Goal: Task Accomplishment & Management: Manage account settings

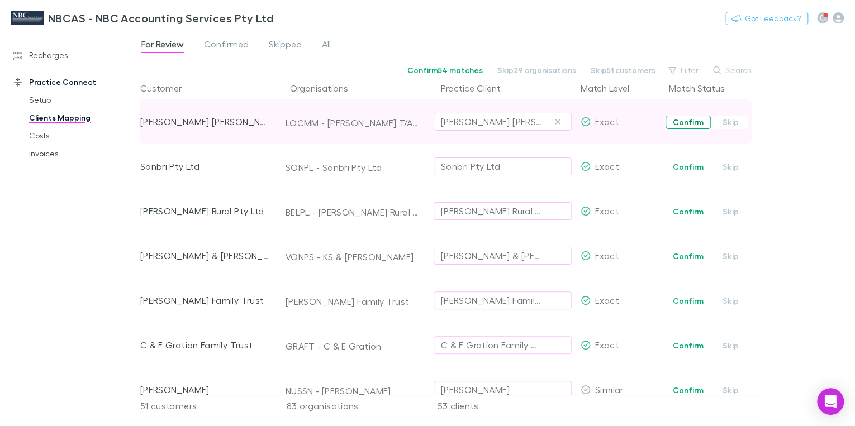
click at [680, 122] on button "Confirm" at bounding box center [688, 122] width 45 height 13
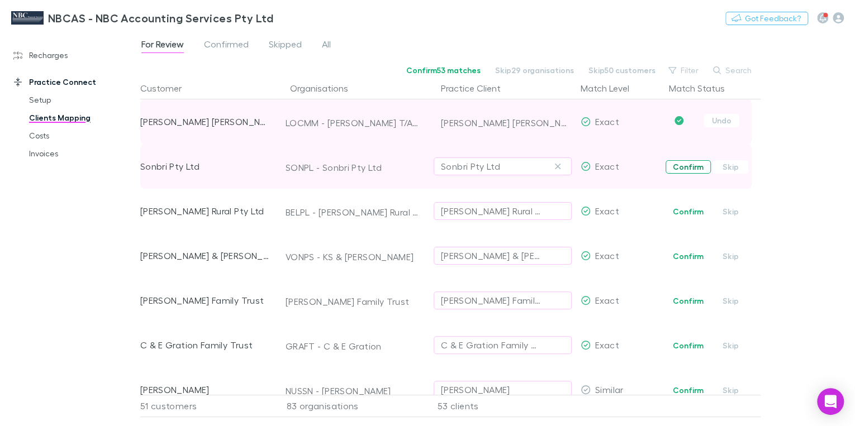
click at [684, 168] on button "Confirm" at bounding box center [688, 166] width 45 height 13
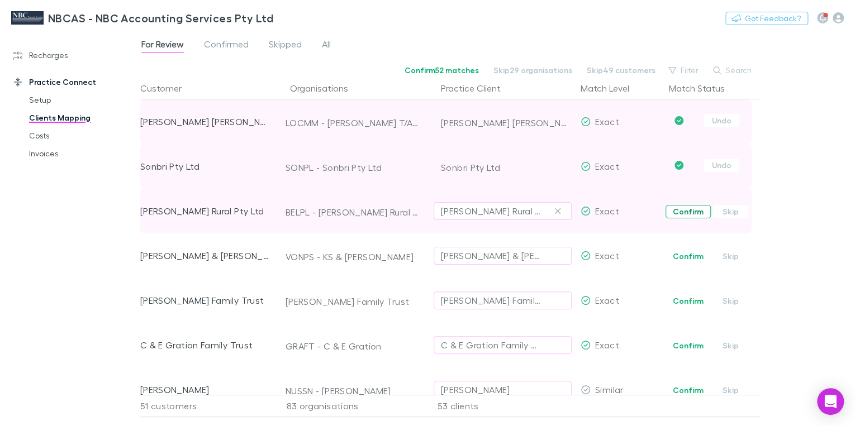
click at [683, 210] on button "Confirm" at bounding box center [688, 211] width 45 height 13
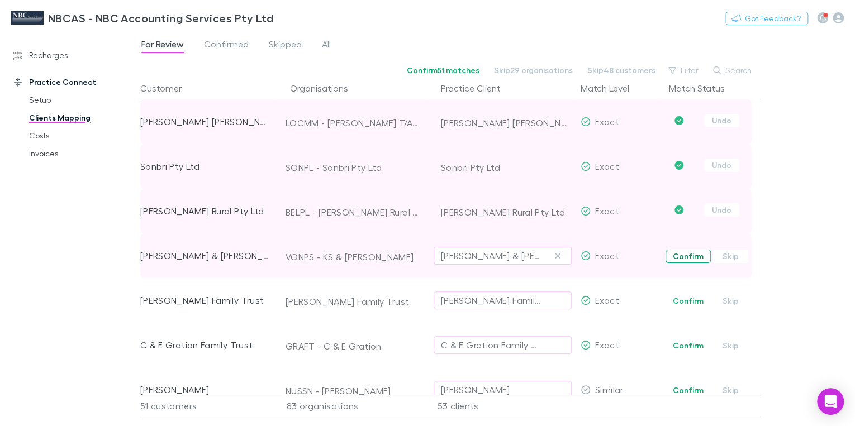
click at [684, 255] on button "Confirm" at bounding box center [688, 256] width 45 height 13
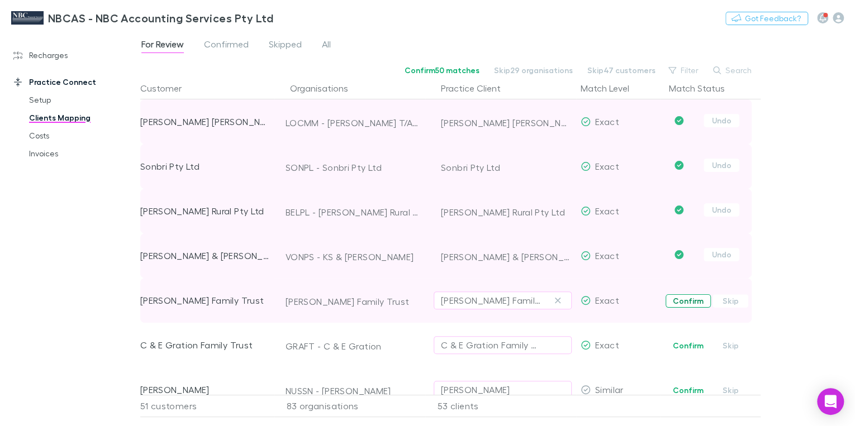
click at [686, 300] on button "Confirm" at bounding box center [688, 301] width 45 height 13
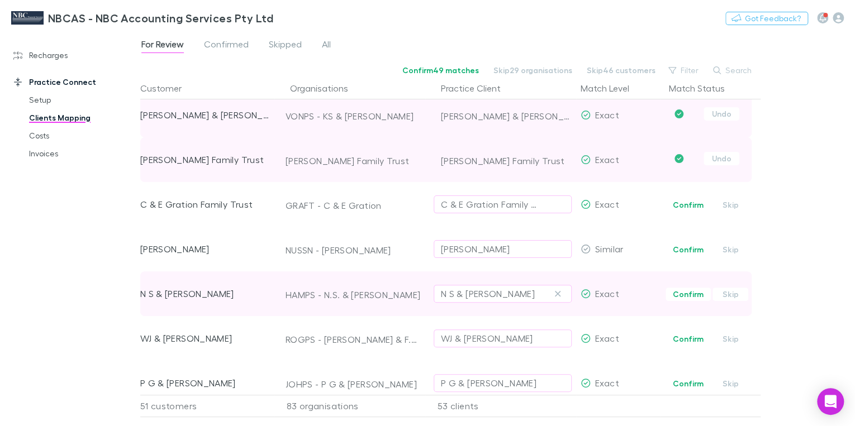
scroll to position [179, 0]
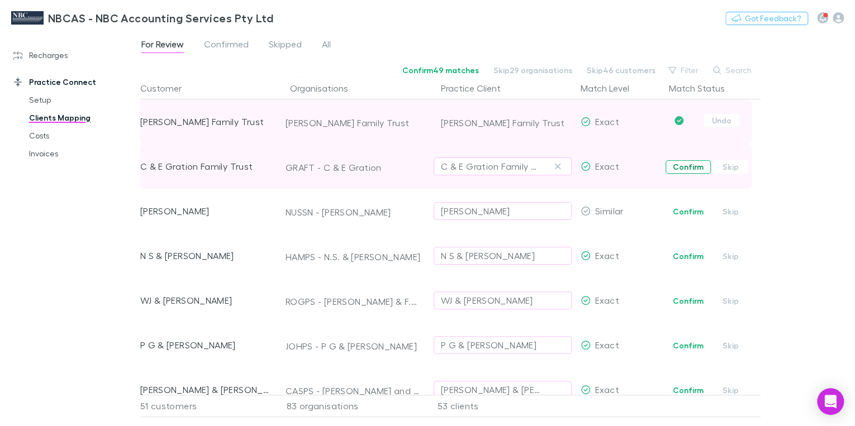
click at [672, 167] on button "Confirm" at bounding box center [688, 166] width 45 height 13
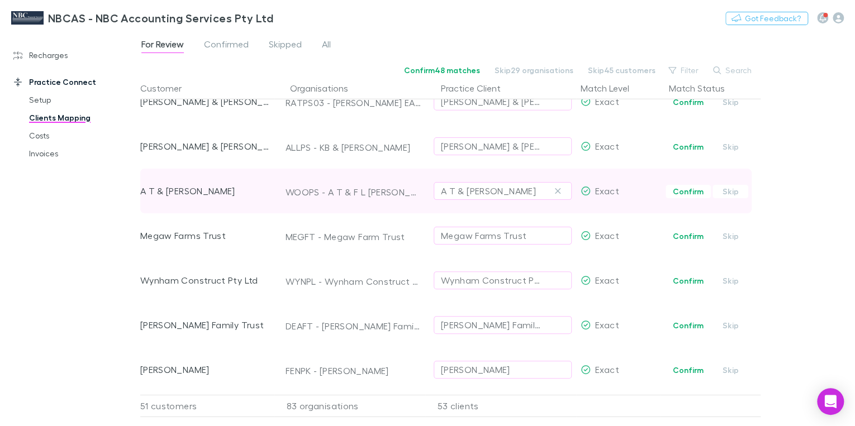
scroll to position [1634, 0]
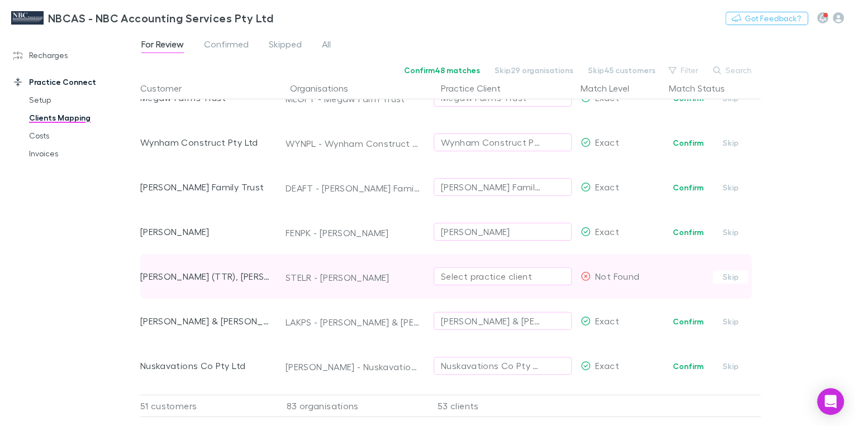
click at [457, 282] on div "Select practice client" at bounding box center [503, 276] width 124 height 13
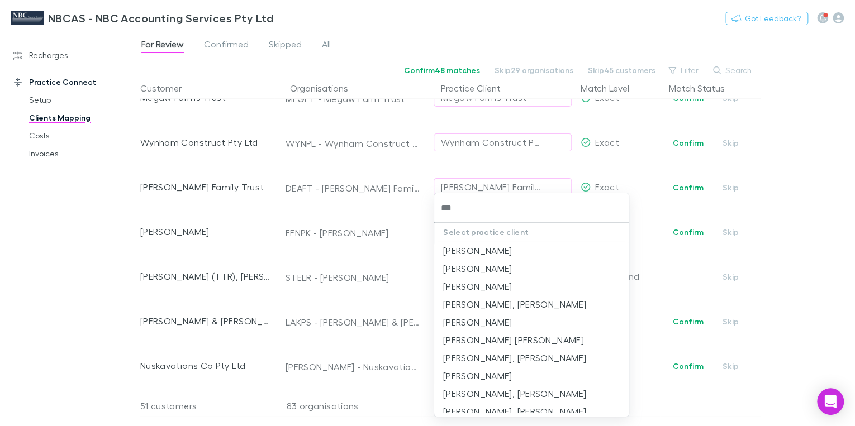
type input "****"
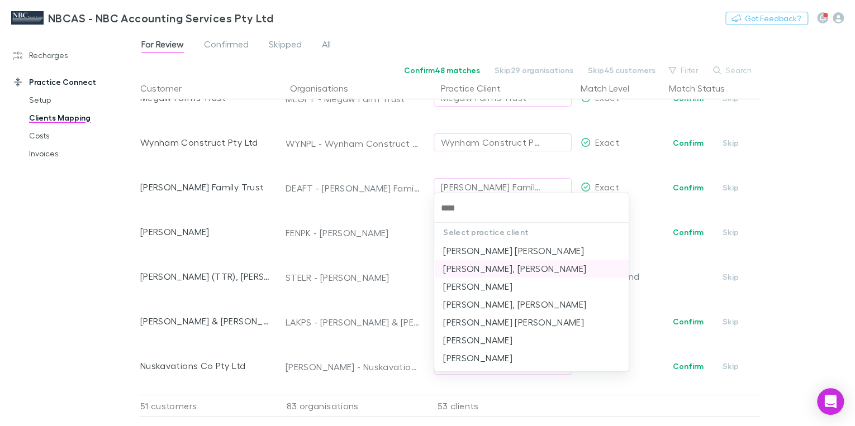
click at [528, 271] on li "[PERSON_NAME], [PERSON_NAME]" at bounding box center [531, 269] width 195 height 18
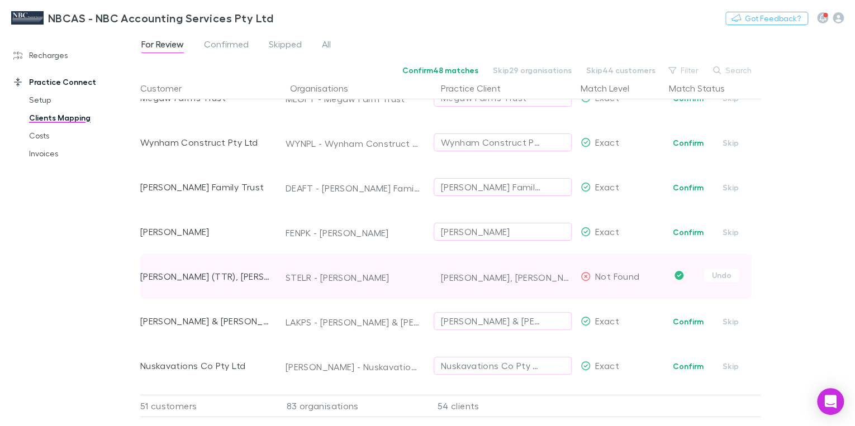
click at [227, 279] on div "[PERSON_NAME] (TTR), [PERSON_NAME]" at bounding box center [205, 276] width 130 height 45
click at [680, 275] on icon "Confirmed" at bounding box center [679, 275] width 9 height 9
click at [592, 277] on div "Not Found" at bounding box center [610, 276] width 59 height 45
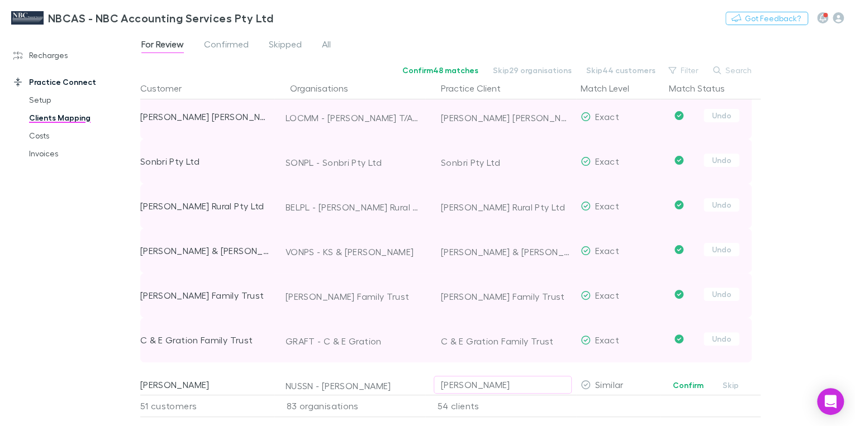
scroll to position [0, 0]
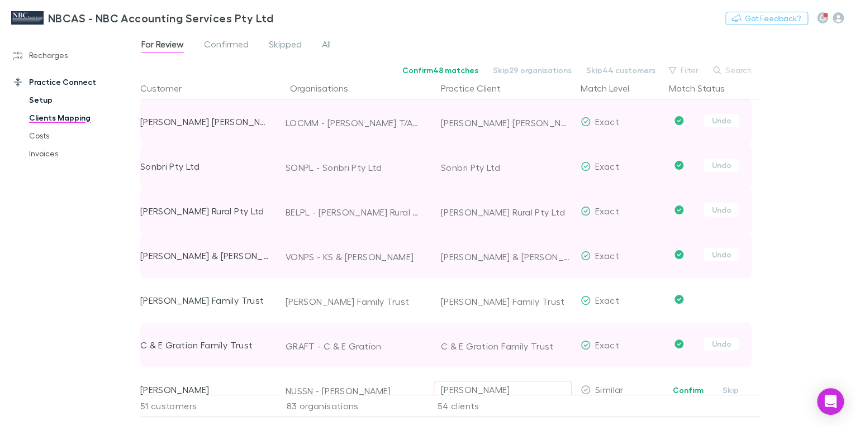
click at [41, 101] on link "Setup" at bounding box center [81, 100] width 127 height 18
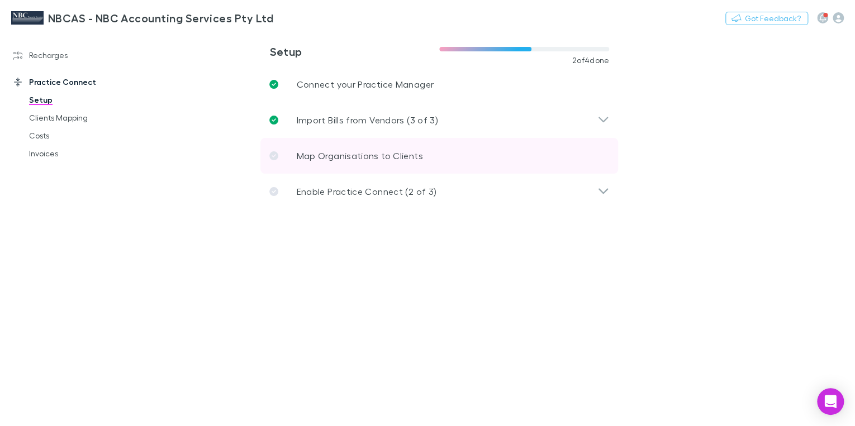
click at [332, 159] on p "Map Organisations to Clients" at bounding box center [359, 155] width 126 height 13
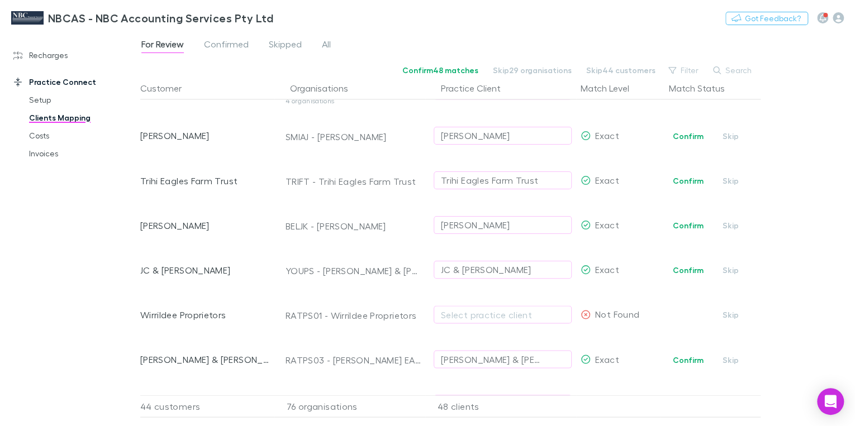
scroll to position [984, 0]
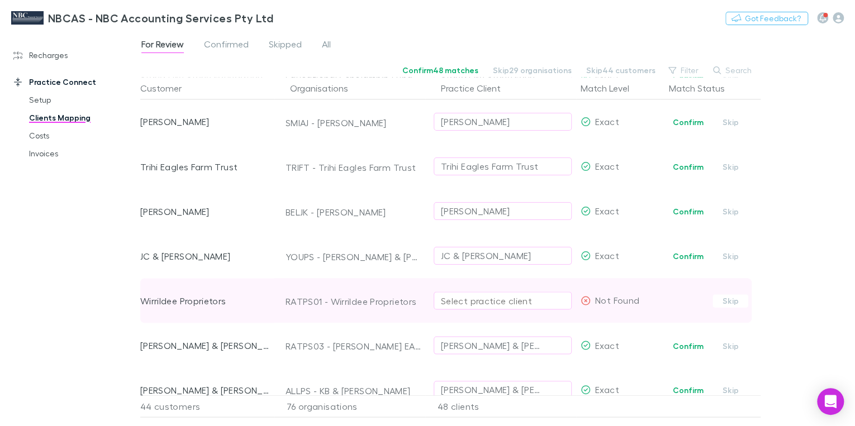
click at [486, 307] on button "Select practice client" at bounding box center [503, 301] width 138 height 18
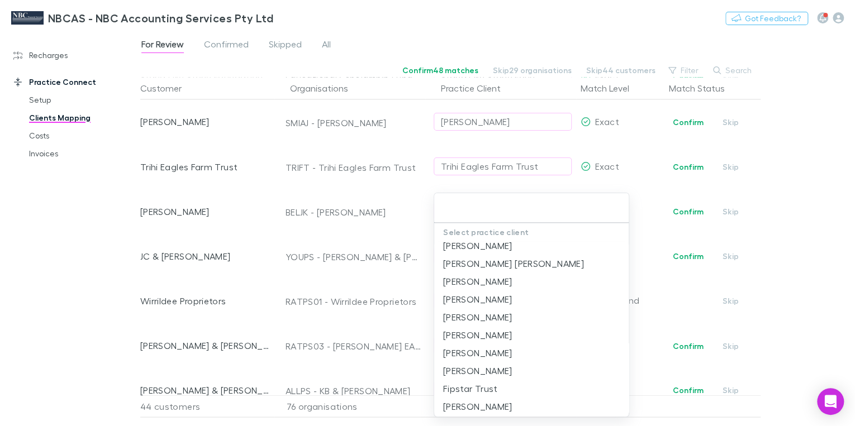
scroll to position [0, 0]
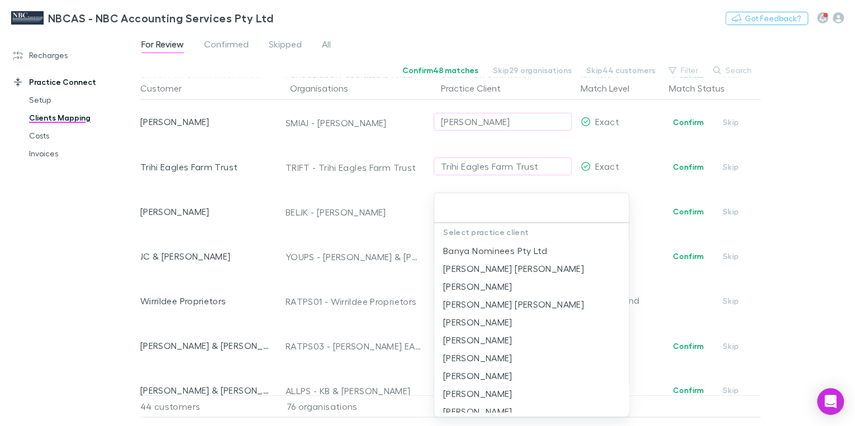
click at [466, 207] on input "text" at bounding box center [532, 208] width 186 height 21
click at [80, 247] on div at bounding box center [427, 213] width 855 height 426
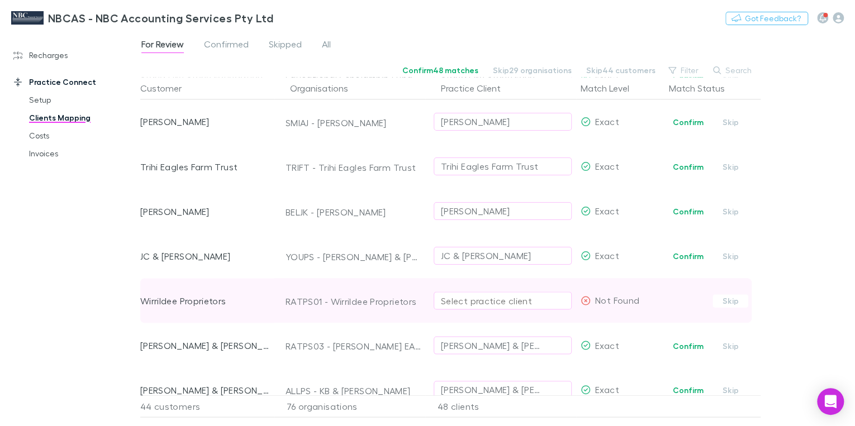
click at [466, 302] on div "Select practice client" at bounding box center [503, 300] width 124 height 13
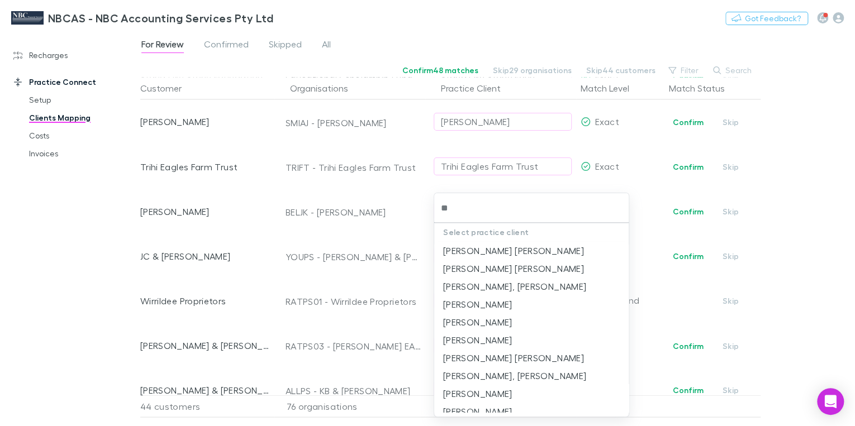
type input "***"
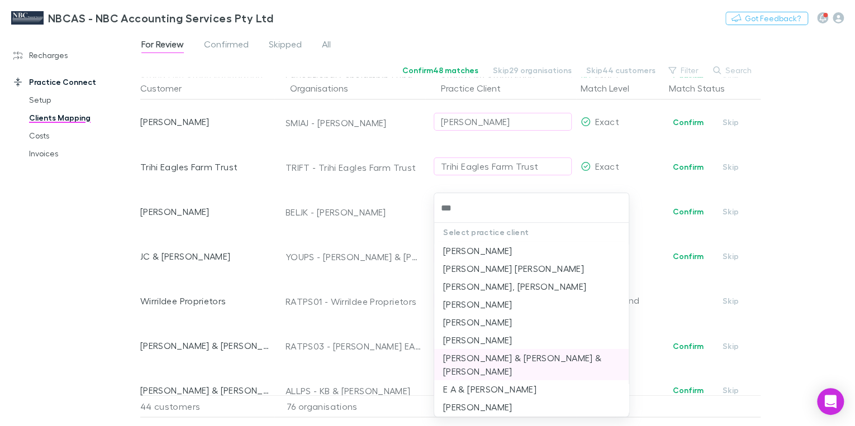
click at [509, 357] on li "[PERSON_NAME] & [PERSON_NAME] & [PERSON_NAME]" at bounding box center [531, 364] width 195 height 31
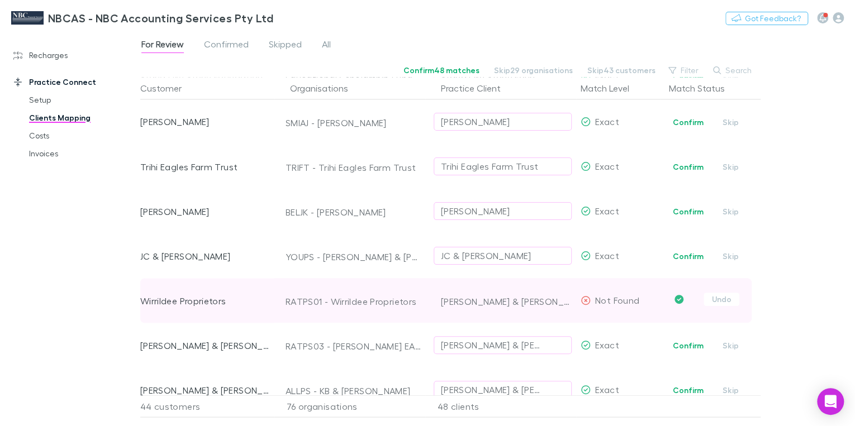
click at [585, 300] on icon at bounding box center [585, 300] width 9 height 9
click at [613, 301] on span "Not Found" at bounding box center [617, 300] width 44 height 11
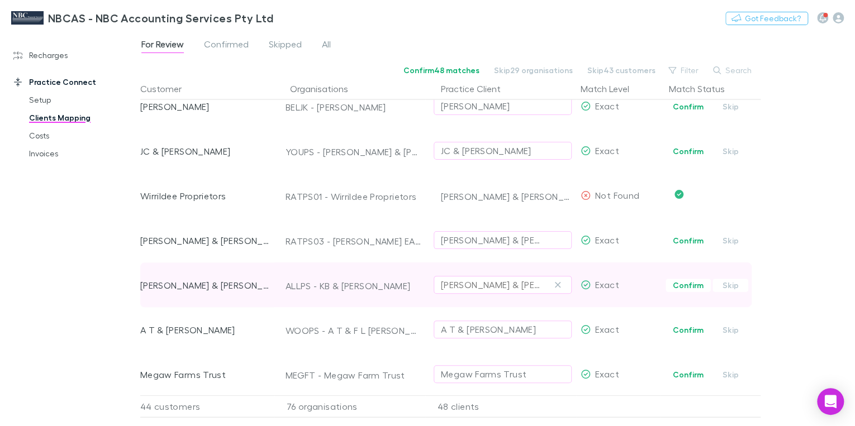
scroll to position [1073, 0]
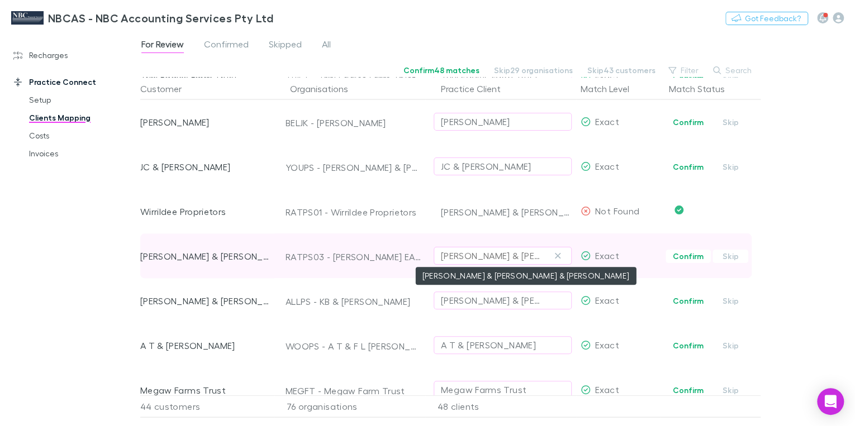
click at [530, 256] on div "[PERSON_NAME] & [PERSON_NAME] & [PERSON_NAME]" at bounding box center [491, 255] width 101 height 13
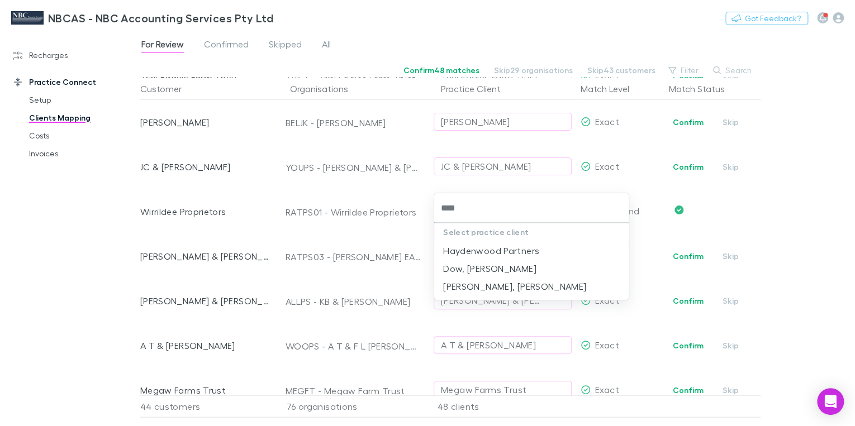
type input "*****"
click at [489, 253] on li "Haydenwood Partners" at bounding box center [531, 251] width 195 height 18
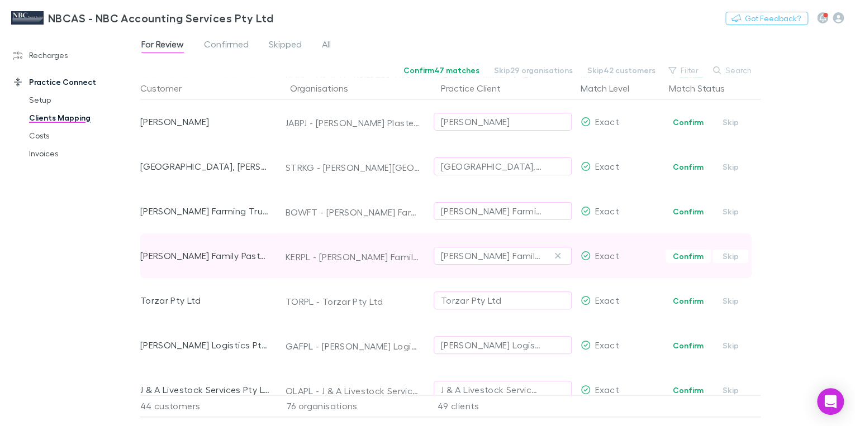
scroll to position [0, 0]
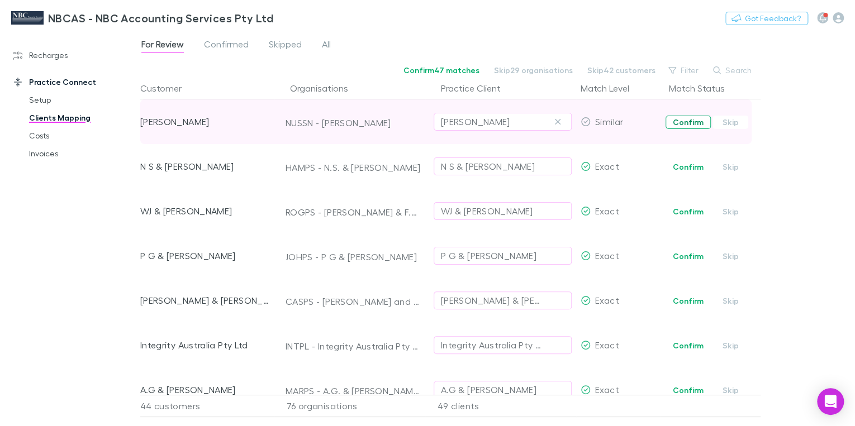
click at [693, 121] on button "Confirm" at bounding box center [688, 122] width 45 height 13
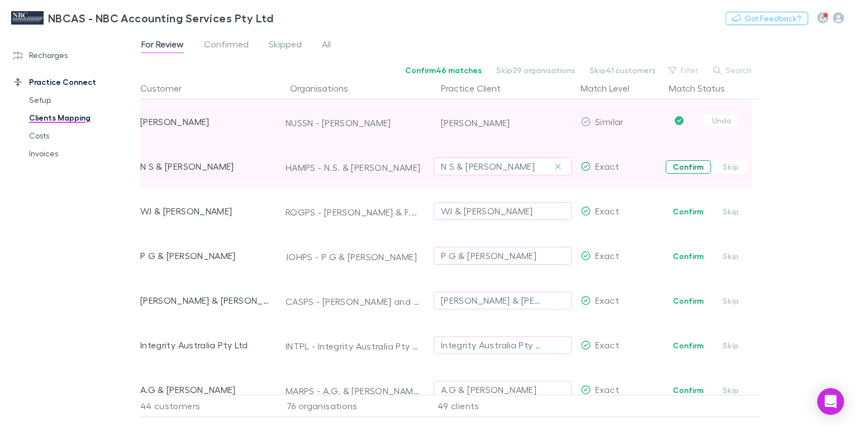
click at [691, 169] on button "Confirm" at bounding box center [688, 166] width 45 height 13
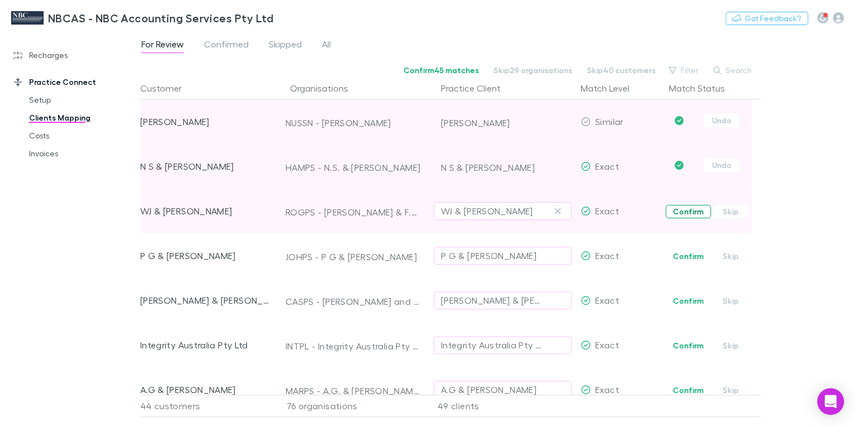
click at [686, 212] on button "Confirm" at bounding box center [688, 211] width 45 height 13
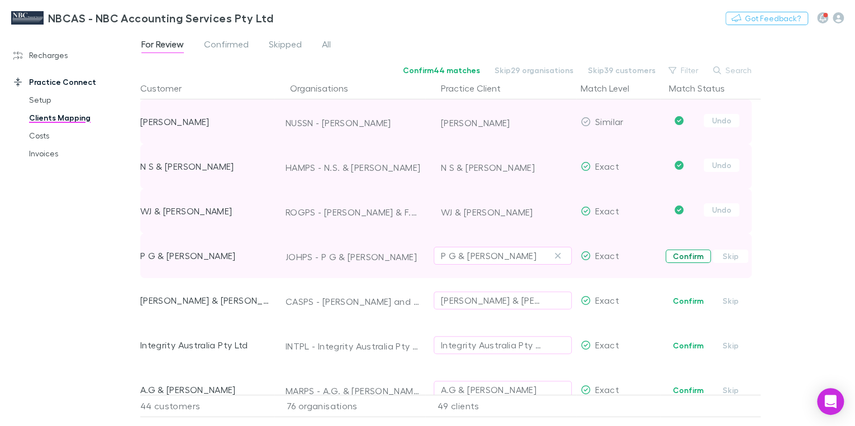
click at [685, 259] on button "Confirm" at bounding box center [688, 256] width 45 height 13
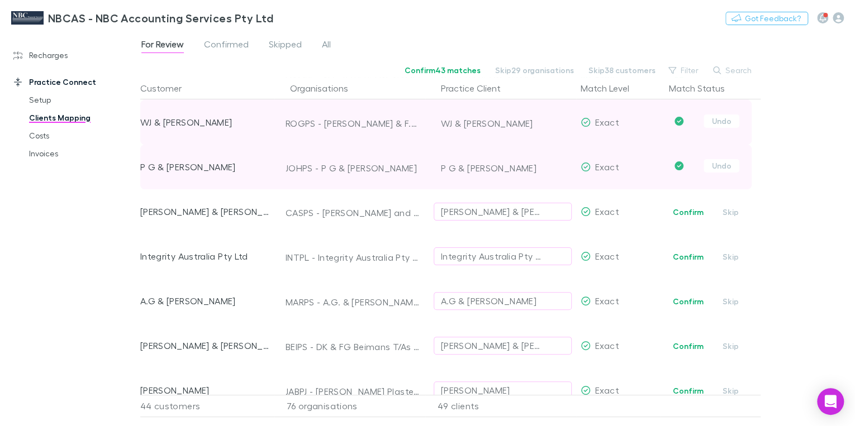
scroll to position [89, 0]
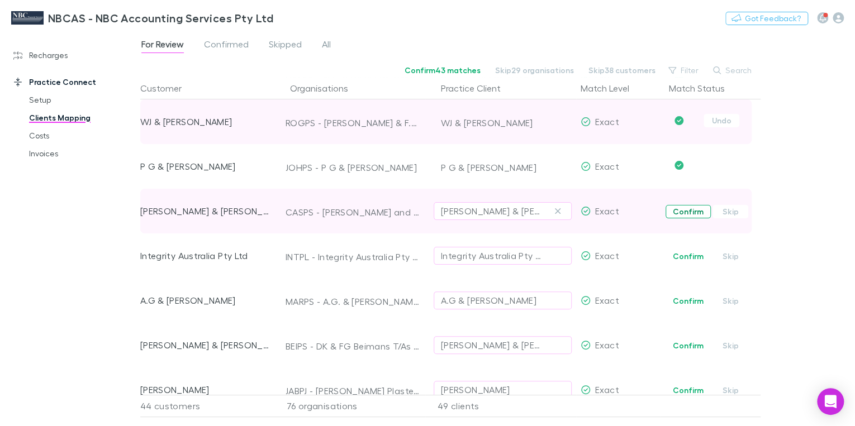
click at [681, 212] on button "Confirm" at bounding box center [688, 211] width 45 height 13
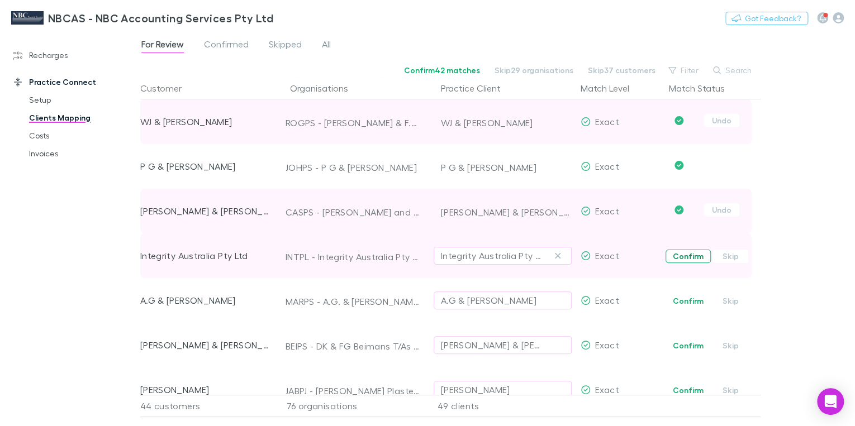
click at [691, 255] on button "Confirm" at bounding box center [688, 256] width 45 height 13
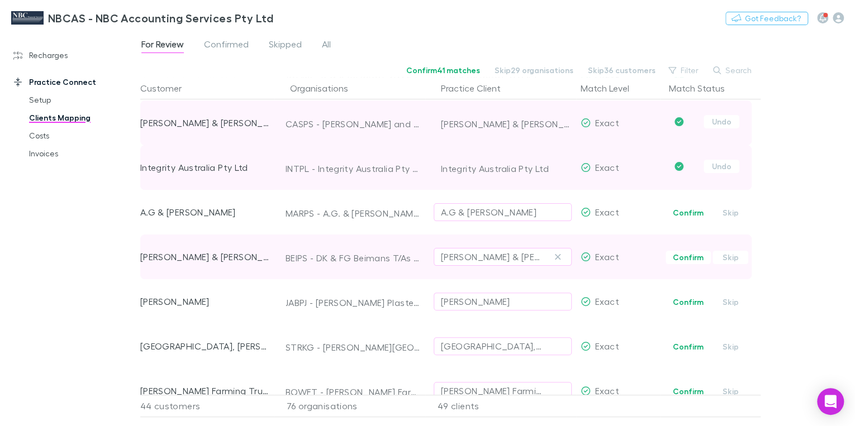
scroll to position [179, 0]
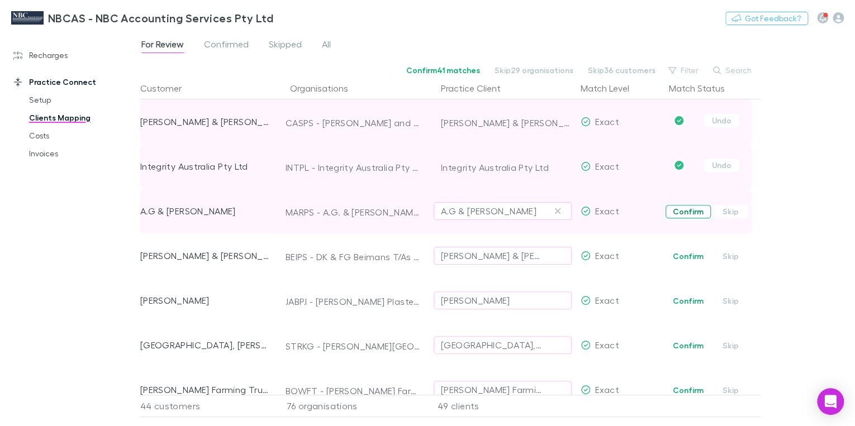
click at [684, 214] on button "Confirm" at bounding box center [688, 211] width 45 height 13
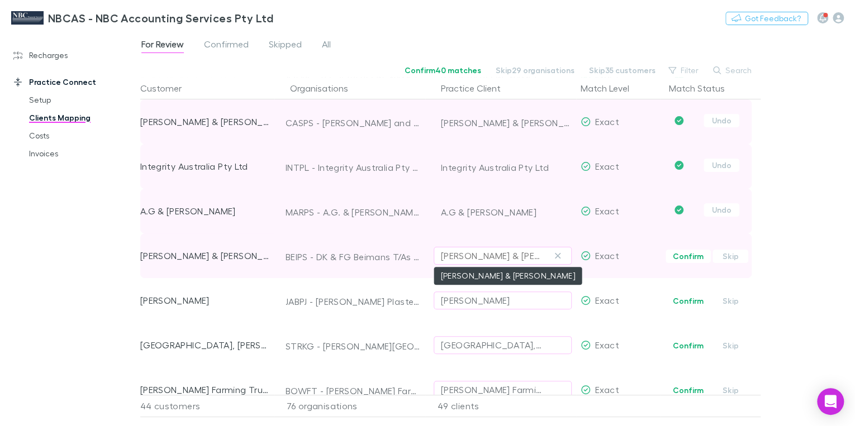
click at [520, 253] on div "[PERSON_NAME] & [PERSON_NAME]" at bounding box center [491, 255] width 101 height 13
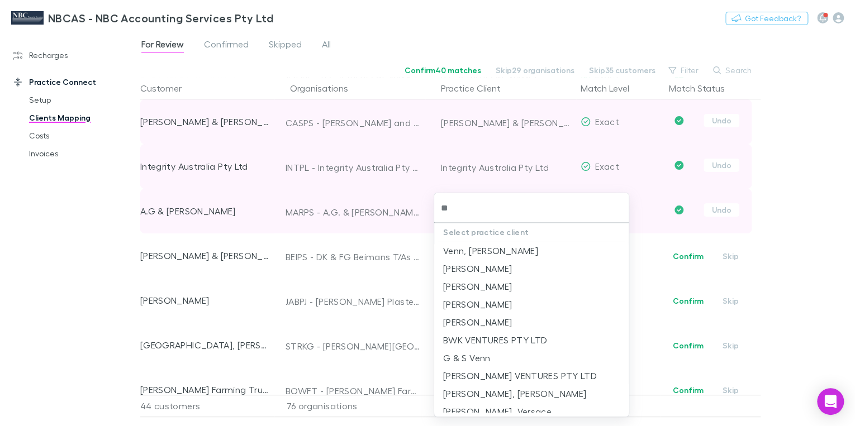
type input "*"
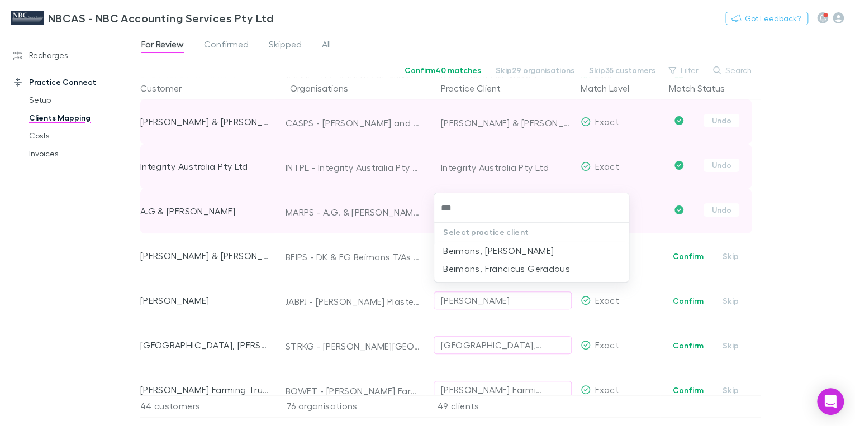
type input "***"
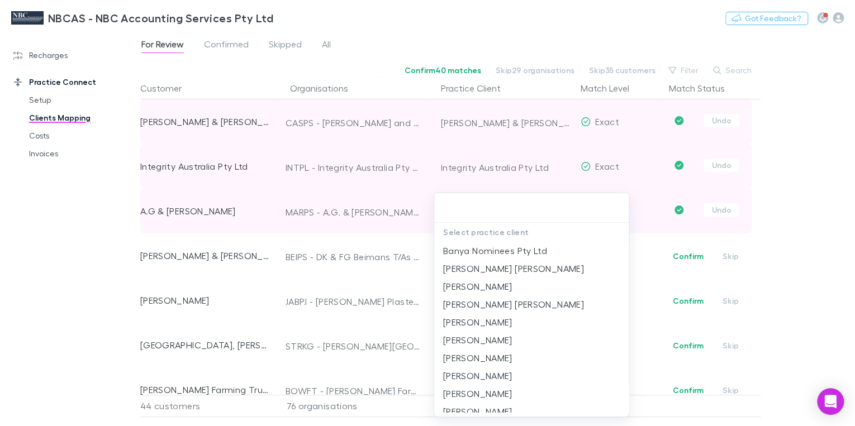
click at [206, 255] on div at bounding box center [427, 213] width 855 height 426
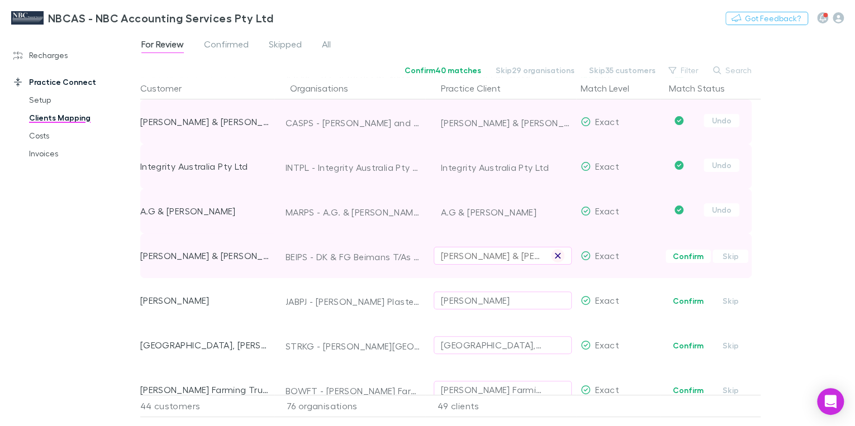
click at [561, 256] on icon "button" at bounding box center [558, 256] width 7 height 9
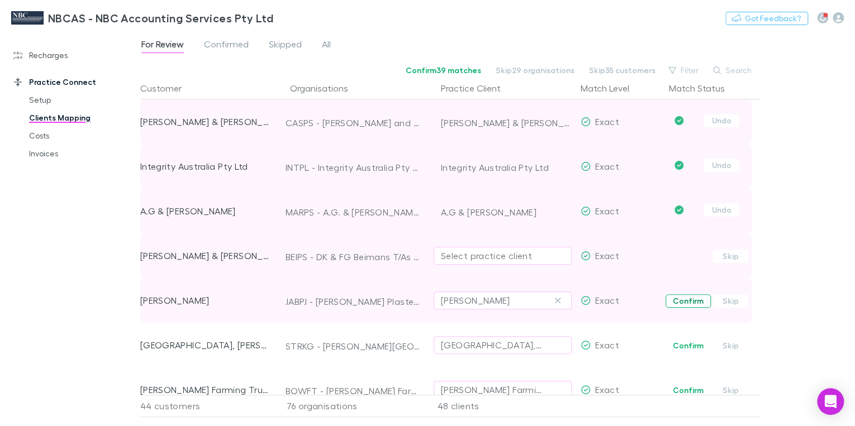
click at [690, 302] on button "Confirm" at bounding box center [688, 301] width 45 height 13
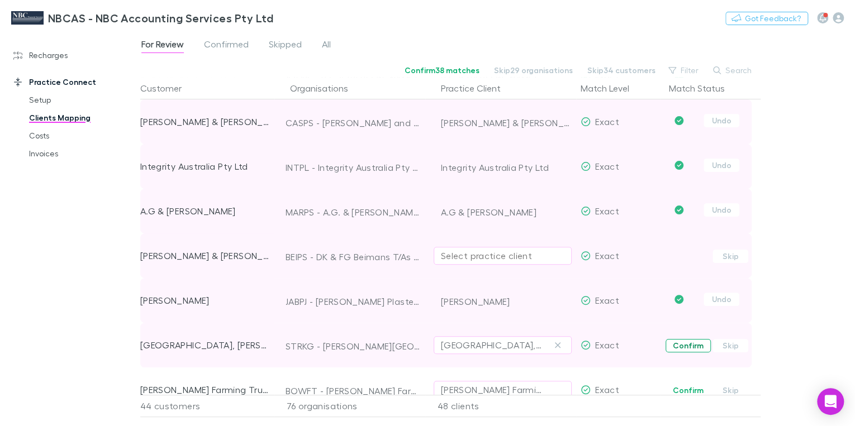
click at [688, 345] on button "Confirm" at bounding box center [688, 345] width 45 height 13
click at [509, 255] on div "Select practice client" at bounding box center [503, 255] width 124 height 13
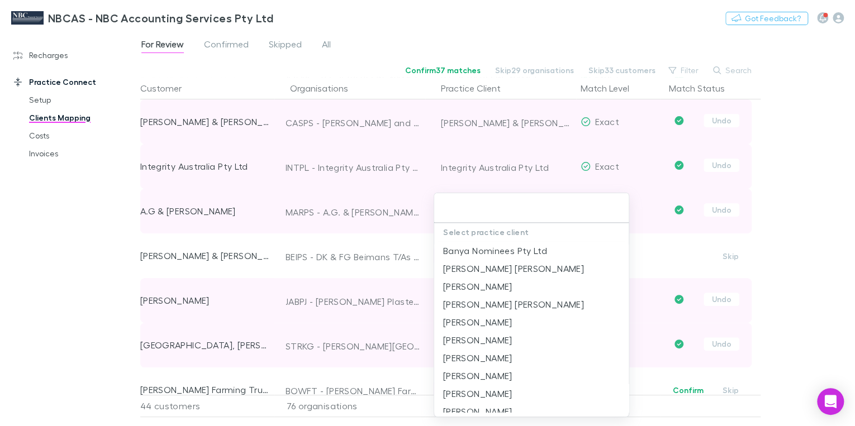
click at [447, 203] on input "text" at bounding box center [532, 208] width 186 height 21
type input "***"
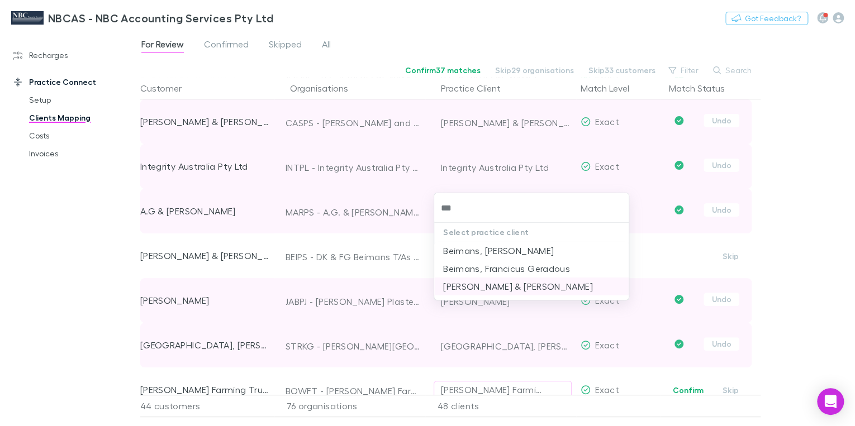
click at [501, 291] on li "[PERSON_NAME] & [PERSON_NAME]" at bounding box center [531, 287] width 195 height 18
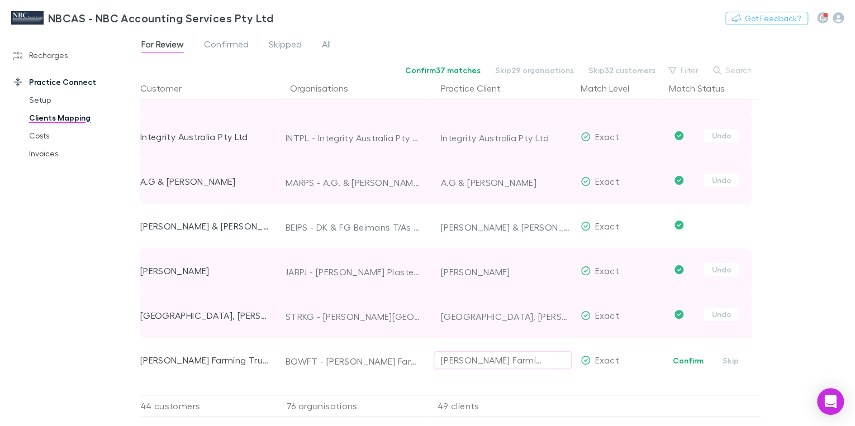
scroll to position [268, 0]
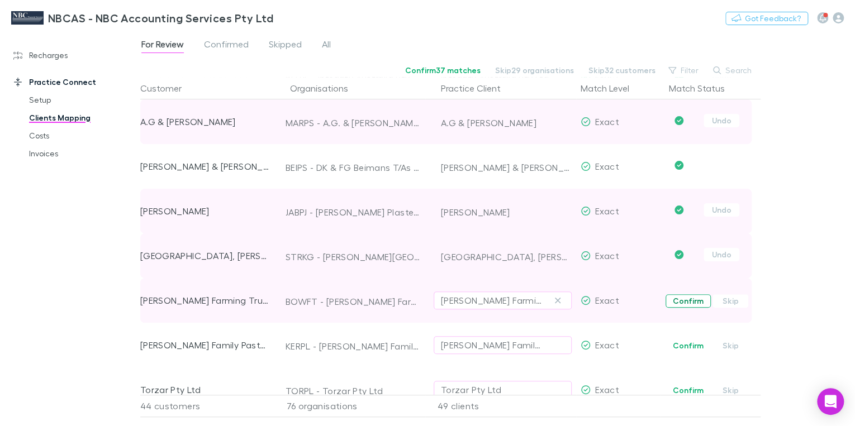
click at [679, 300] on button "Confirm" at bounding box center [688, 301] width 45 height 13
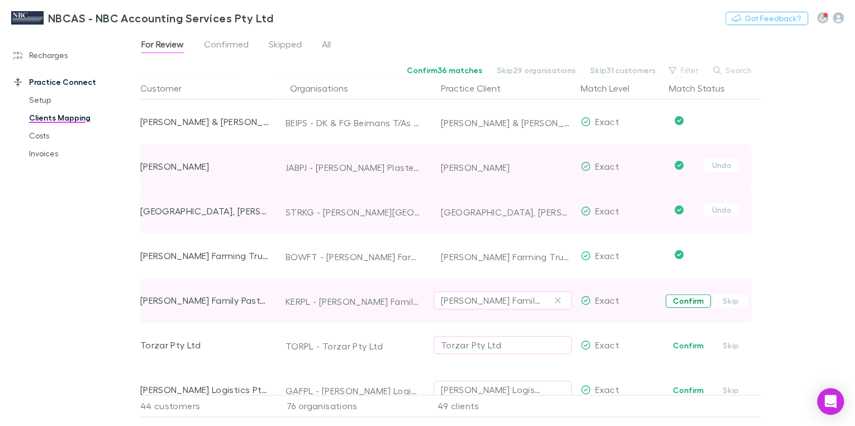
click at [685, 301] on button "Confirm" at bounding box center [688, 301] width 45 height 13
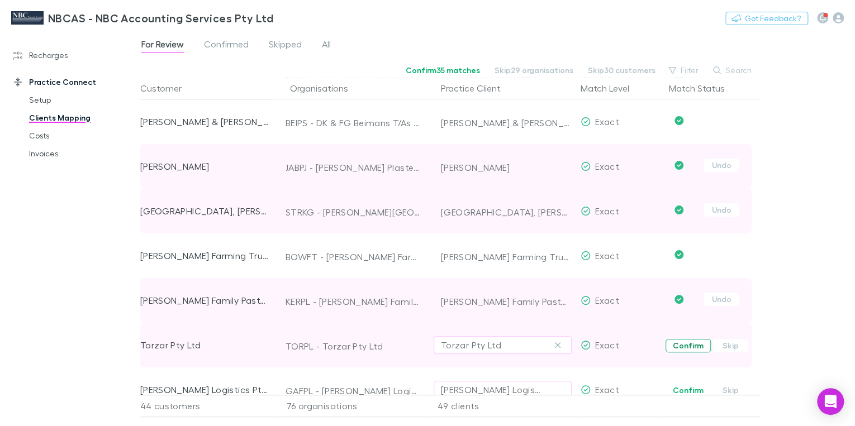
click at [678, 343] on button "Confirm" at bounding box center [688, 345] width 45 height 13
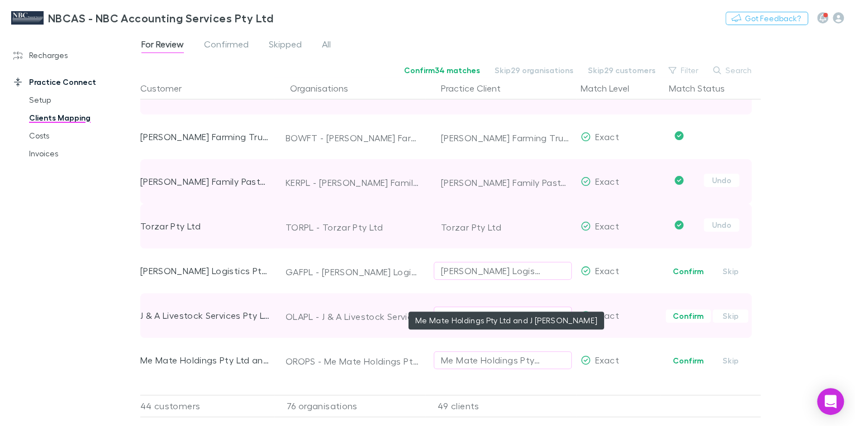
scroll to position [492, 0]
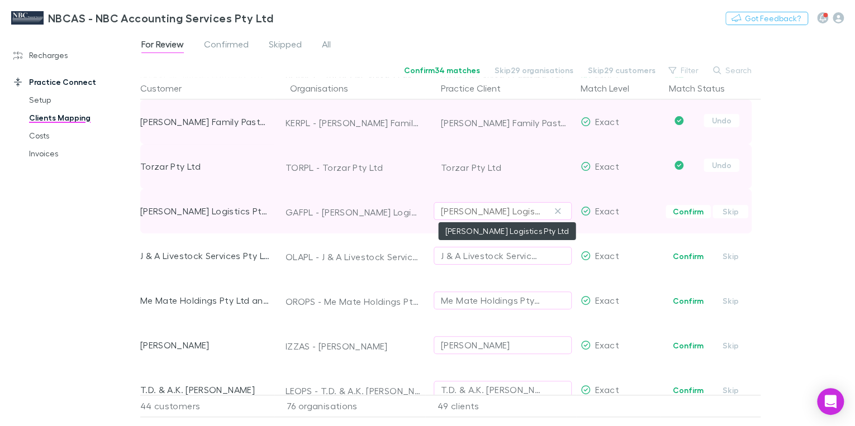
click at [524, 213] on div "[PERSON_NAME] Logistics Pty Ltd" at bounding box center [491, 211] width 101 height 13
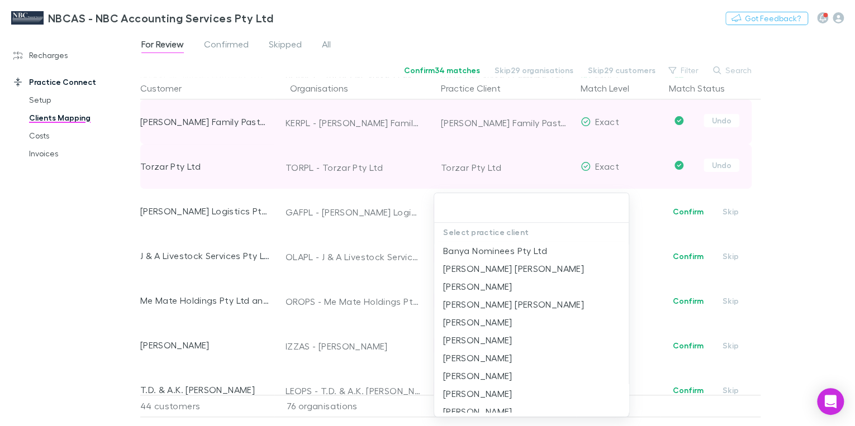
click at [373, 210] on div at bounding box center [427, 213] width 855 height 426
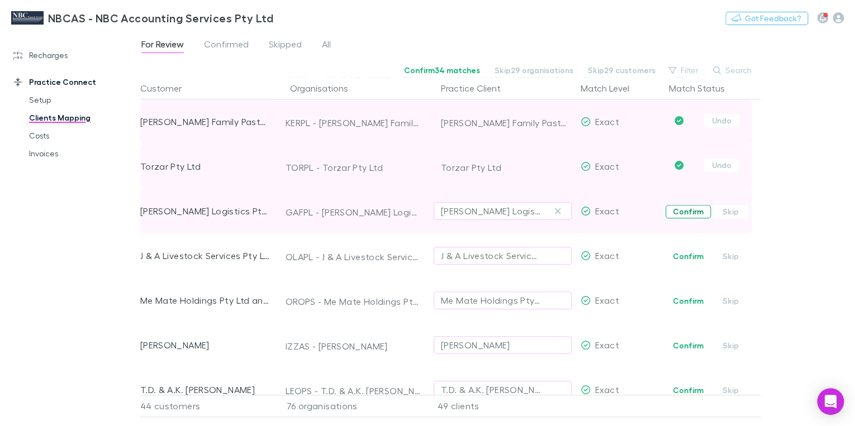
click at [679, 211] on button "Confirm" at bounding box center [688, 211] width 45 height 13
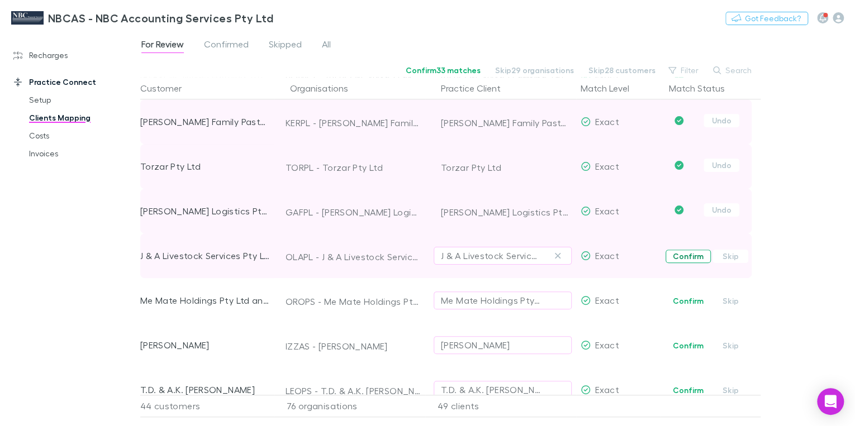
click at [693, 254] on button "Confirm" at bounding box center [688, 256] width 45 height 13
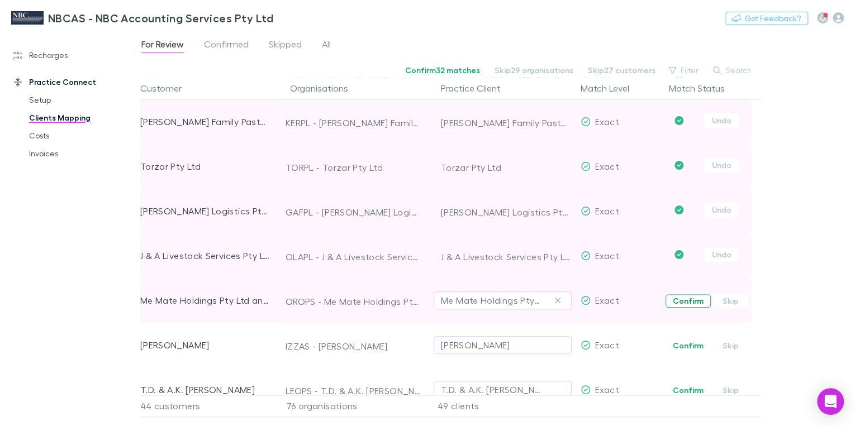
click at [687, 302] on button "Confirm" at bounding box center [688, 301] width 45 height 13
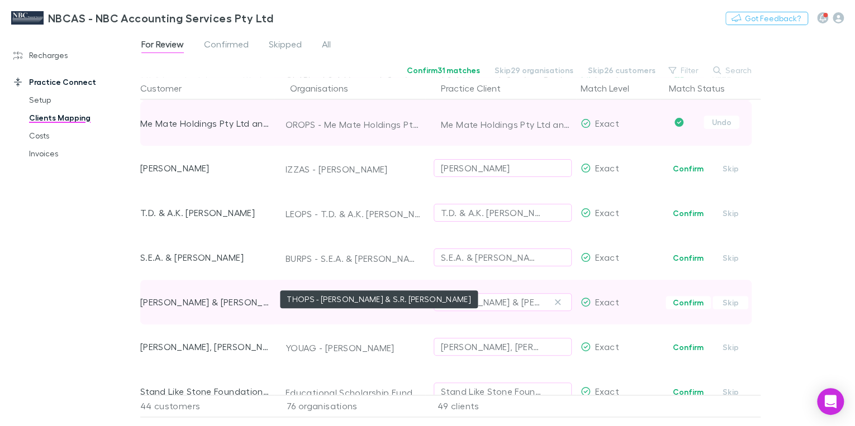
scroll to position [671, 0]
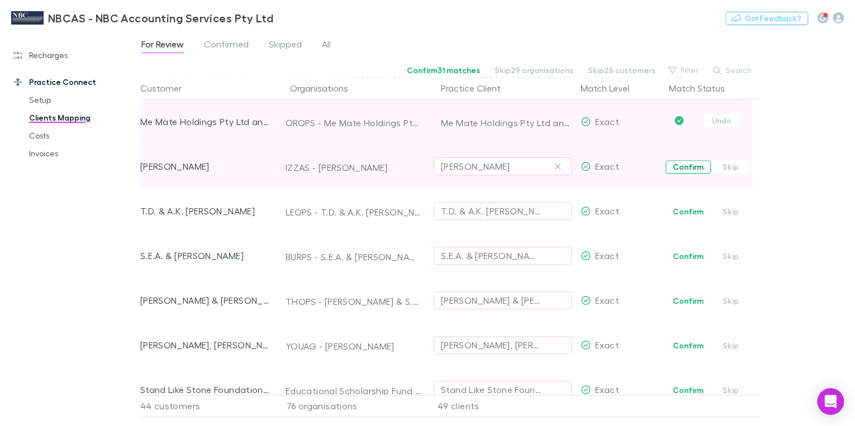
click at [689, 168] on button "Confirm" at bounding box center [688, 166] width 45 height 13
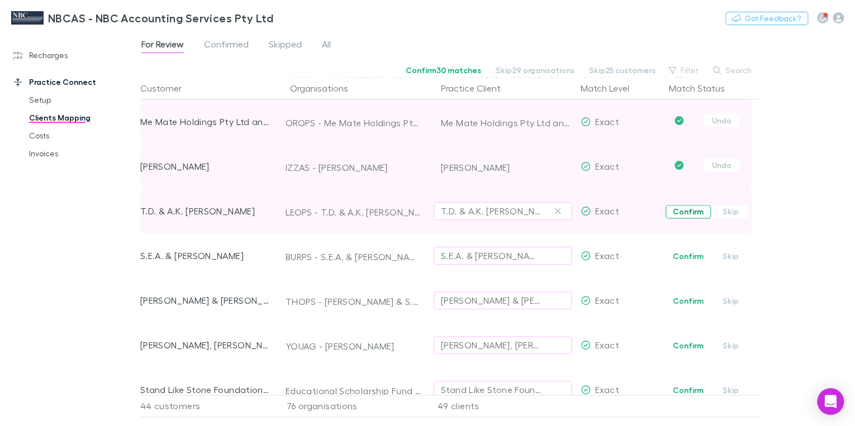
click at [701, 213] on button "Confirm" at bounding box center [688, 211] width 45 height 13
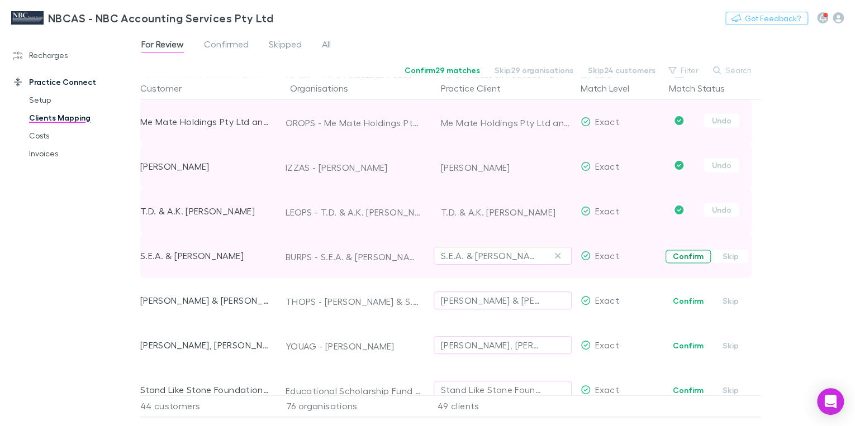
click at [691, 257] on button "Confirm" at bounding box center [688, 256] width 45 height 13
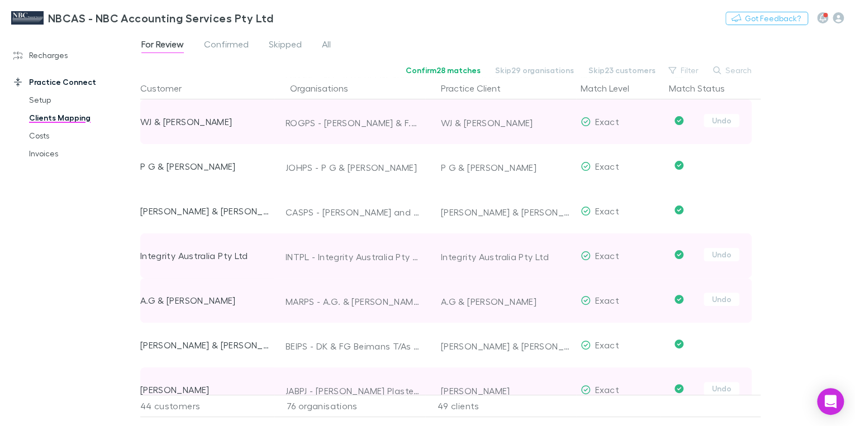
scroll to position [0, 0]
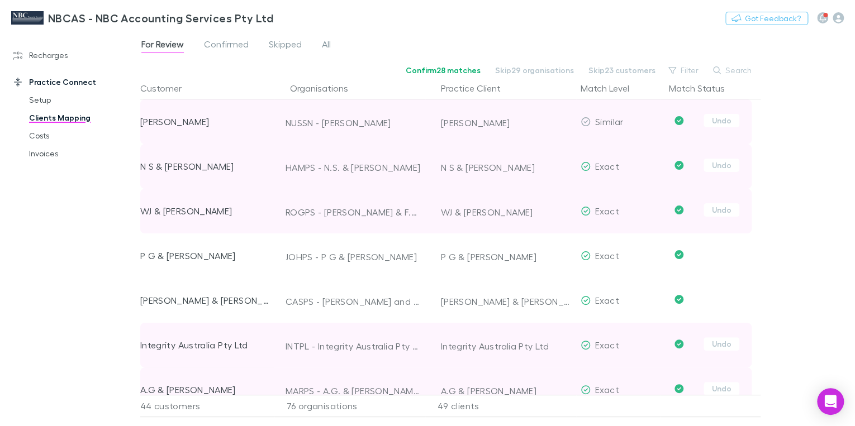
click at [69, 119] on link "Clients Mapping" at bounding box center [81, 118] width 127 height 18
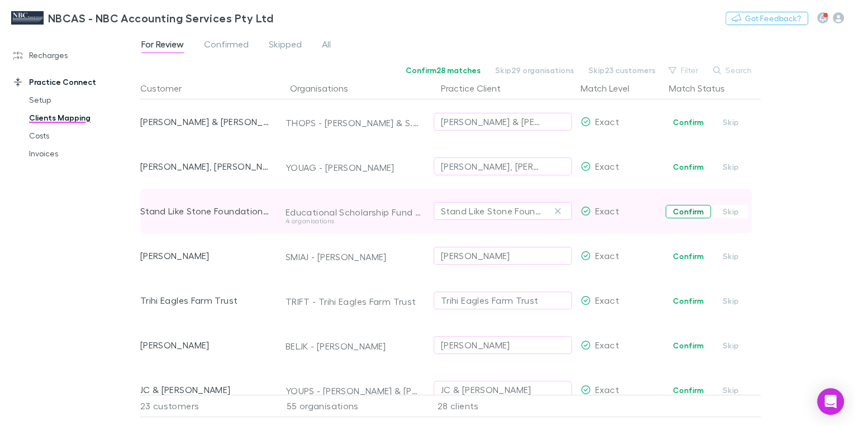
click at [681, 212] on button "Confirm" at bounding box center [688, 211] width 45 height 13
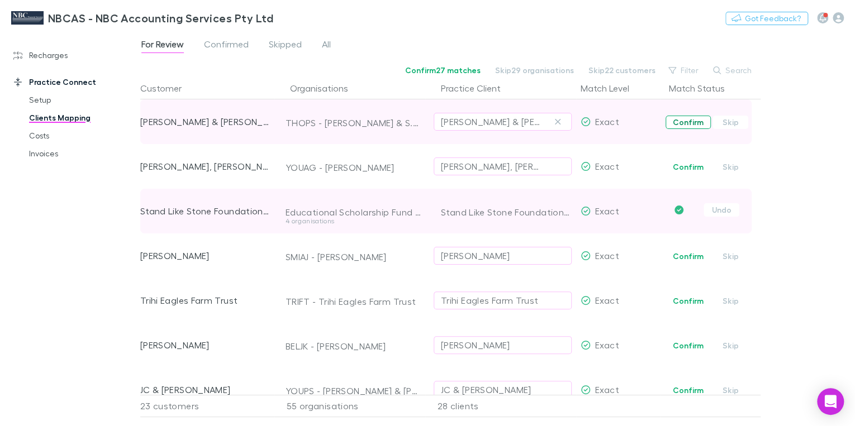
click at [682, 122] on button "Confirm" at bounding box center [688, 122] width 45 height 13
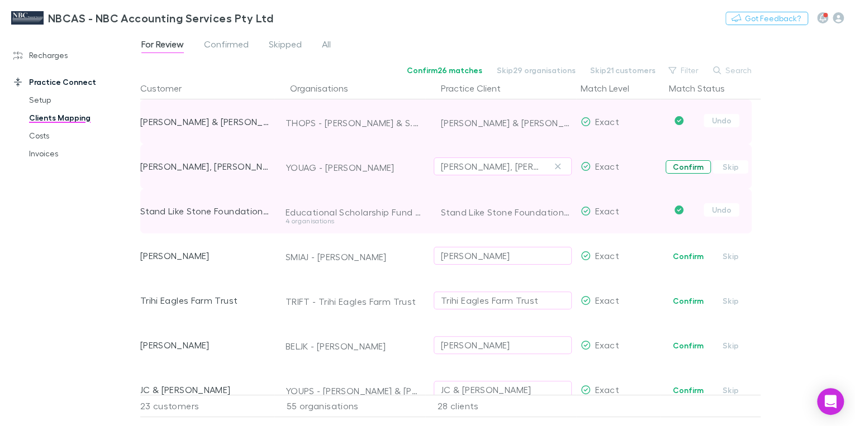
click at [688, 170] on button "Confirm" at bounding box center [688, 166] width 45 height 13
click at [677, 122] on icon "Confirmed" at bounding box center [679, 120] width 9 height 9
click at [680, 121] on icon "Confirmed" at bounding box center [679, 120] width 9 height 9
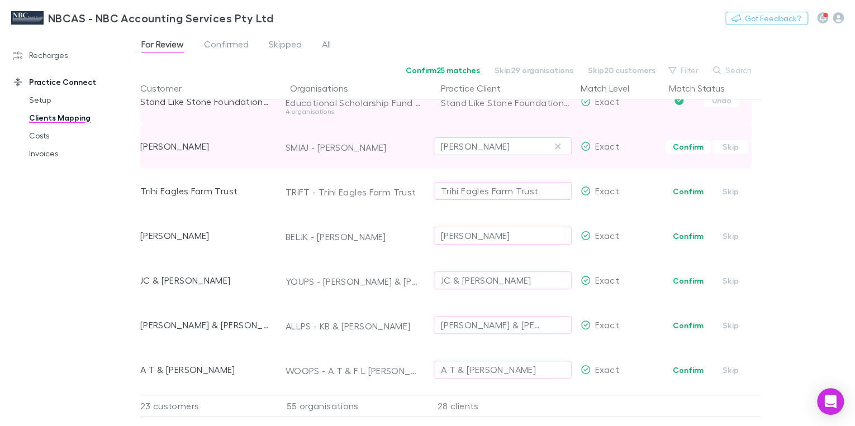
scroll to position [89, 0]
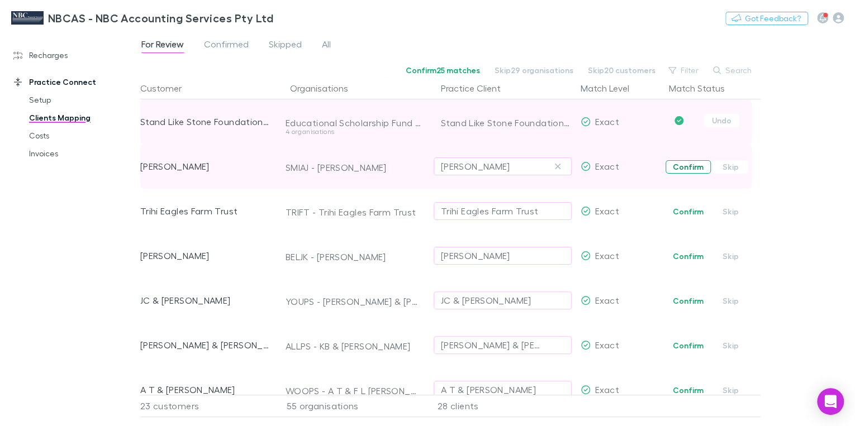
click at [689, 169] on button "Confirm" at bounding box center [688, 166] width 45 height 13
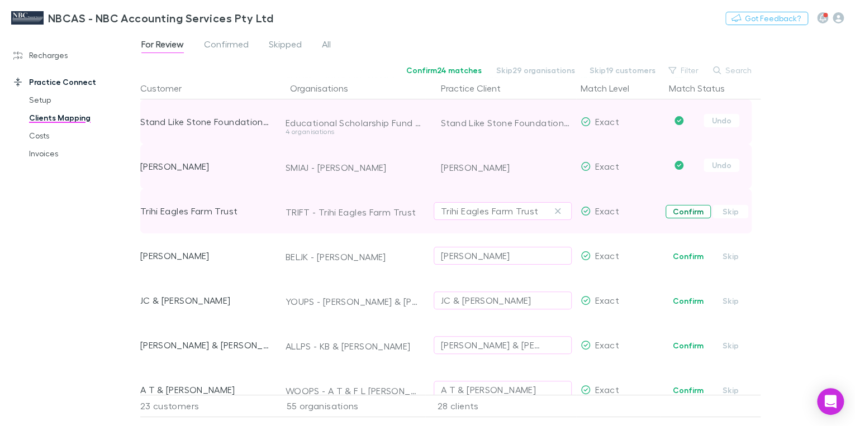
click at [683, 210] on button "Confirm" at bounding box center [688, 211] width 45 height 13
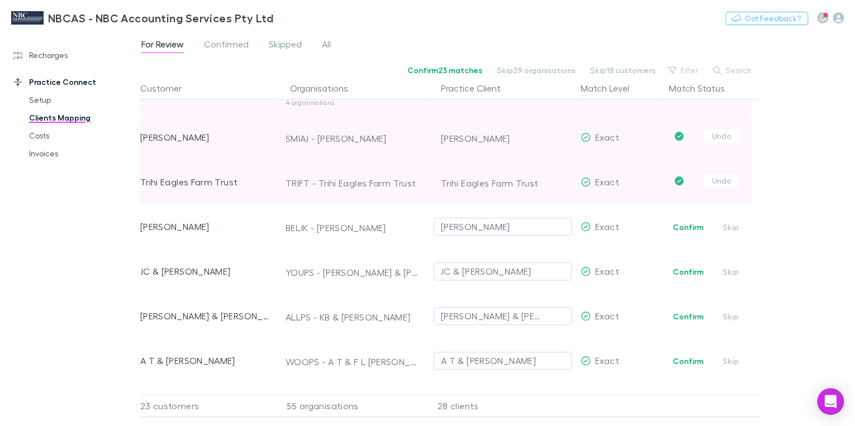
scroll to position [134, 0]
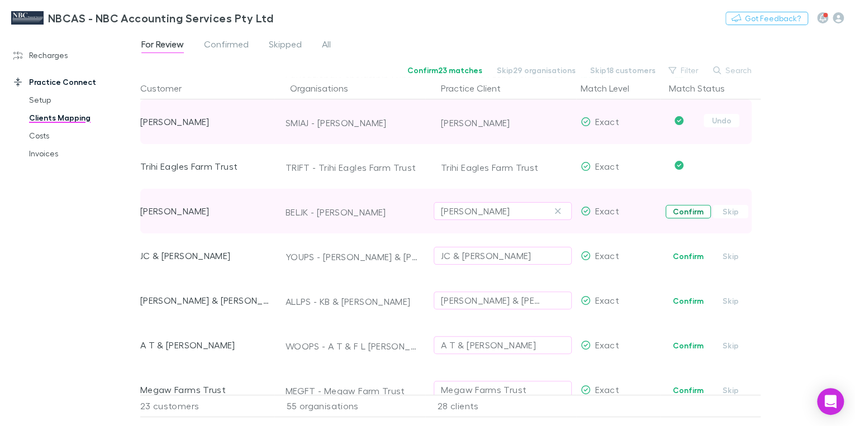
click at [686, 215] on button "Confirm" at bounding box center [688, 211] width 45 height 13
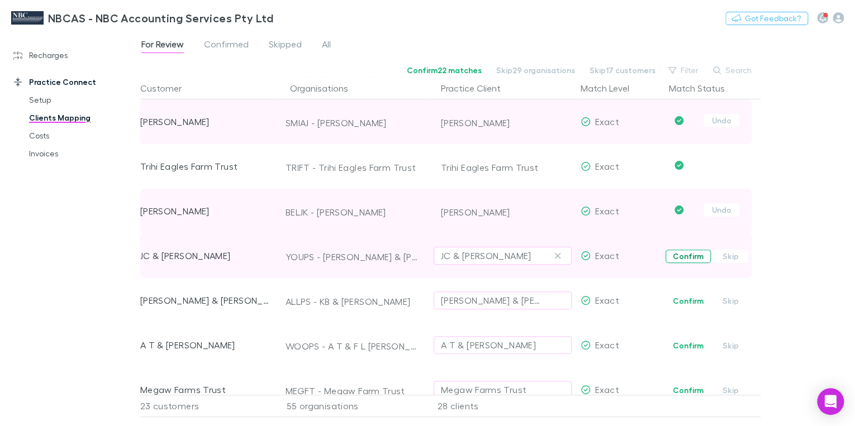
click at [684, 262] on button "Confirm" at bounding box center [688, 256] width 45 height 13
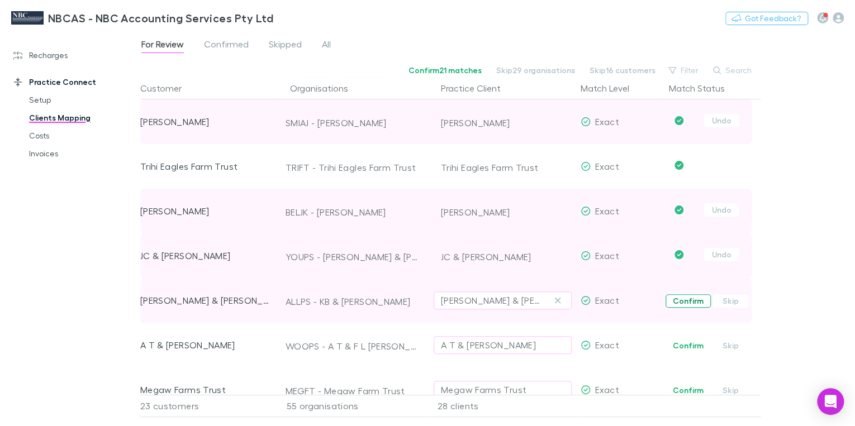
click at [684, 304] on button "Confirm" at bounding box center [688, 301] width 45 height 13
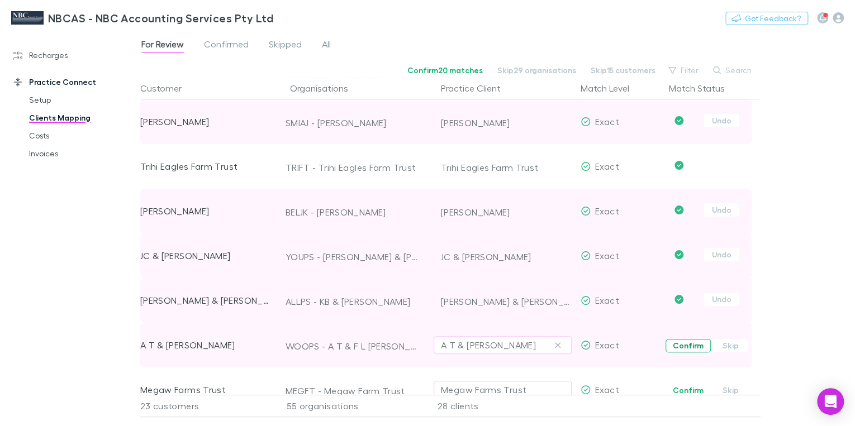
click at [687, 348] on button "Confirm" at bounding box center [688, 345] width 45 height 13
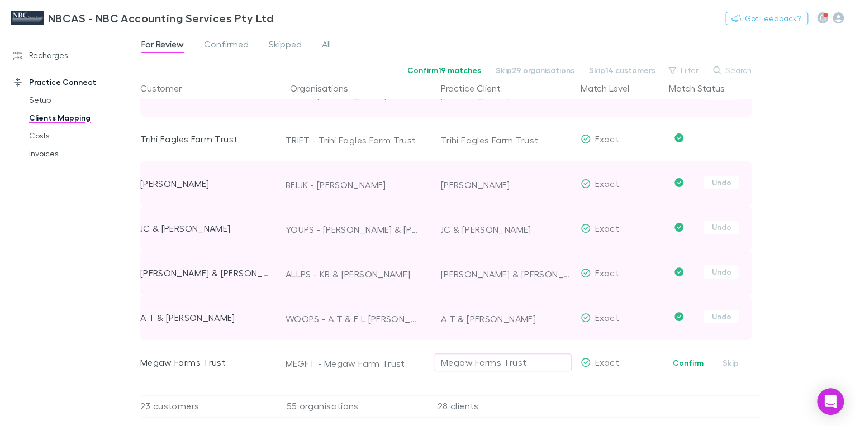
scroll to position [313, 0]
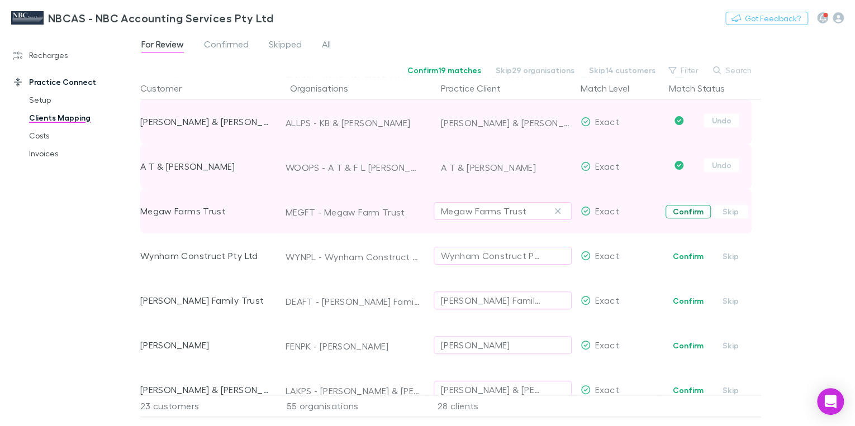
click at [686, 212] on button "Confirm" at bounding box center [688, 211] width 45 height 13
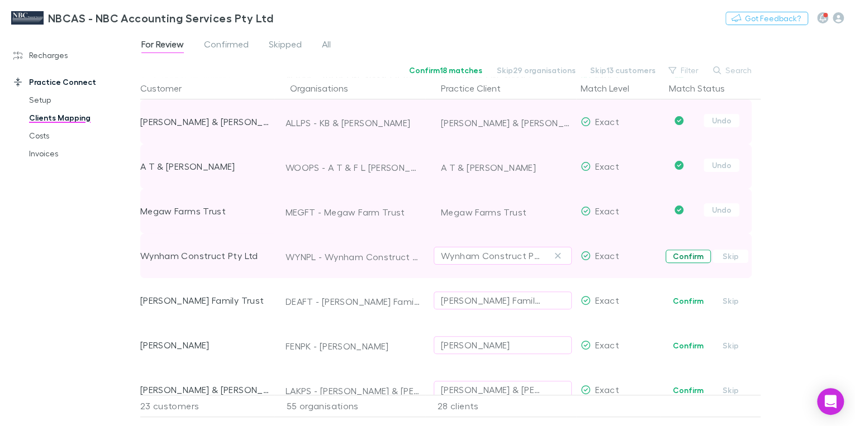
click at [691, 254] on button "Confirm" at bounding box center [688, 256] width 45 height 13
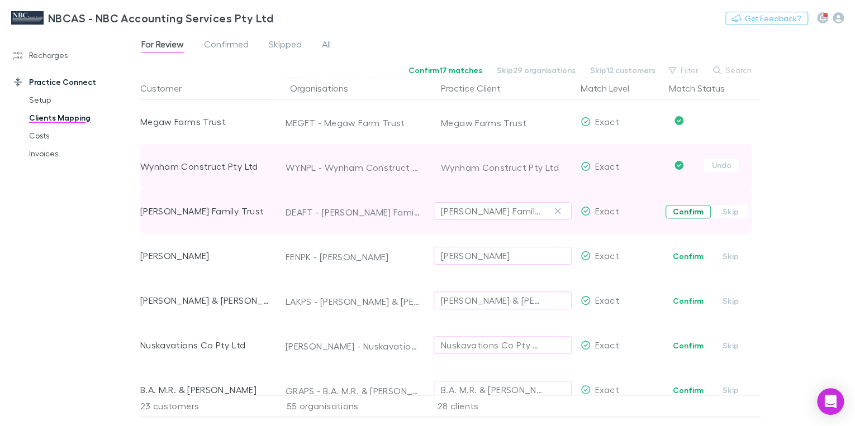
click at [684, 212] on button "Confirm" at bounding box center [688, 211] width 45 height 13
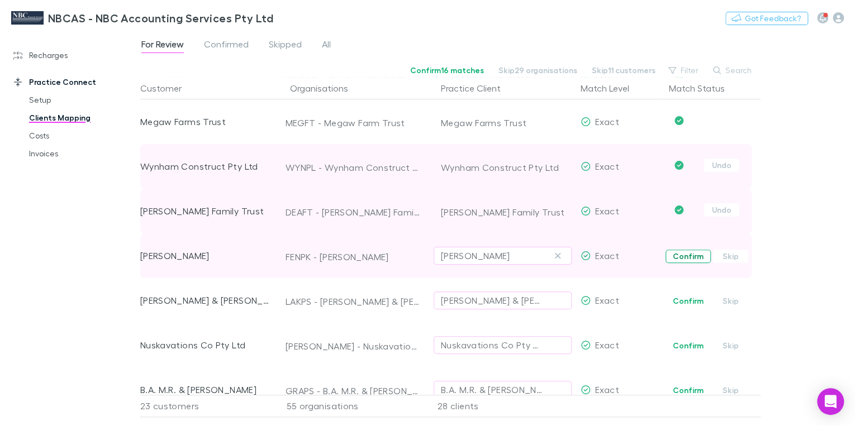
click at [688, 257] on button "Confirm" at bounding box center [688, 256] width 45 height 13
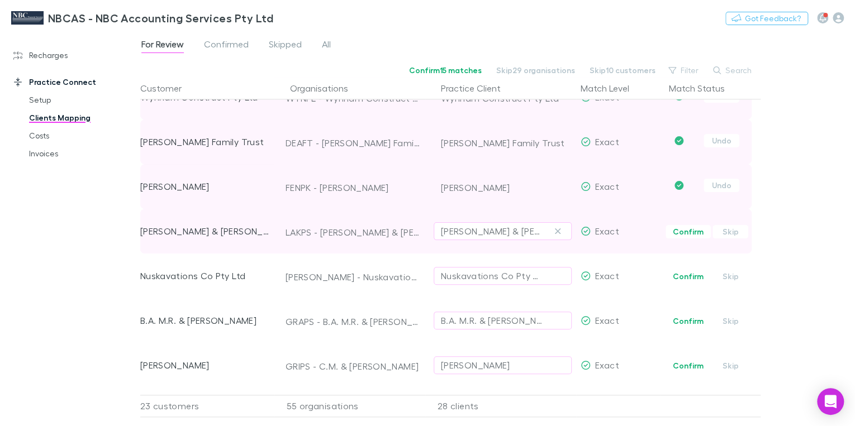
scroll to position [492, 0]
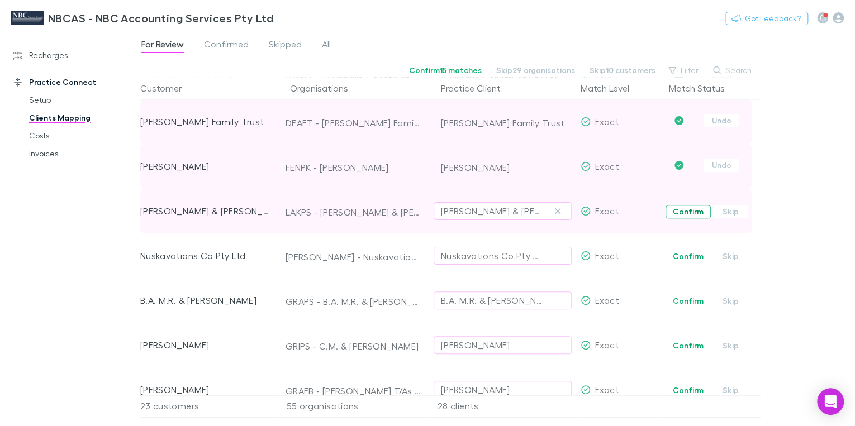
click at [694, 210] on button "Confirm" at bounding box center [688, 211] width 45 height 13
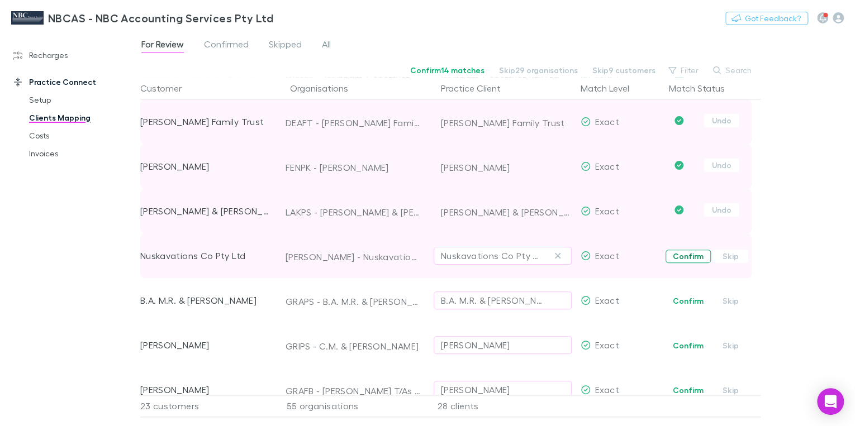
click at [683, 259] on button "Confirm" at bounding box center [688, 256] width 45 height 13
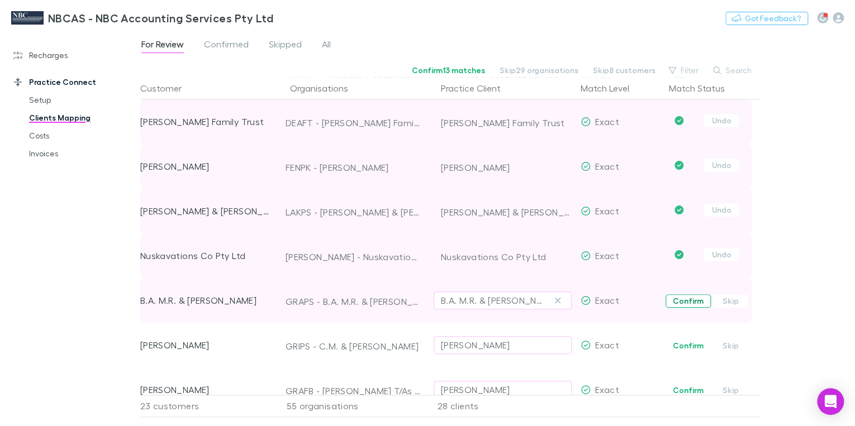
click at [692, 304] on button "Confirm" at bounding box center [688, 301] width 45 height 13
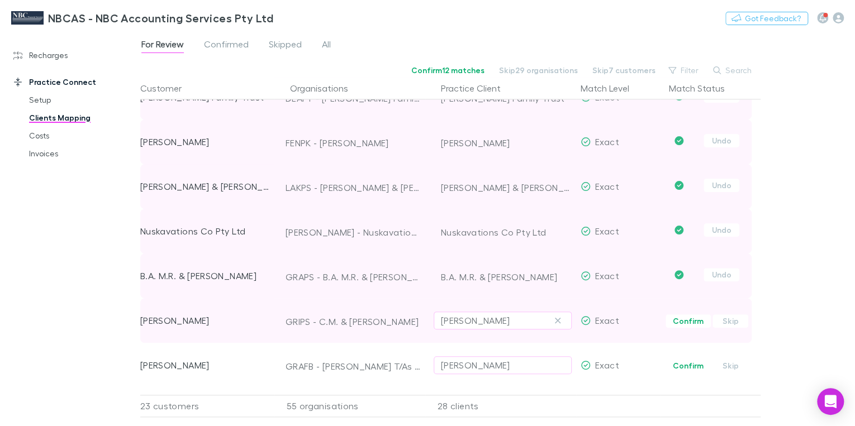
scroll to position [537, 0]
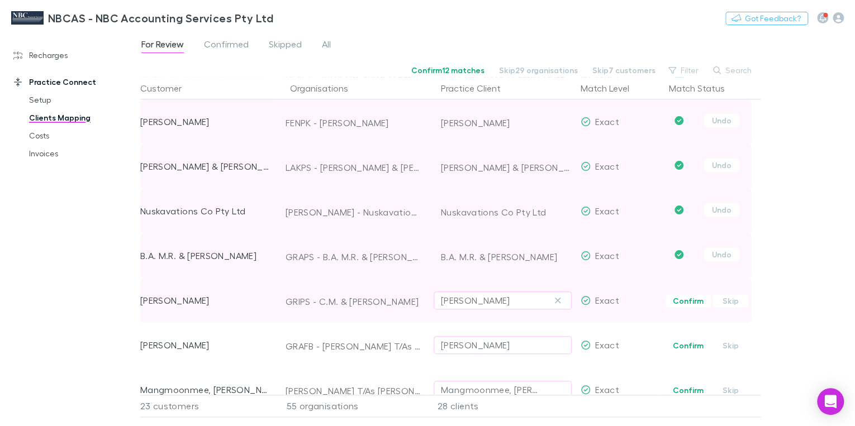
click at [510, 302] on div "[PERSON_NAME]" at bounding box center [475, 300] width 69 height 13
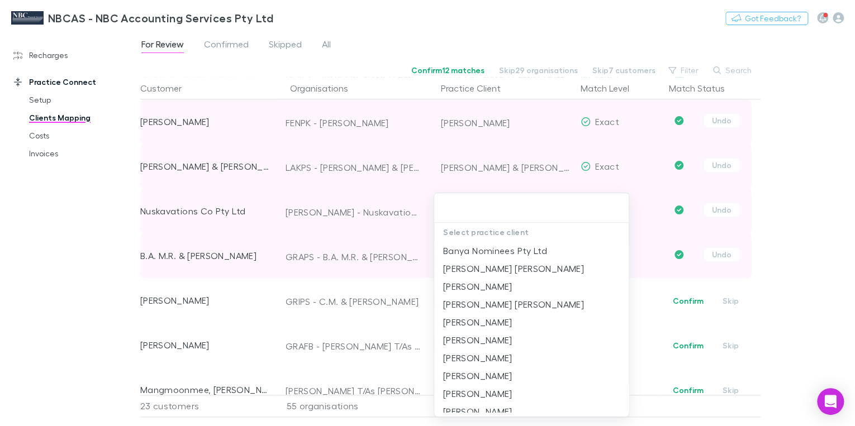
click at [406, 290] on div at bounding box center [427, 213] width 855 height 426
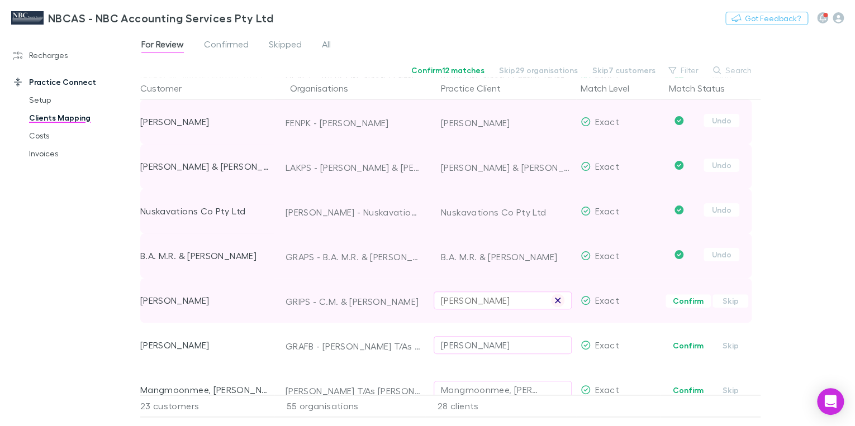
click at [557, 301] on icon "button" at bounding box center [558, 301] width 6 height 6
click at [471, 300] on div "Select practice client" at bounding box center [503, 300] width 124 height 13
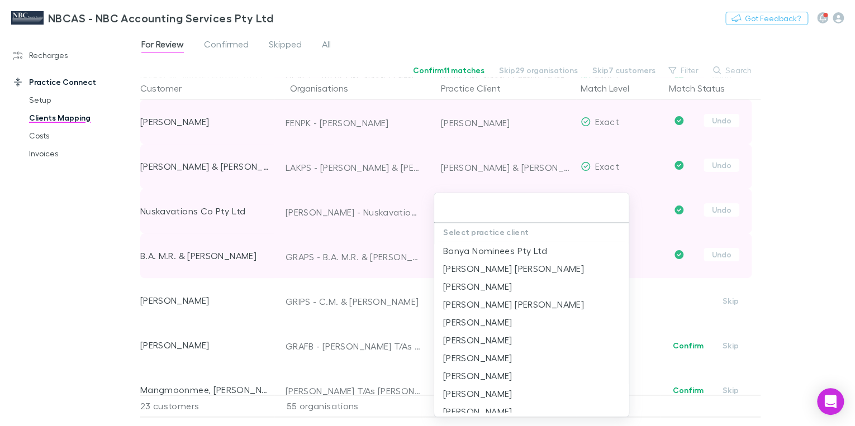
click at [467, 210] on input "text" at bounding box center [532, 208] width 186 height 21
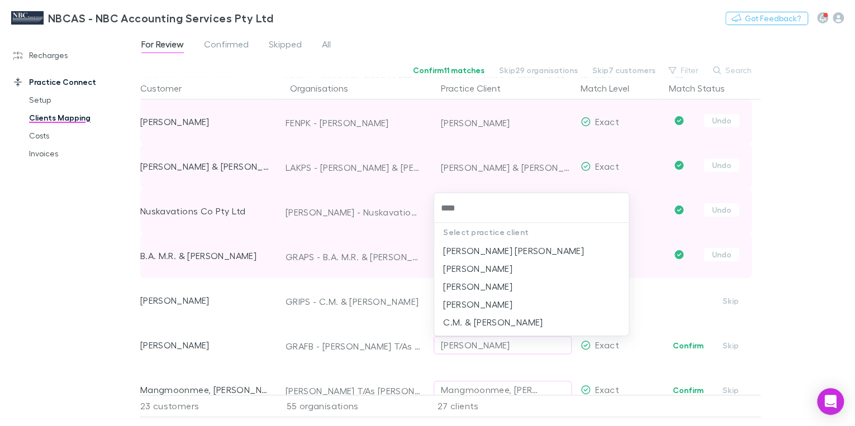
type input "*****"
click at [461, 319] on li "C.M. & [PERSON_NAME]" at bounding box center [531, 323] width 195 height 18
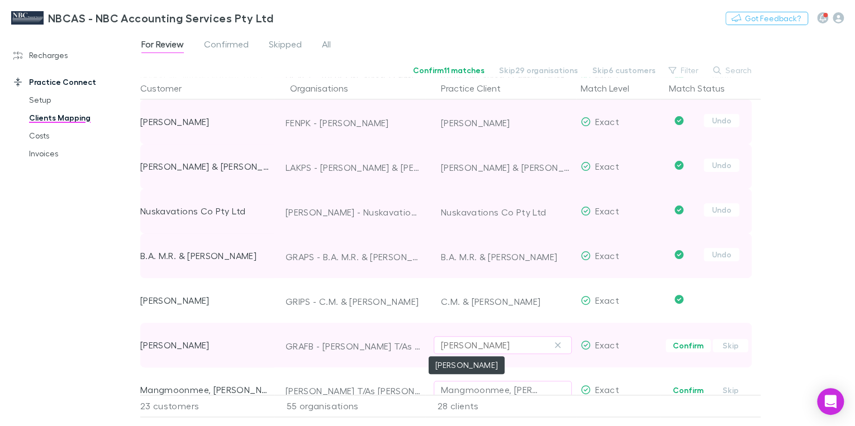
click at [492, 348] on div "[PERSON_NAME]" at bounding box center [475, 345] width 69 height 13
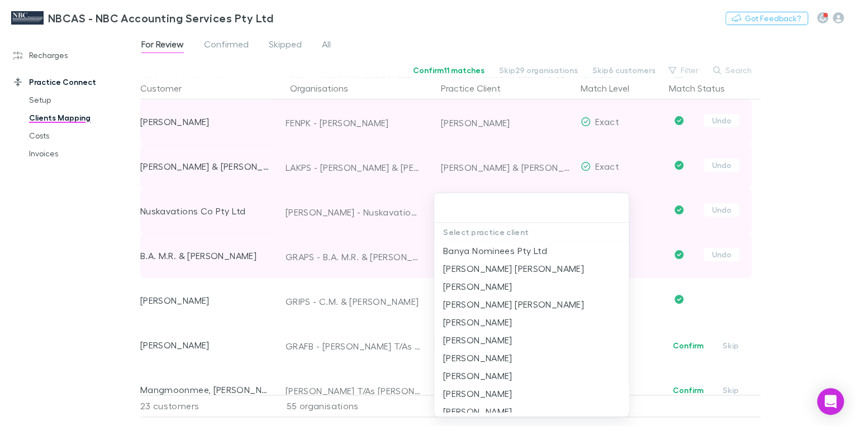
click at [309, 363] on div at bounding box center [427, 213] width 855 height 426
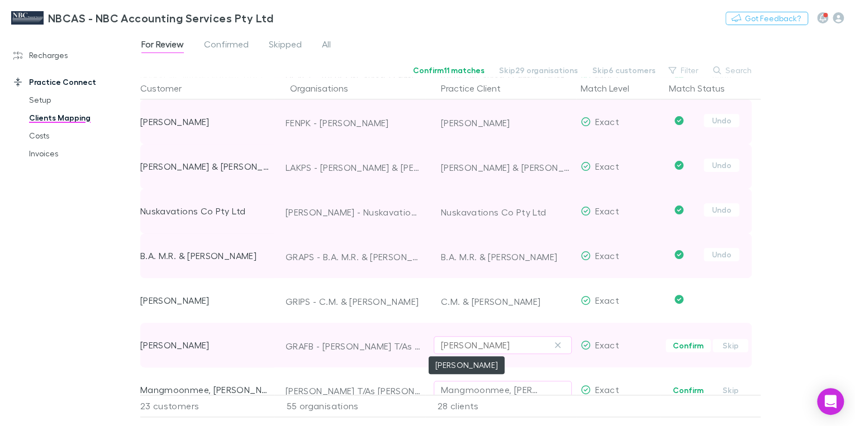
click at [476, 349] on div "[PERSON_NAME]" at bounding box center [475, 345] width 69 height 13
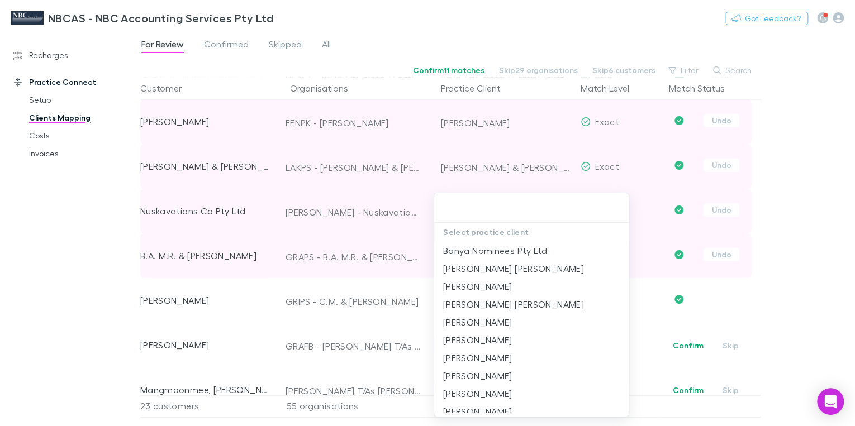
drag, startPoint x: 366, startPoint y: 373, endPoint x: 426, endPoint y: 364, distance: 61.0
click at [367, 373] on div at bounding box center [427, 213] width 855 height 426
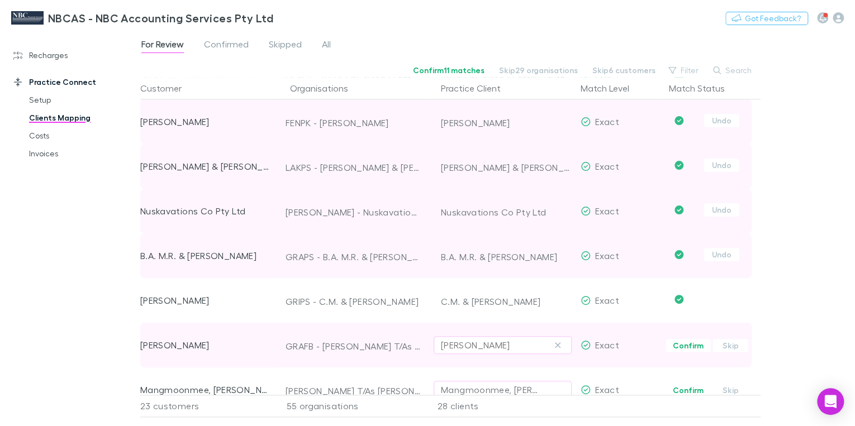
click at [565, 345] on button "[PERSON_NAME]" at bounding box center [503, 346] width 138 height 18
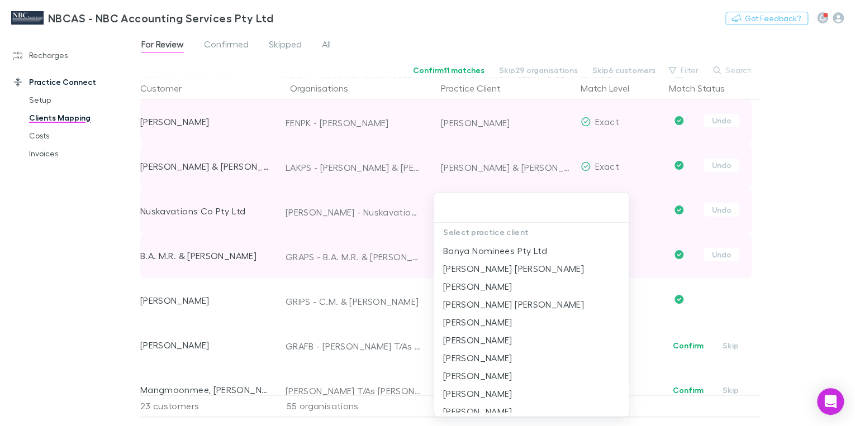
drag, startPoint x: 311, startPoint y: 373, endPoint x: 367, endPoint y: 364, distance: 56.6
click at [313, 373] on div at bounding box center [427, 213] width 855 height 426
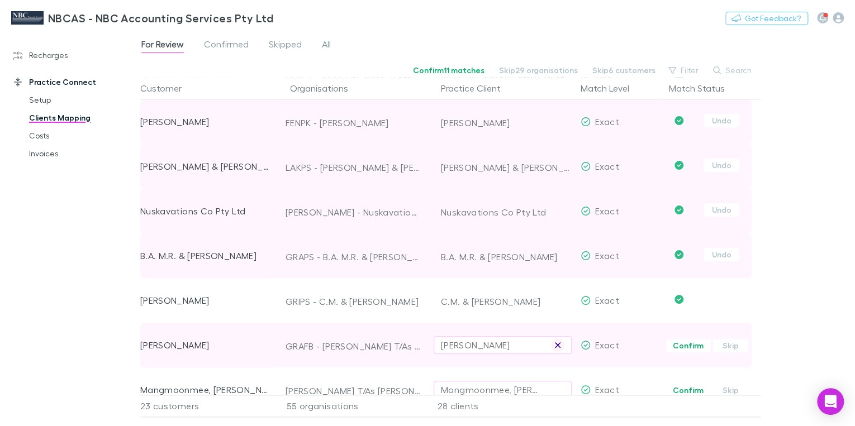
click at [557, 347] on icon "button" at bounding box center [558, 345] width 7 height 9
click at [478, 342] on div "Select practice client" at bounding box center [503, 345] width 124 height 13
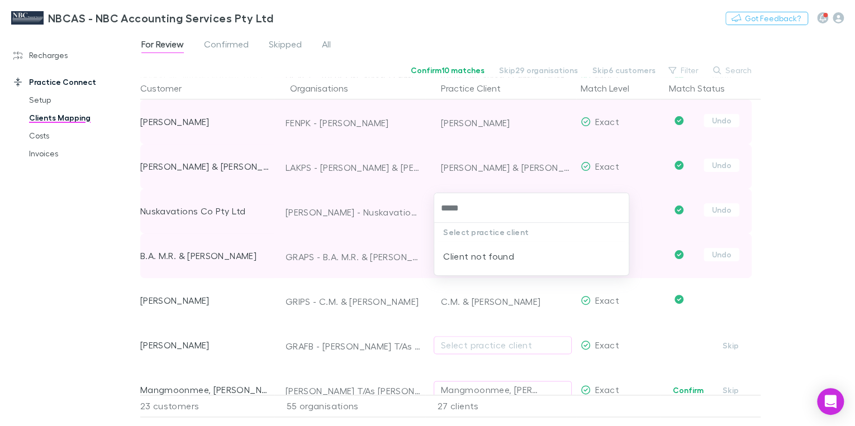
type input "******"
drag, startPoint x: 469, startPoint y: 208, endPoint x: 438, endPoint y: 208, distance: 30.7
click at [438, 208] on div "******" at bounding box center [531, 208] width 195 height 30
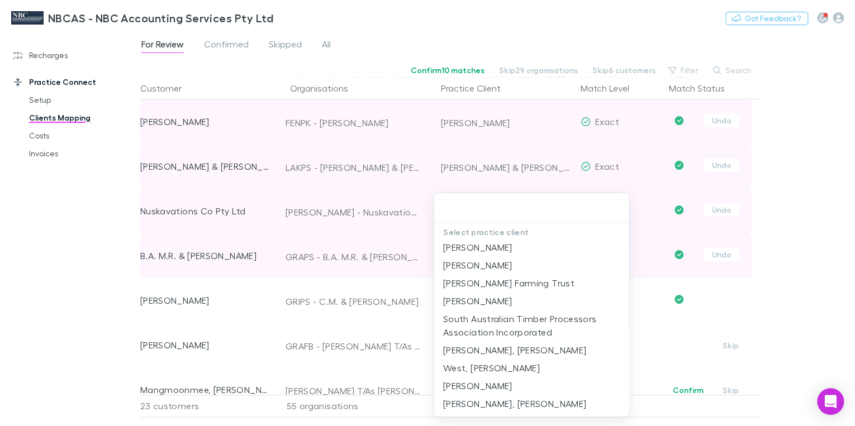
scroll to position [0, 0]
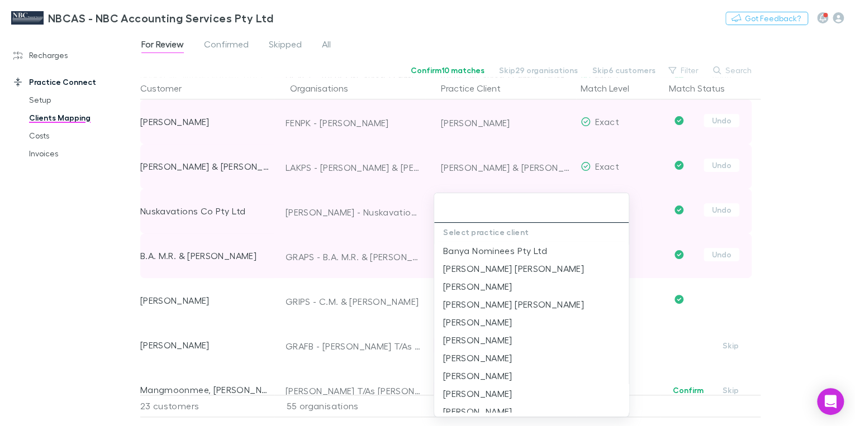
click at [482, 213] on input "text" at bounding box center [532, 208] width 186 height 21
type input "***"
click at [471, 252] on li "[PERSON_NAME]" at bounding box center [531, 251] width 195 height 18
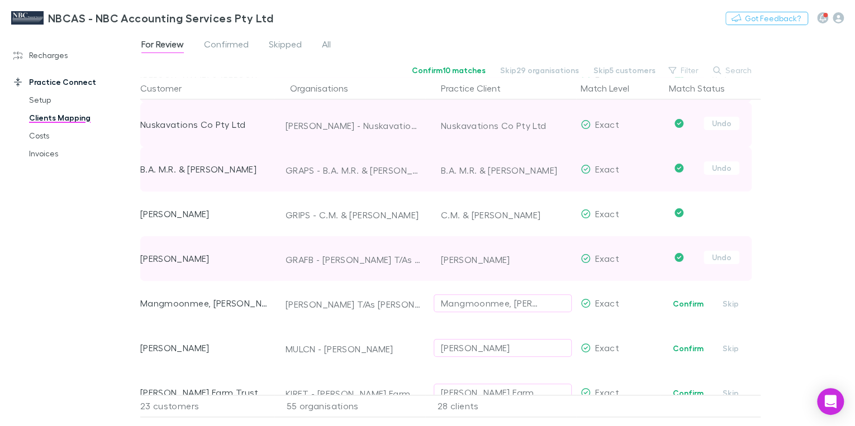
scroll to position [626, 0]
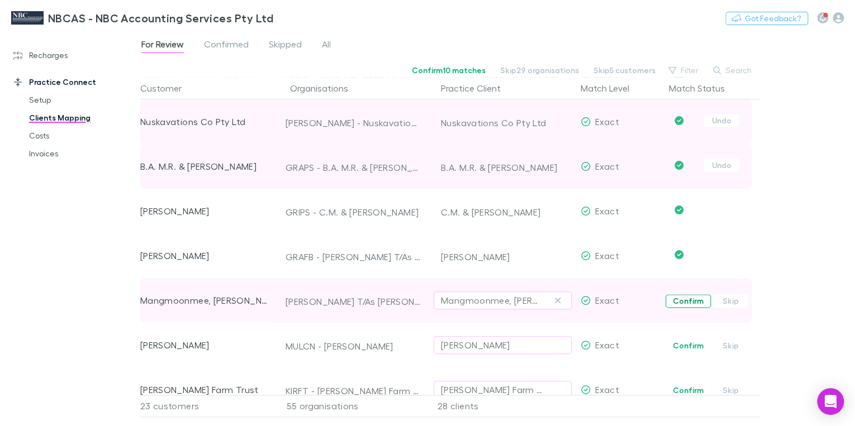
click at [680, 301] on button "Confirm" at bounding box center [688, 301] width 45 height 13
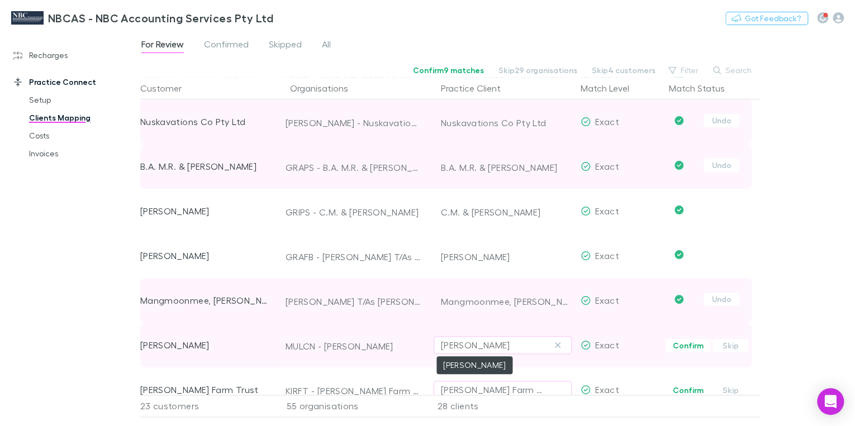
click at [510, 345] on div "[PERSON_NAME]" at bounding box center [475, 345] width 69 height 13
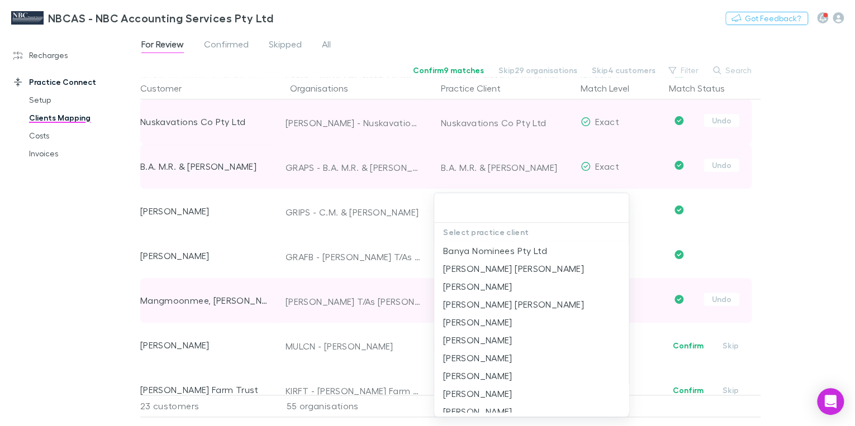
click at [360, 283] on div at bounding box center [427, 213] width 855 height 426
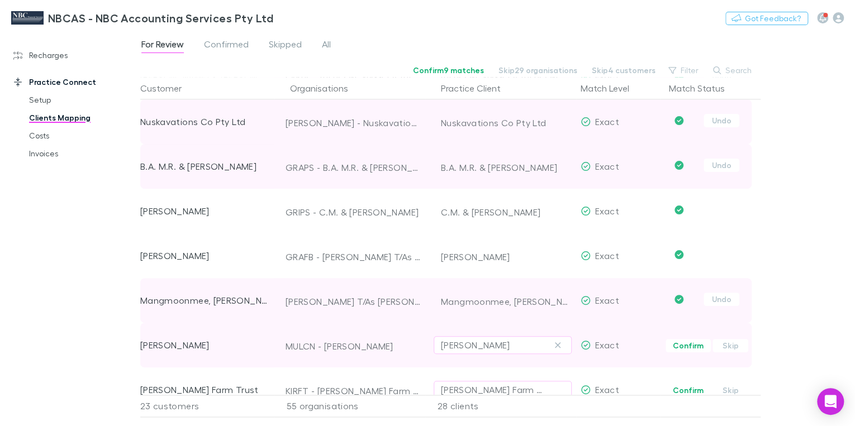
click at [605, 347] on span "Exact" at bounding box center [607, 345] width 24 height 11
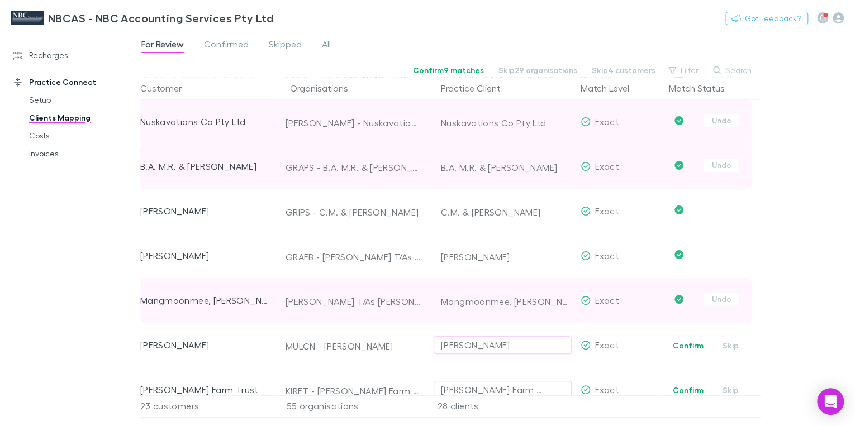
drag, startPoint x: 688, startPoint y: 347, endPoint x: 675, endPoint y: 314, distance: 35.4
click at [688, 347] on button "Confirm" at bounding box center [688, 345] width 45 height 13
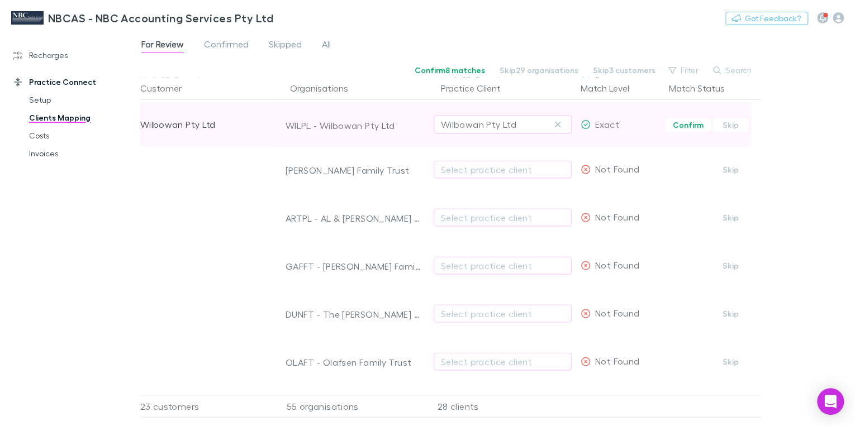
scroll to position [1029, 0]
click at [448, 120] on div "Select practice client" at bounding box center [503, 121] width 124 height 13
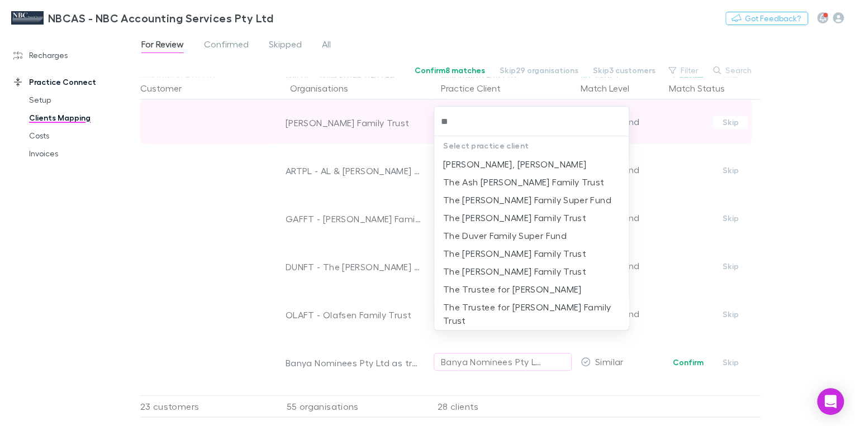
type input "***"
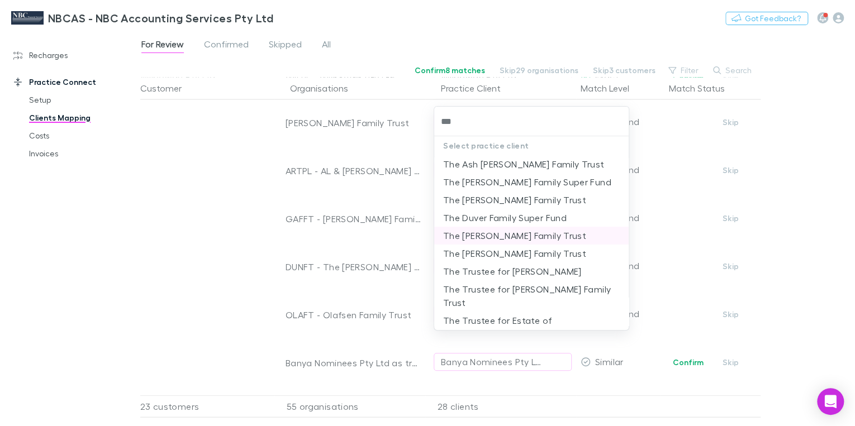
click at [523, 241] on li "The [PERSON_NAME] Family Trust" at bounding box center [531, 236] width 195 height 18
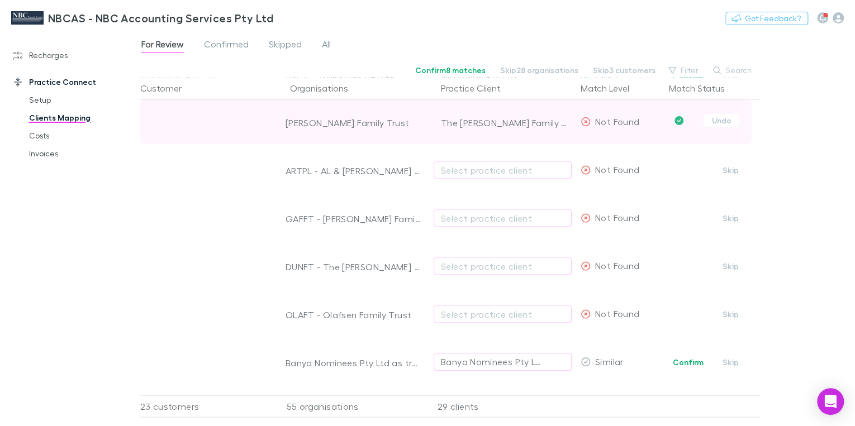
click at [677, 122] on icon "Confirmed" at bounding box center [679, 120] width 9 height 9
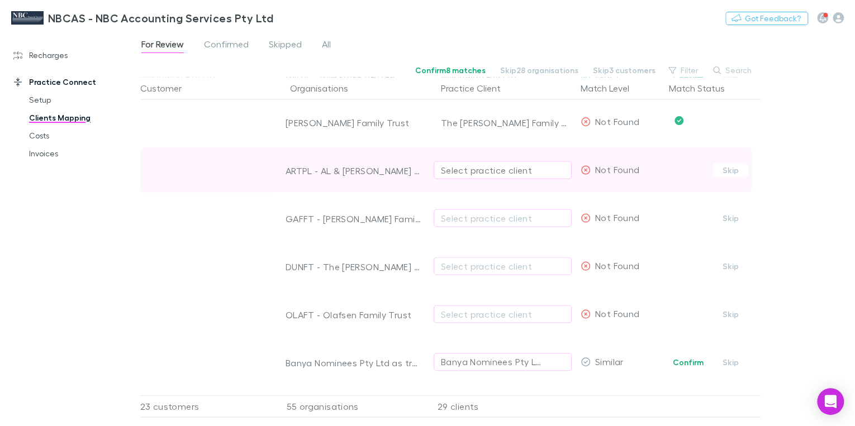
click at [487, 168] on div "Select practice client" at bounding box center [503, 169] width 124 height 13
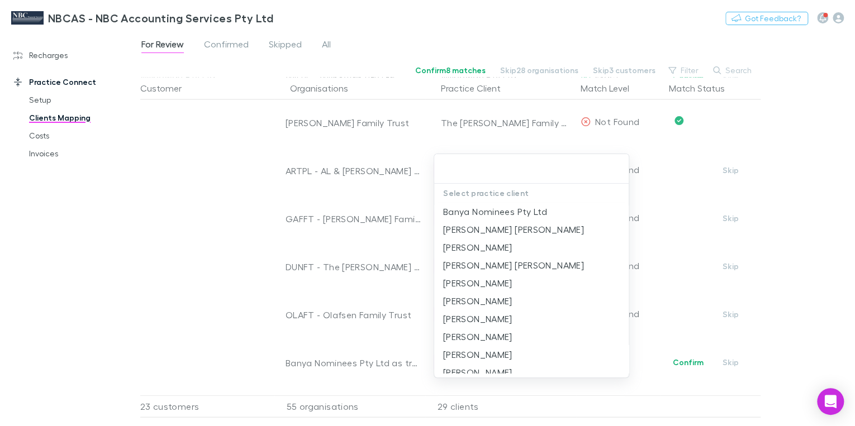
click at [760, 130] on div at bounding box center [427, 213] width 855 height 426
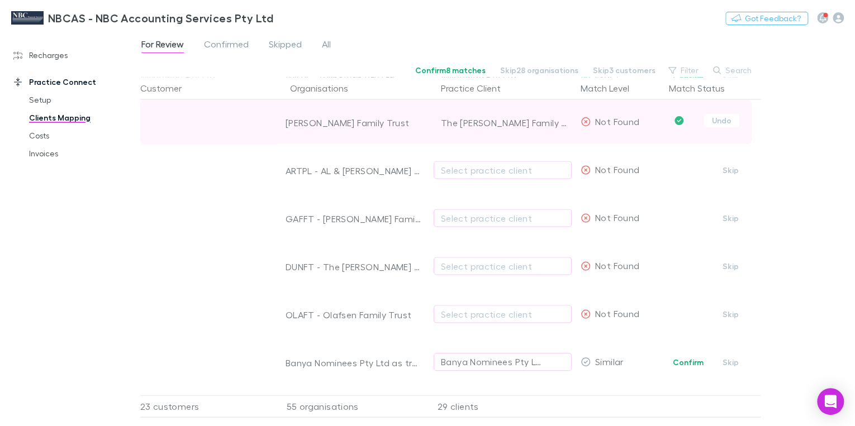
click at [679, 119] on icon "Confirmed" at bounding box center [679, 120] width 9 height 9
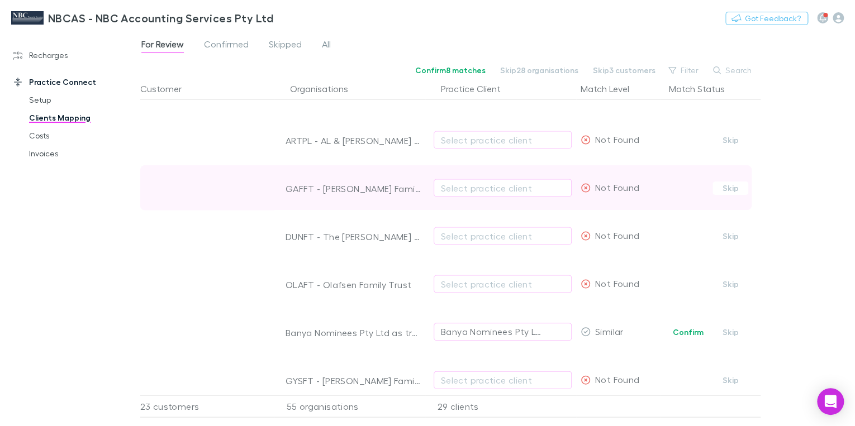
scroll to position [1073, 0]
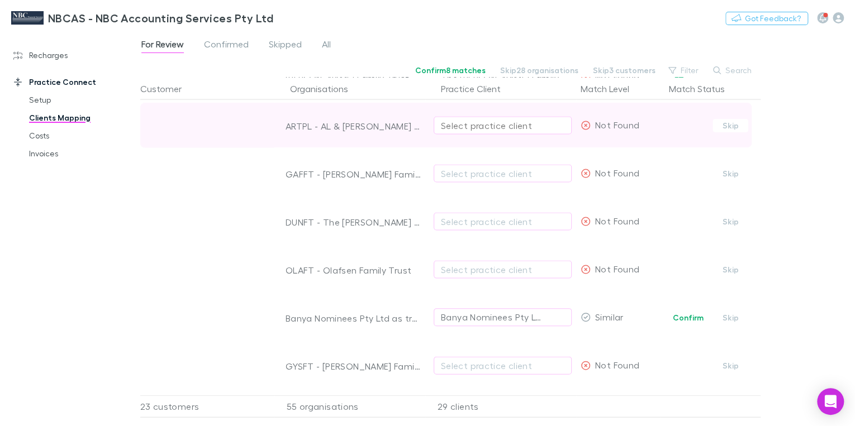
click at [447, 121] on div "Select practice client" at bounding box center [503, 125] width 124 height 13
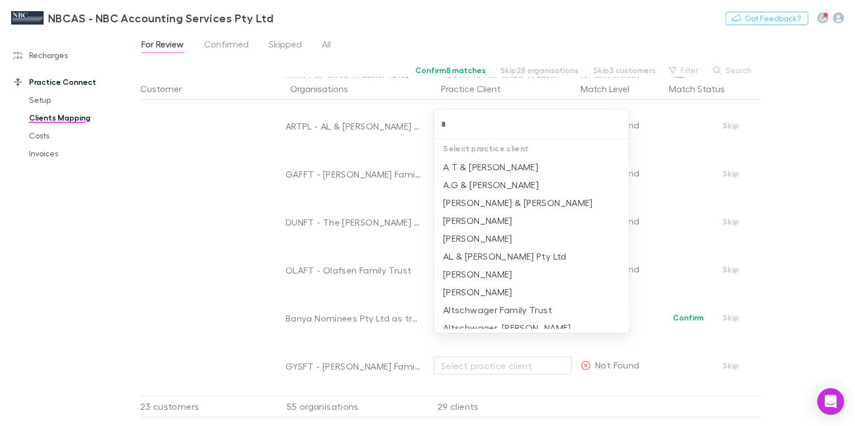
type input "**"
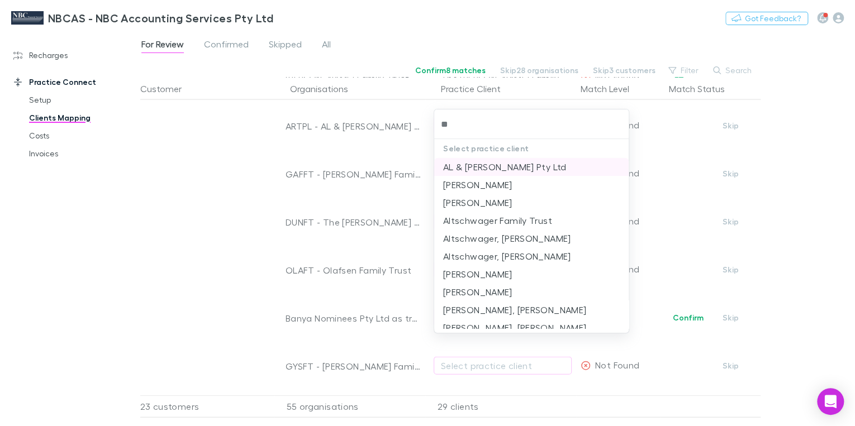
click at [518, 172] on li "AL & [PERSON_NAME] Pty Ltd" at bounding box center [531, 167] width 195 height 18
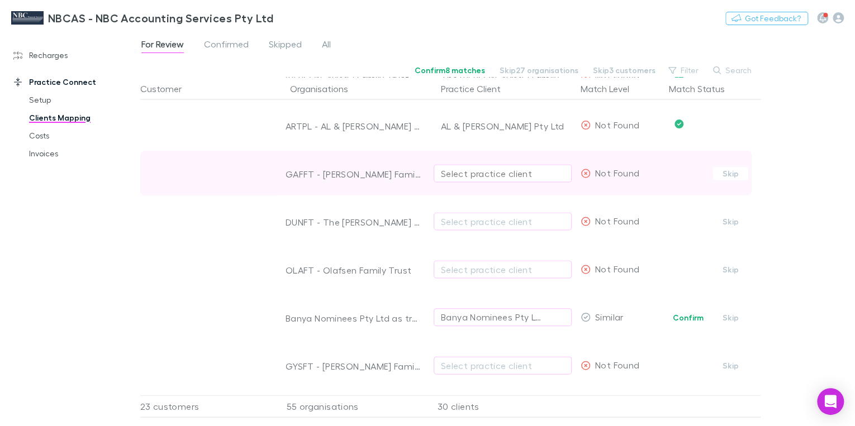
click at [474, 173] on div "Select practice client" at bounding box center [503, 173] width 124 height 13
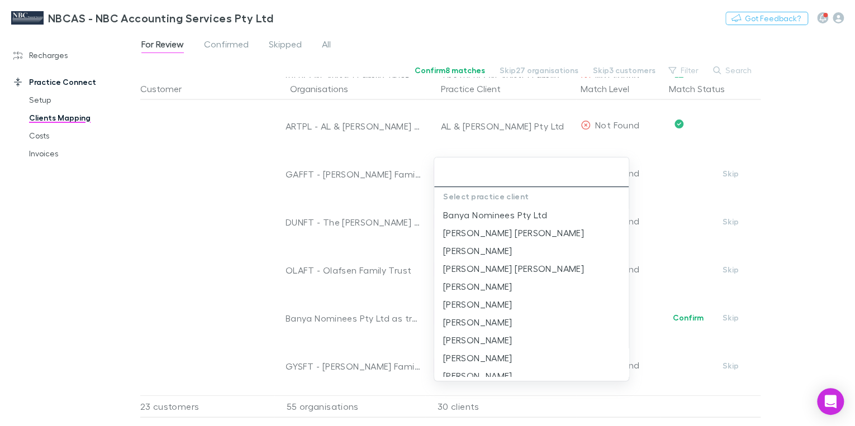
click at [461, 170] on input "text" at bounding box center [532, 172] width 186 height 21
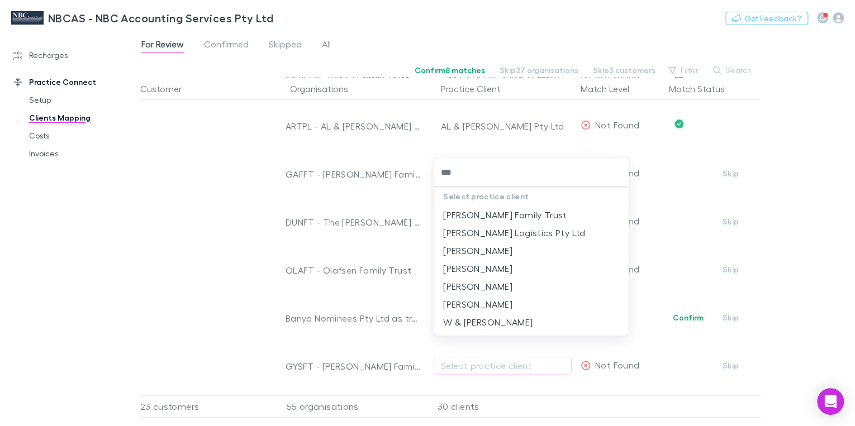
type input "****"
click at [490, 217] on li "[PERSON_NAME] Family Trust" at bounding box center [531, 215] width 195 height 18
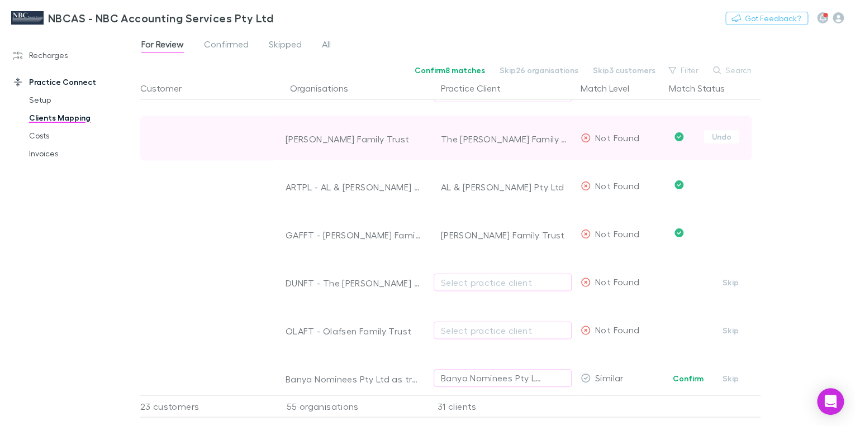
scroll to position [1029, 0]
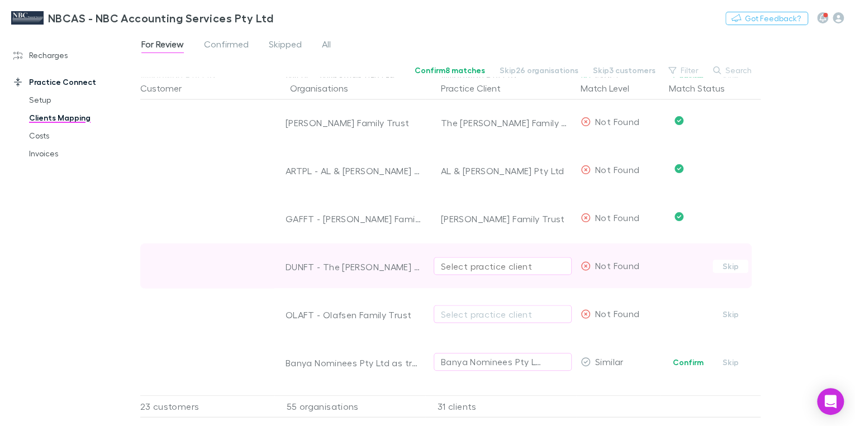
click at [474, 267] on div "Select practice client" at bounding box center [503, 265] width 124 height 13
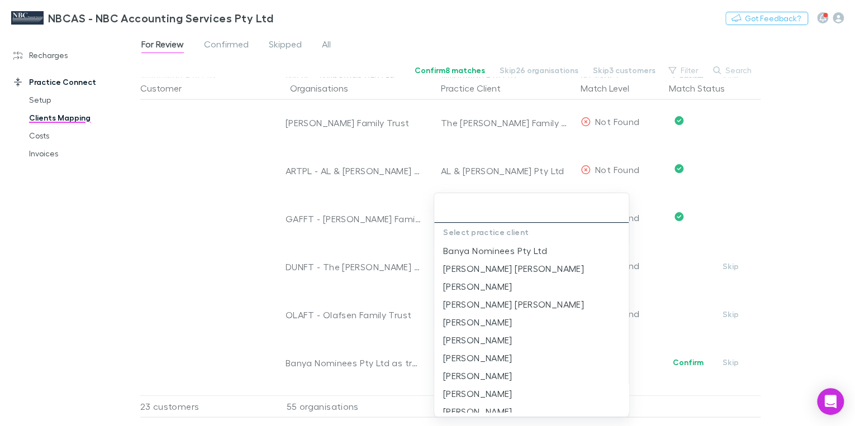
click at [465, 208] on input "text" at bounding box center [532, 208] width 186 height 21
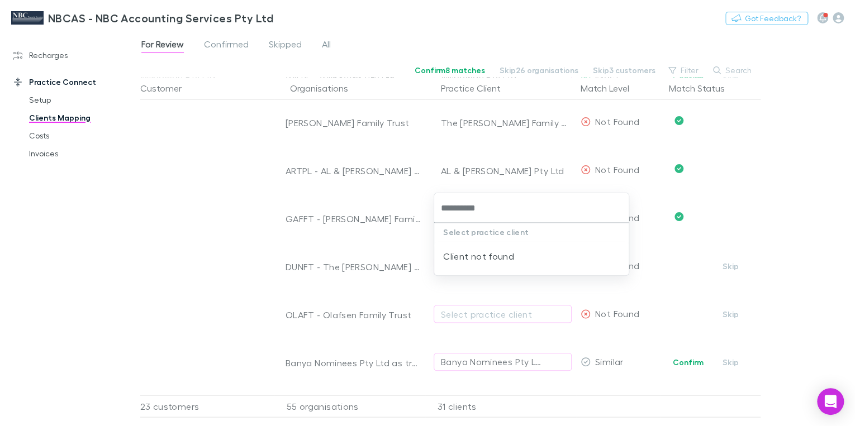
click at [483, 207] on input "**********" at bounding box center [532, 208] width 186 height 21
type input "**********"
click at [495, 253] on li "The [PERSON_NAME] Family Trust" at bounding box center [531, 251] width 195 height 18
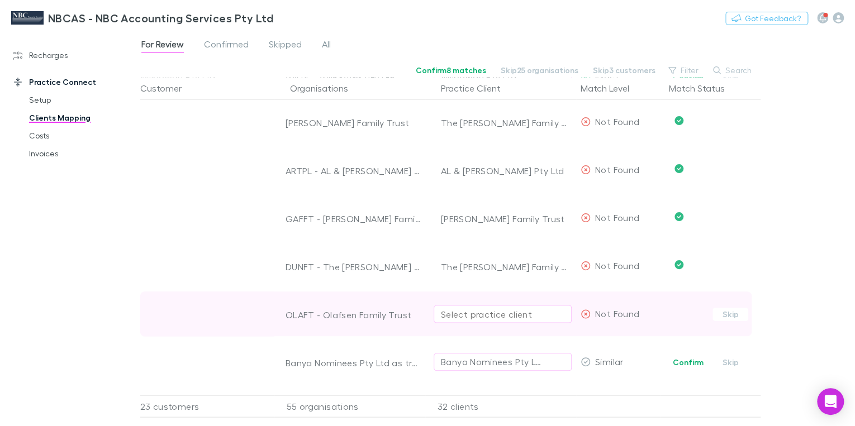
click at [504, 315] on div "Select practice client" at bounding box center [503, 313] width 124 height 13
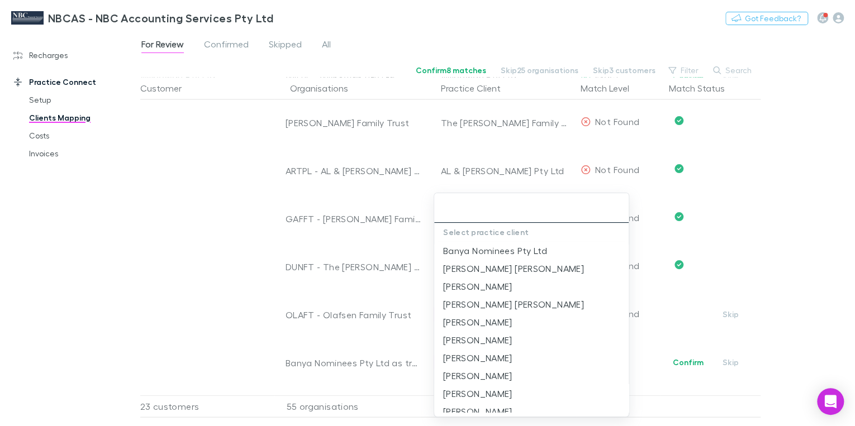
click at [458, 212] on input "text" at bounding box center [532, 208] width 186 height 21
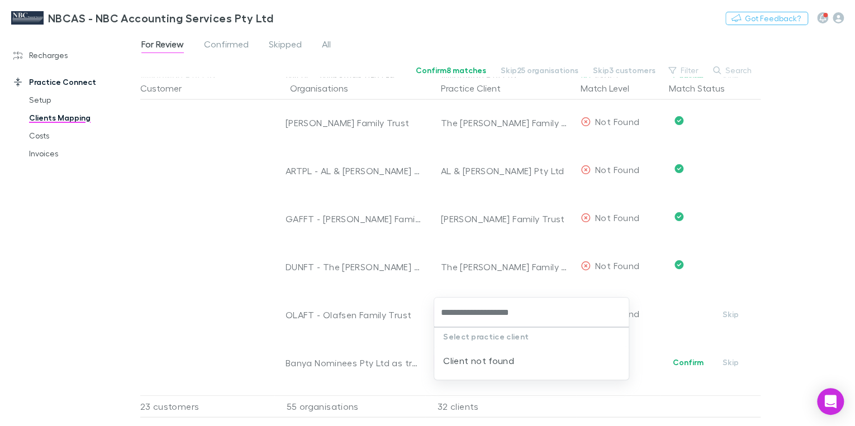
click at [552, 317] on input "**********" at bounding box center [532, 312] width 186 height 21
click at [524, 312] on input "**********" at bounding box center [532, 312] width 186 height 21
drag, startPoint x: 510, startPoint y: 312, endPoint x: 482, endPoint y: 309, distance: 27.6
click at [482, 309] on input "**********" at bounding box center [532, 312] width 186 height 21
click at [465, 311] on input "**********" at bounding box center [532, 312] width 186 height 21
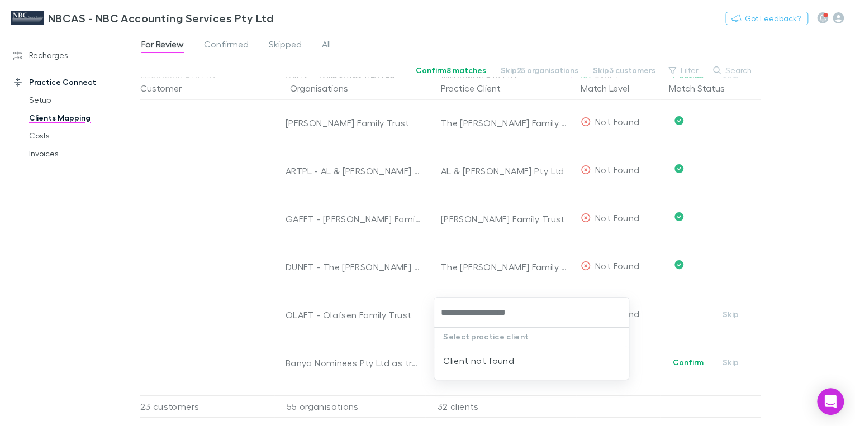
type input "**********"
click at [481, 358] on li "Olafsen Family Trust" at bounding box center [531, 356] width 195 height 18
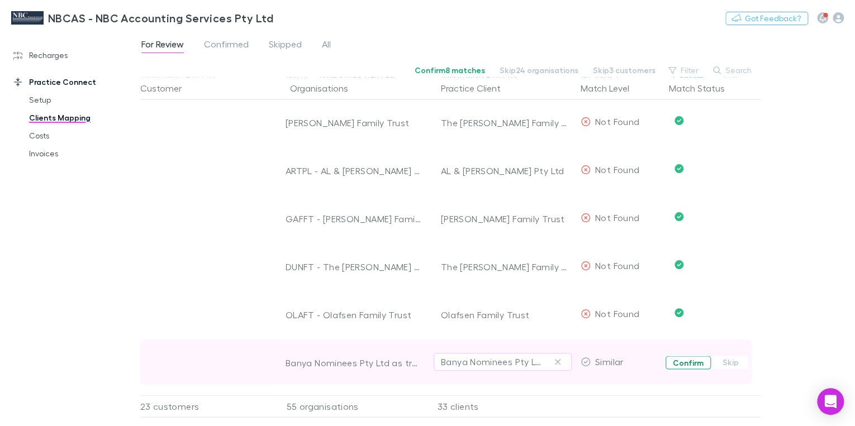
click at [694, 360] on button "Confirm" at bounding box center [688, 362] width 45 height 13
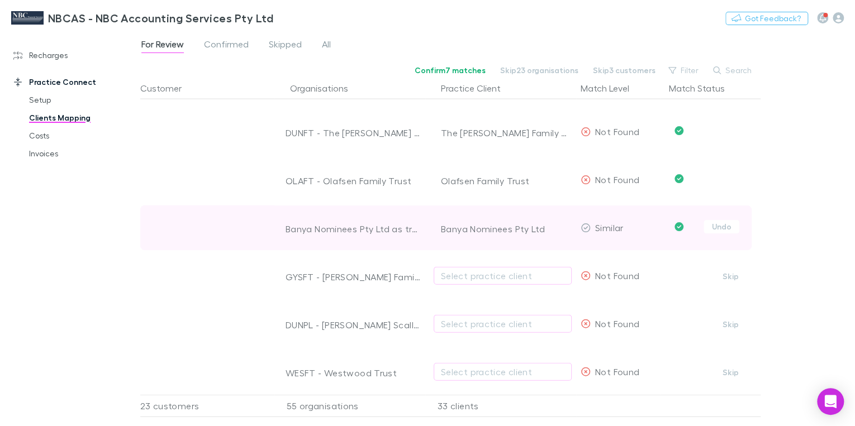
scroll to position [1207, 0]
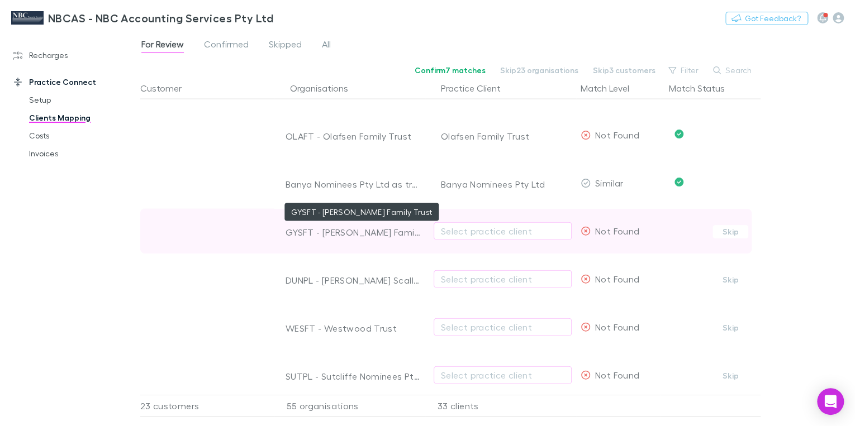
click at [385, 233] on div "GYSFT - [PERSON_NAME] Family Trust" at bounding box center [353, 232] width 135 height 11
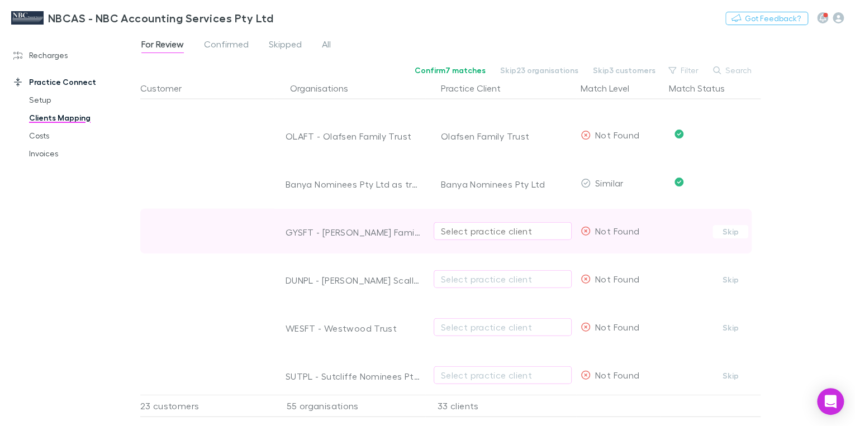
click at [455, 230] on div "Select practice client" at bounding box center [503, 231] width 124 height 13
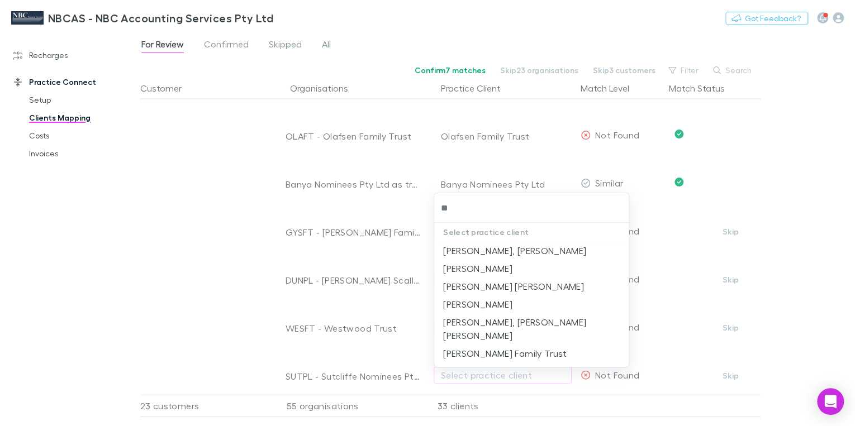
type input "***"
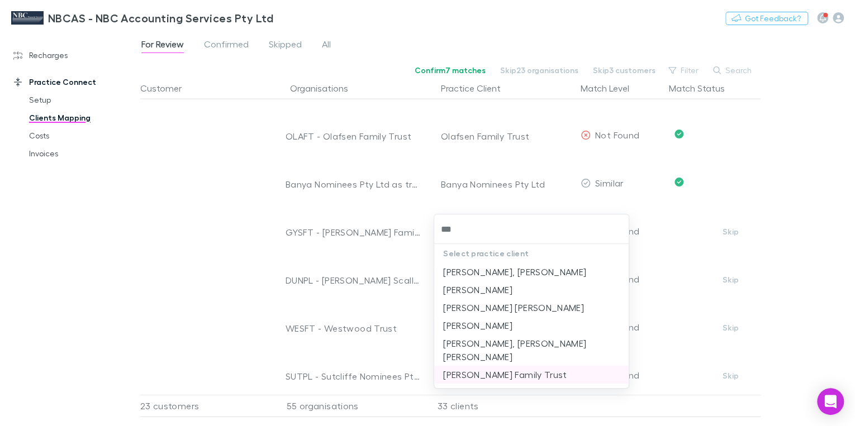
click at [505, 366] on li "[PERSON_NAME] Family Trust" at bounding box center [531, 375] width 195 height 18
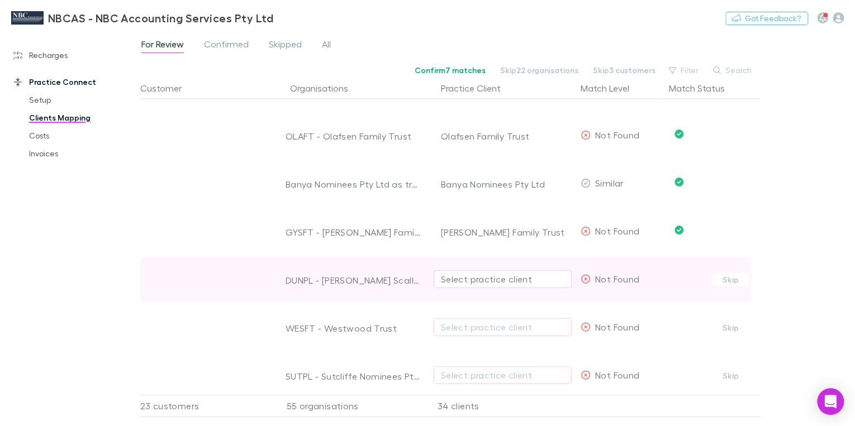
click at [463, 278] on div "Select practice client" at bounding box center [503, 279] width 124 height 13
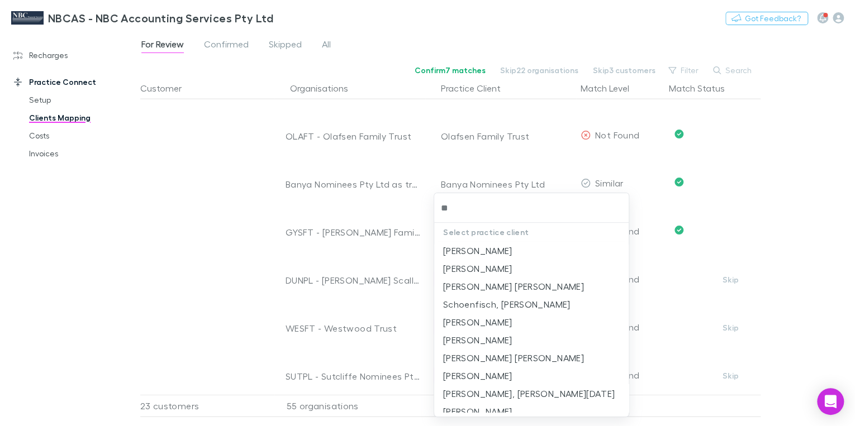
type input "***"
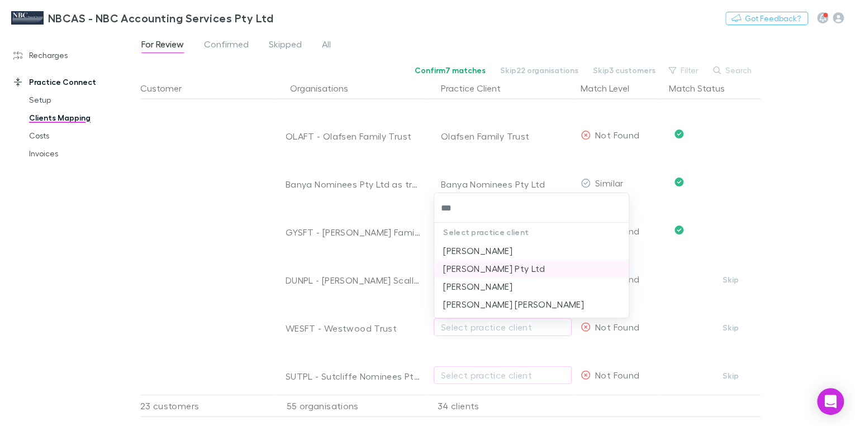
click at [480, 269] on li "[PERSON_NAME] Pty Ltd" at bounding box center [531, 269] width 195 height 18
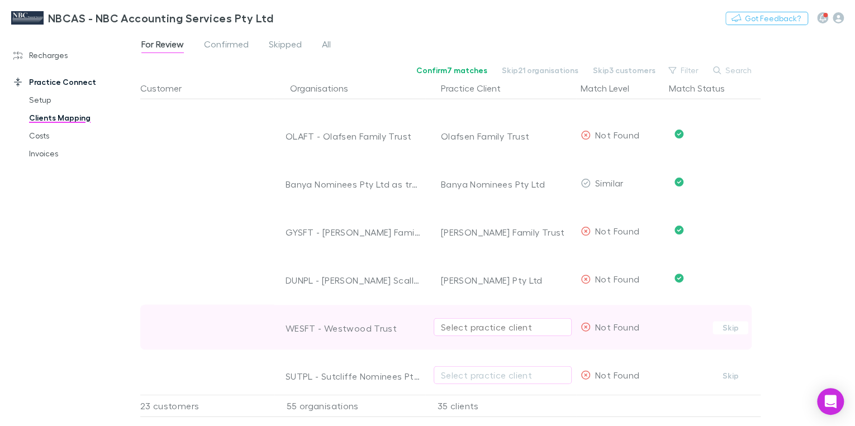
click at [458, 326] on div "Select practice client" at bounding box center [503, 327] width 124 height 13
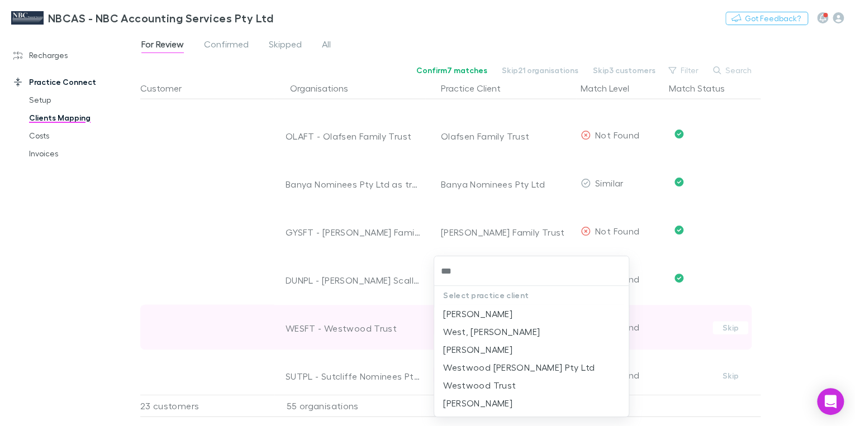
type input "****"
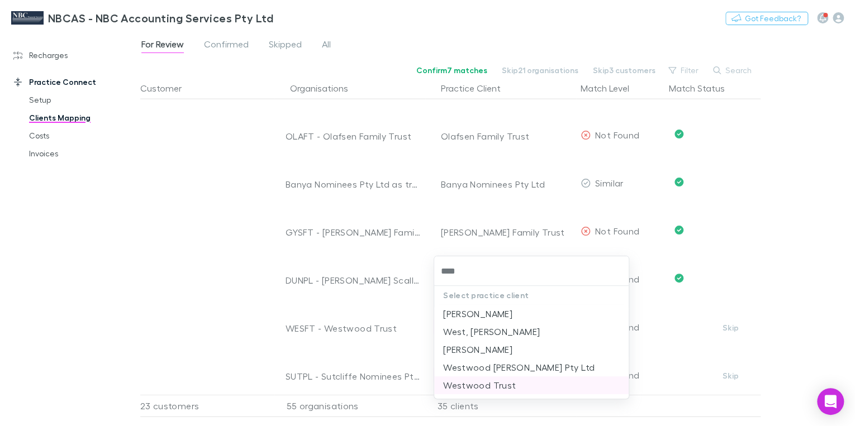
click at [483, 386] on li "Westwood Trust" at bounding box center [531, 386] width 195 height 18
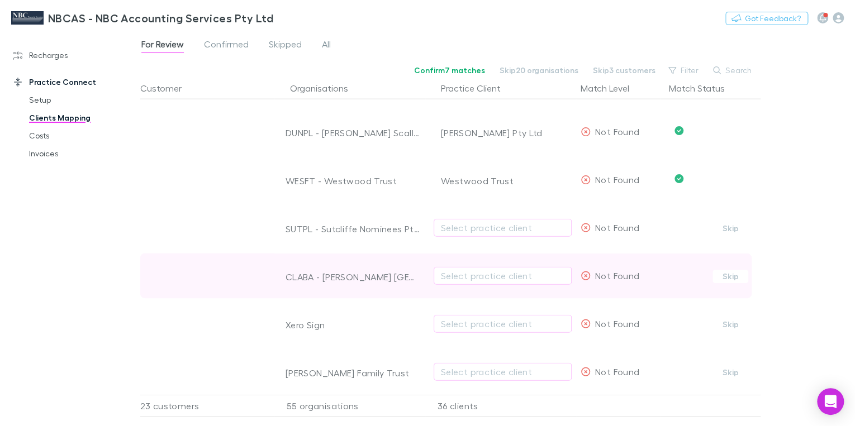
scroll to position [1386, 0]
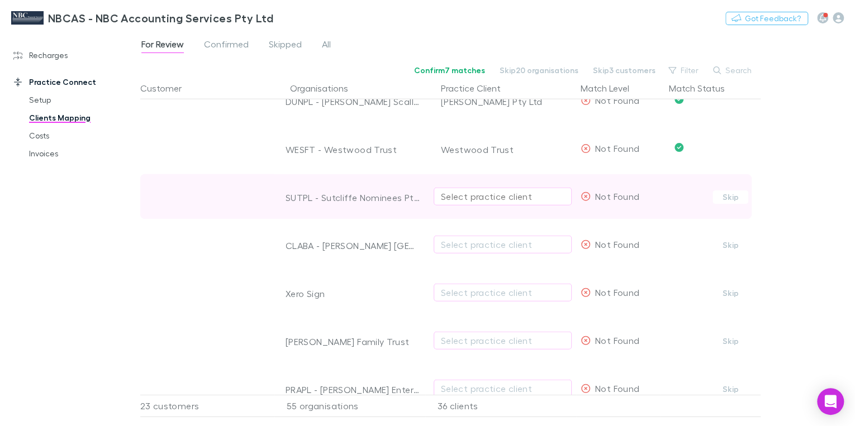
click at [458, 196] on div "Select practice client" at bounding box center [503, 196] width 124 height 13
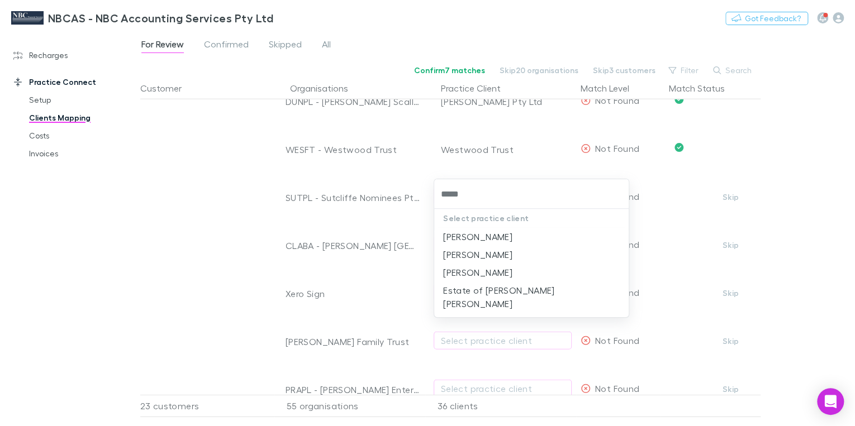
type input "*****"
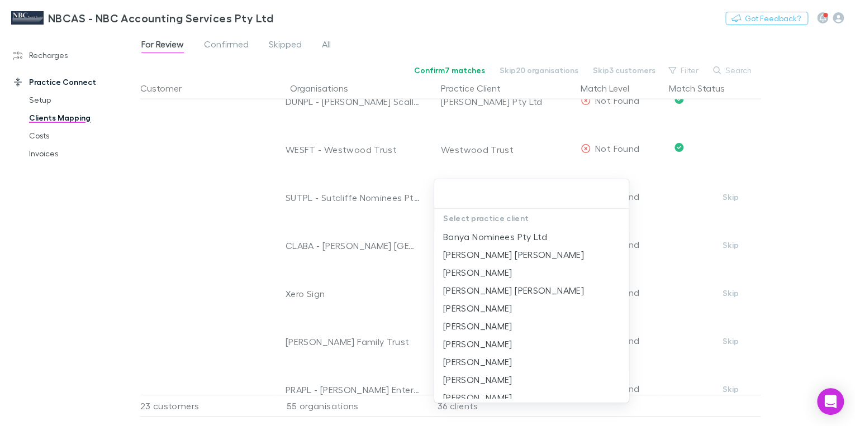
click at [353, 198] on div at bounding box center [427, 213] width 855 height 426
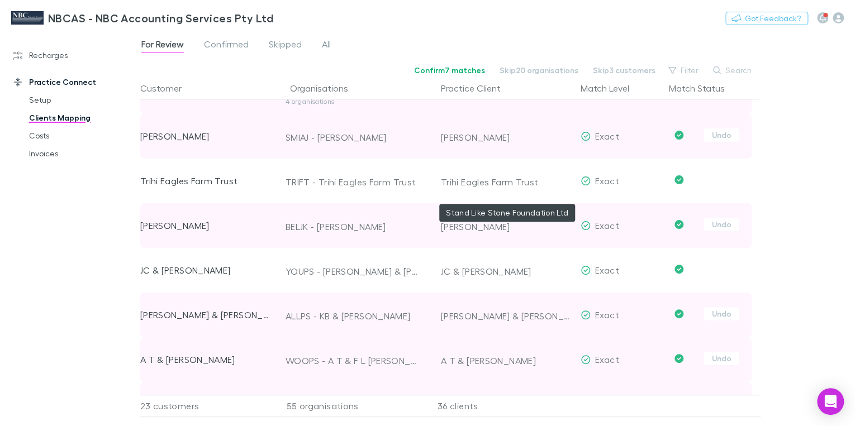
scroll to position [313, 0]
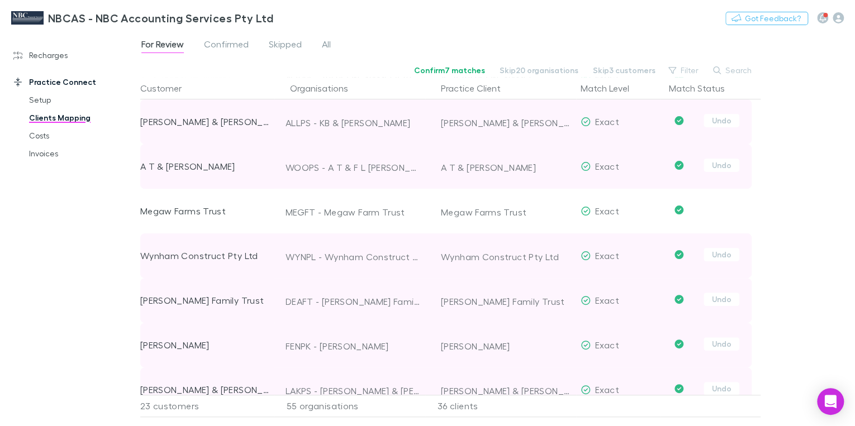
click at [52, 121] on link "Clients Mapping" at bounding box center [81, 118] width 127 height 18
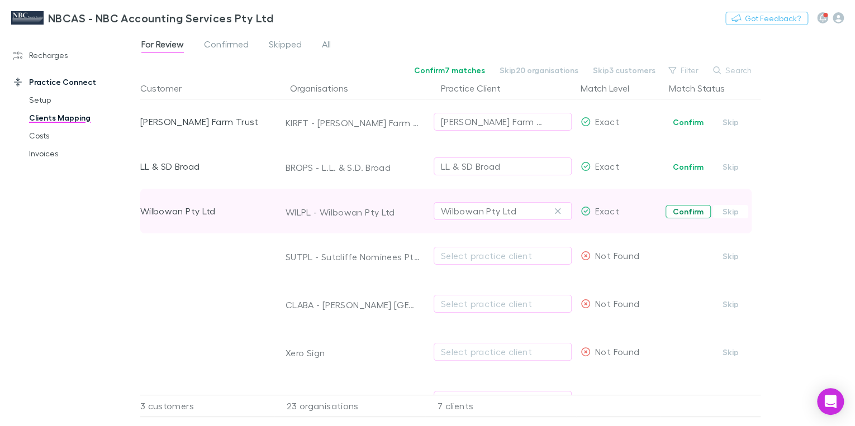
click at [686, 214] on button "Confirm" at bounding box center [688, 211] width 45 height 13
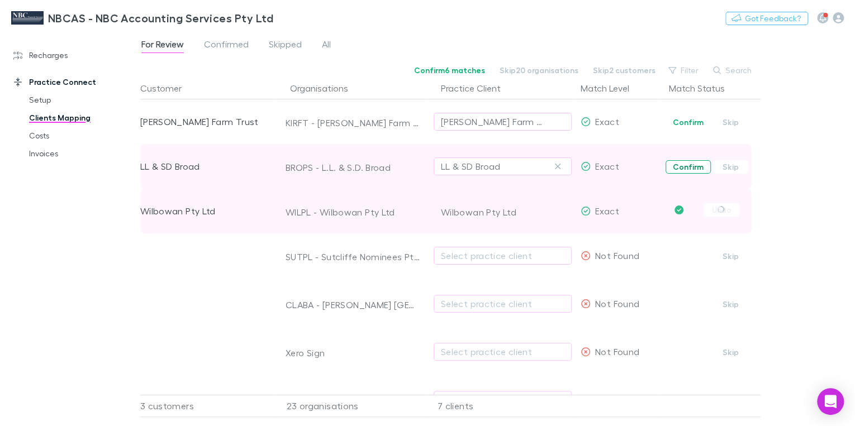
click at [690, 169] on button "Confirm" at bounding box center [688, 166] width 45 height 13
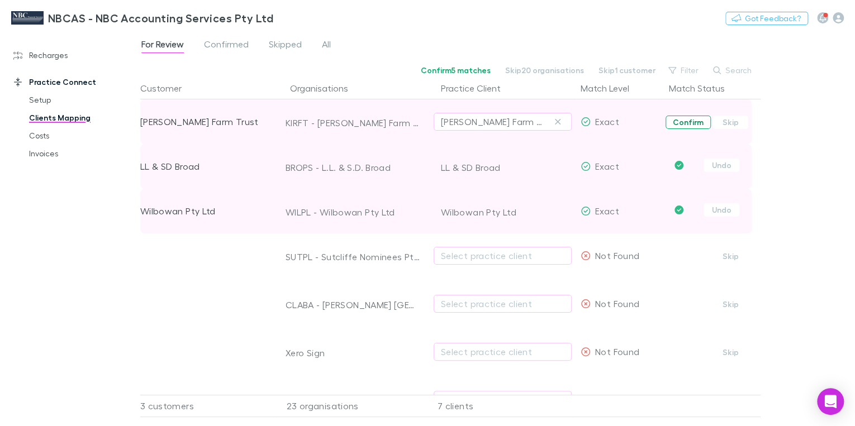
click at [693, 125] on button "Confirm" at bounding box center [688, 122] width 45 height 13
click at [65, 119] on link "Clients Mapping" at bounding box center [81, 118] width 127 height 18
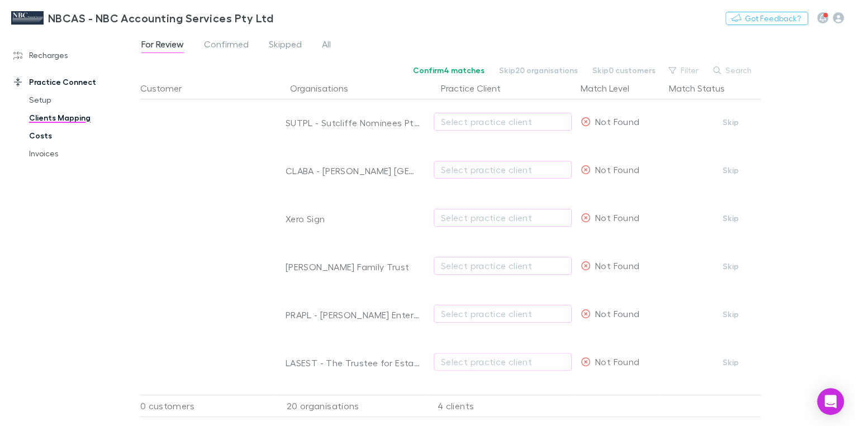
click at [40, 137] on link "Costs" at bounding box center [81, 136] width 127 height 18
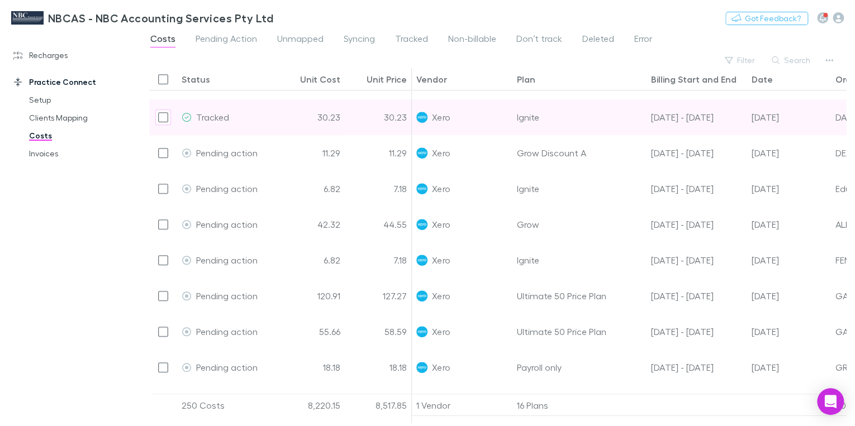
scroll to position [268, 0]
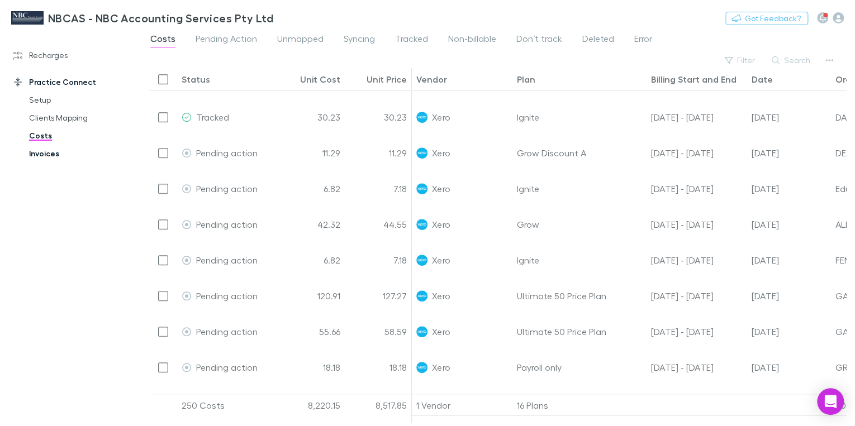
click at [34, 153] on link "Invoices" at bounding box center [81, 154] width 127 height 18
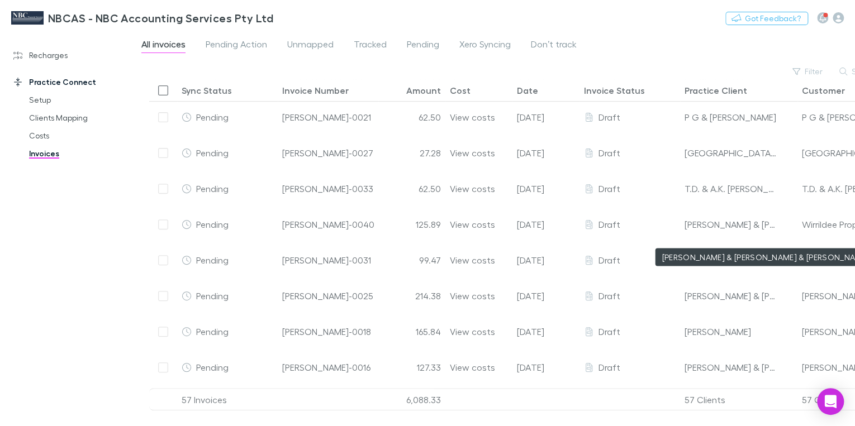
scroll to position [179, 0]
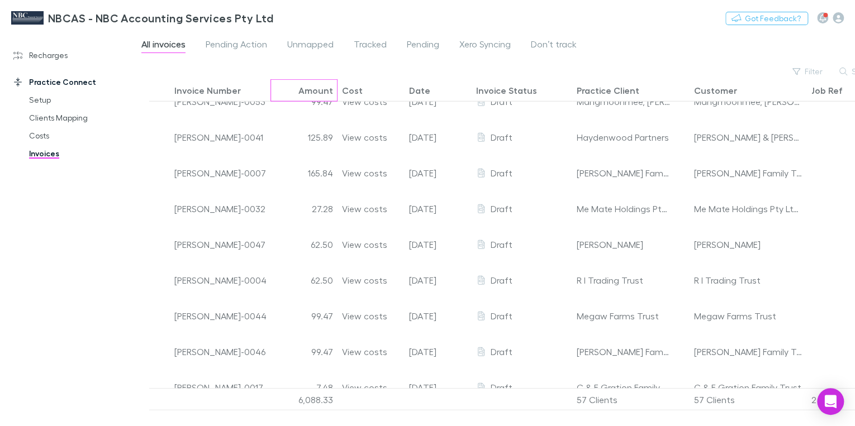
click at [273, 93] on div "Amount" at bounding box center [304, 90] width 67 height 22
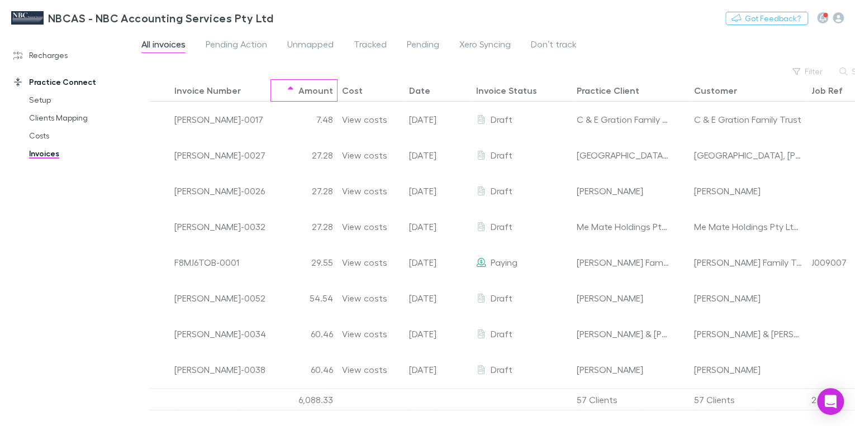
click at [273, 93] on div "Amount" at bounding box center [304, 90] width 67 height 22
click at [215, 93] on div "Invoice Number" at bounding box center [207, 90] width 67 height 11
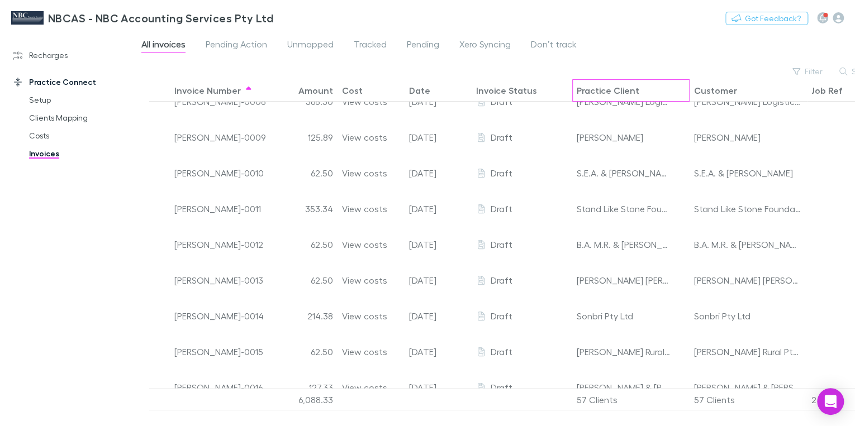
click at [611, 94] on div "Practice Client" at bounding box center [608, 90] width 63 height 11
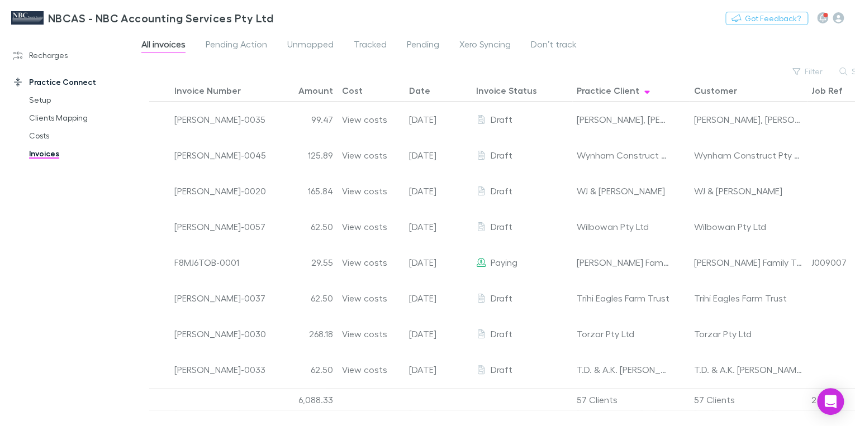
click at [703, 95] on div "Customer" at bounding box center [715, 90] width 43 height 11
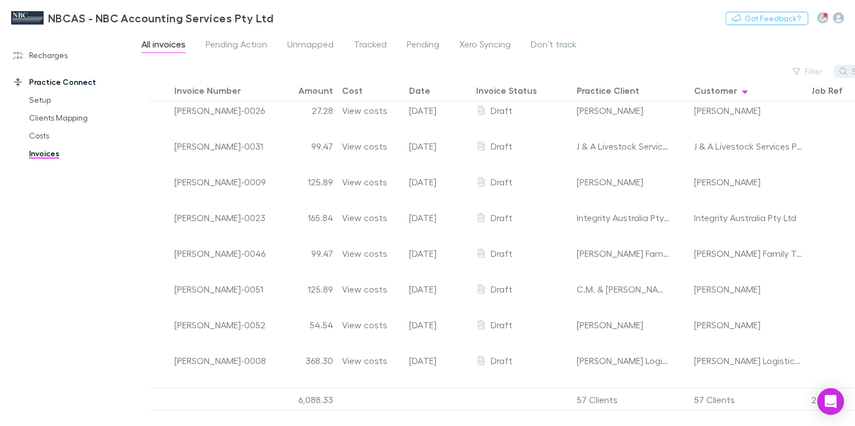
click at [845, 72] on icon "button" at bounding box center [844, 72] width 8 height 8
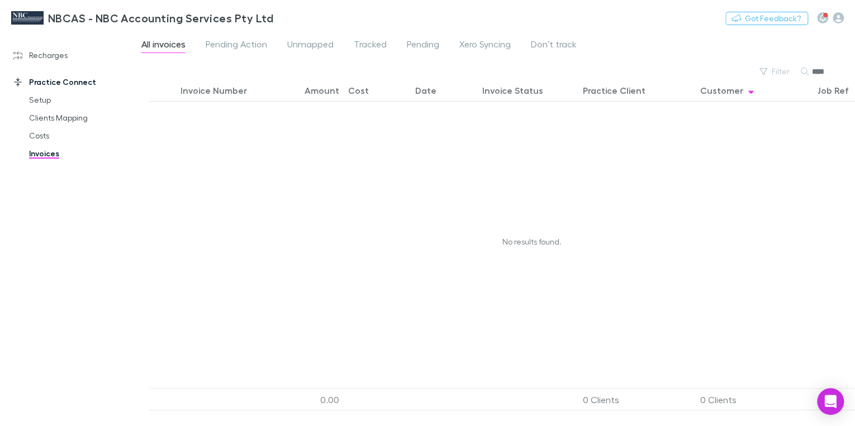
type input "****"
click at [788, 154] on div "No results found." at bounding box center [531, 242] width 765 height 281
drag, startPoint x: 839, startPoint y: 72, endPoint x: 800, endPoint y: 68, distance: 38.7
click at [838, 72] on input "****" at bounding box center [840, 72] width 56 height 16
click at [803, 68] on icon at bounding box center [805, 72] width 8 height 8
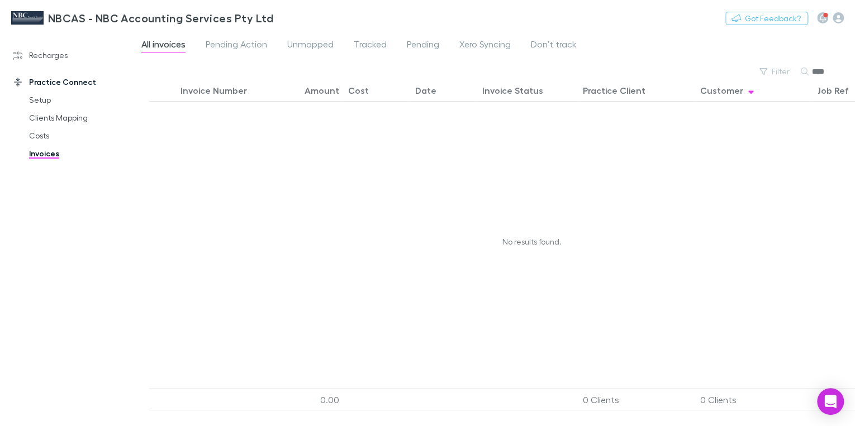
click at [750, 155] on div "No results found." at bounding box center [531, 242] width 765 height 281
click at [59, 121] on link "Clients Mapping" at bounding box center [81, 118] width 127 height 18
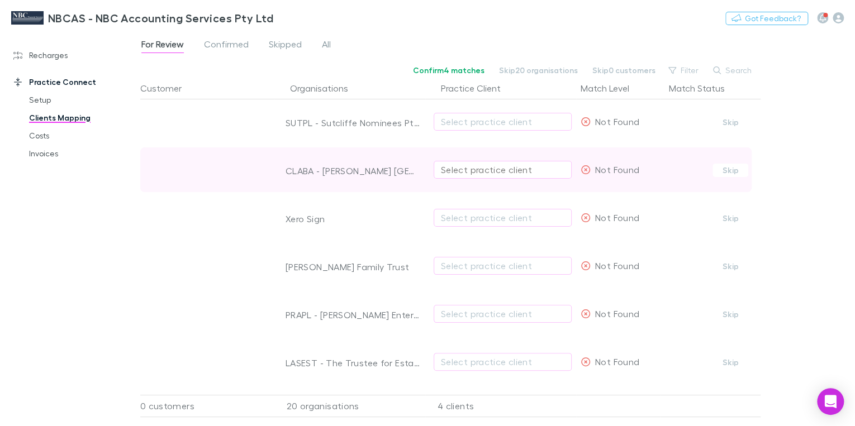
click at [459, 172] on div "Select practice client" at bounding box center [503, 169] width 124 height 13
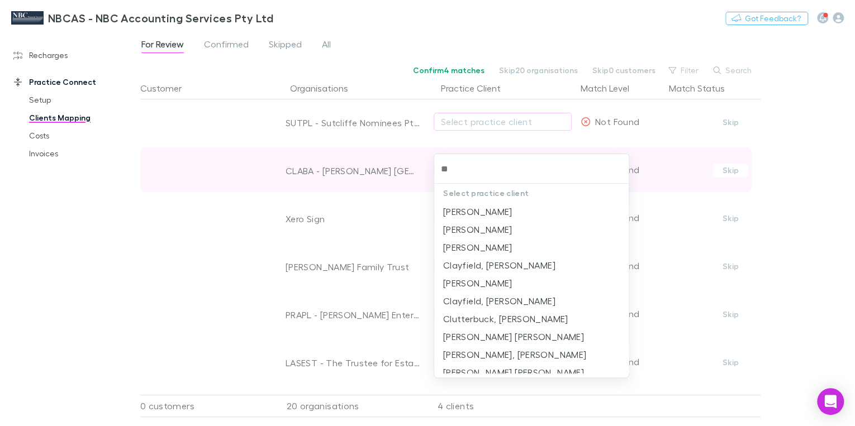
type input "***"
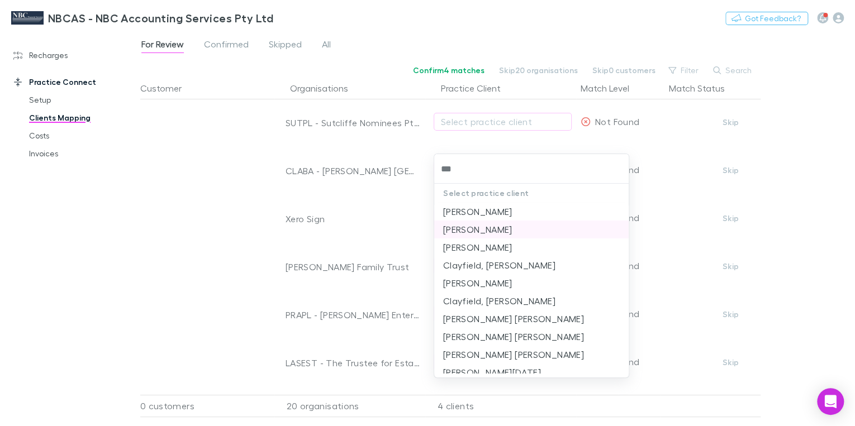
click at [459, 229] on li "[PERSON_NAME]" at bounding box center [531, 230] width 195 height 18
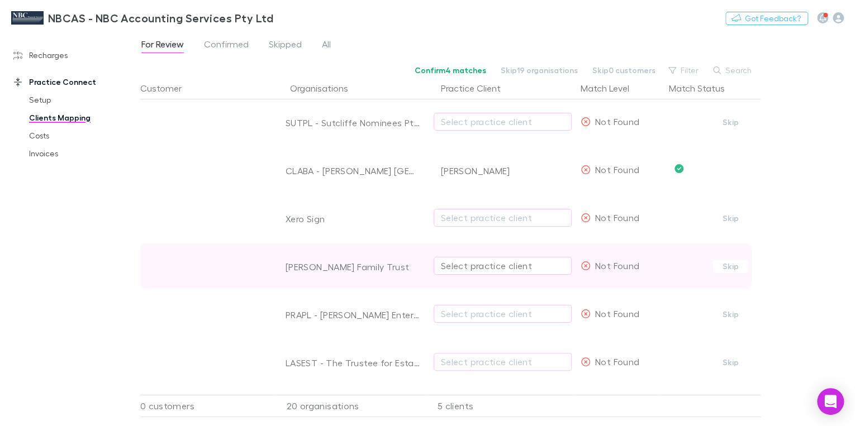
click at [452, 266] on div "Select practice client" at bounding box center [503, 265] width 124 height 13
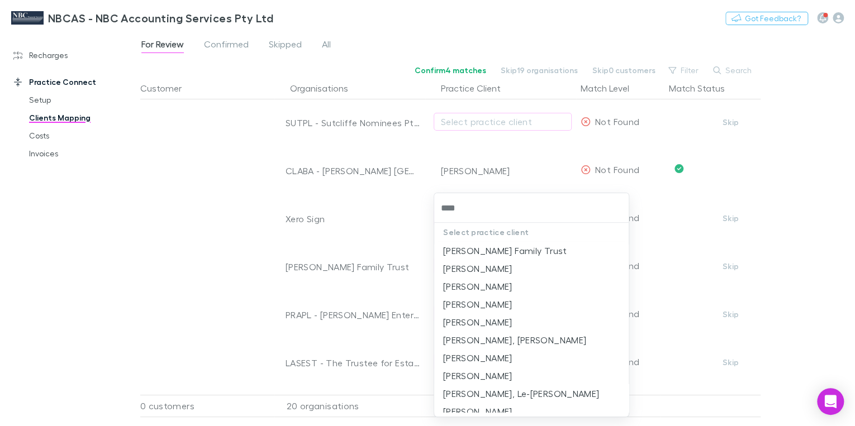
type input "*****"
click at [491, 250] on li "[PERSON_NAME] Family Trust" at bounding box center [531, 251] width 195 height 18
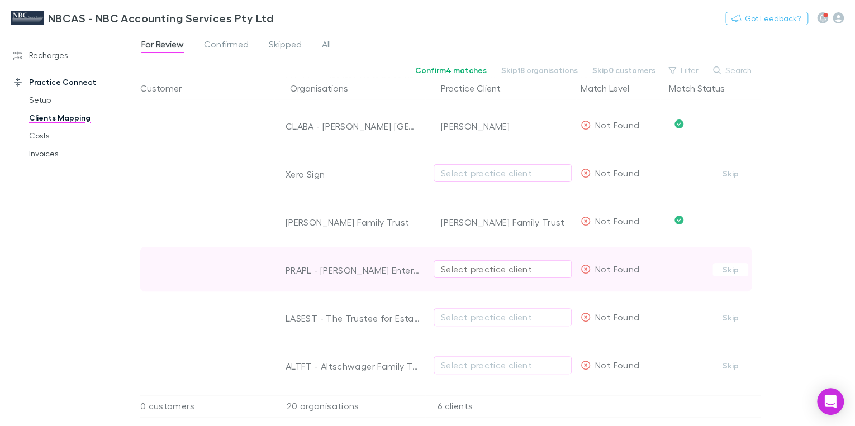
click at [476, 271] on div "Select practice client" at bounding box center [503, 269] width 124 height 13
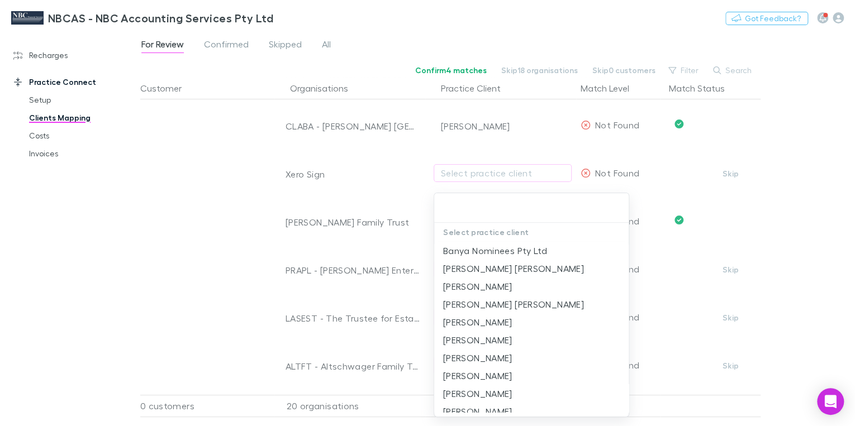
click at [363, 271] on div at bounding box center [427, 213] width 855 height 426
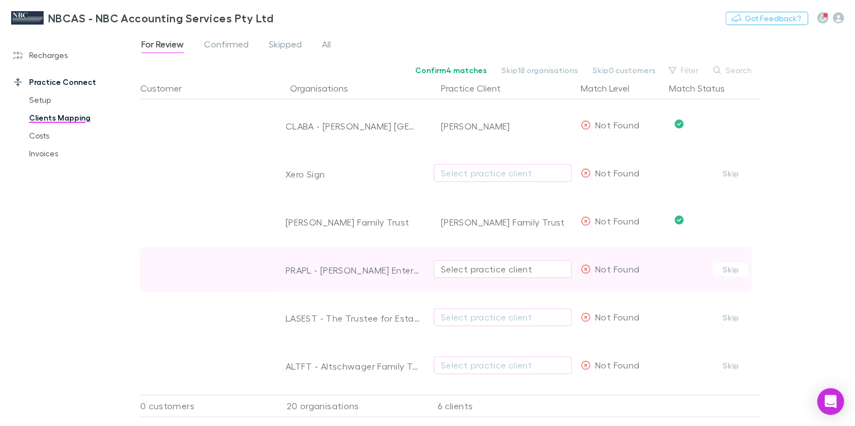
click at [454, 267] on div "Select practice client" at bounding box center [503, 269] width 124 height 13
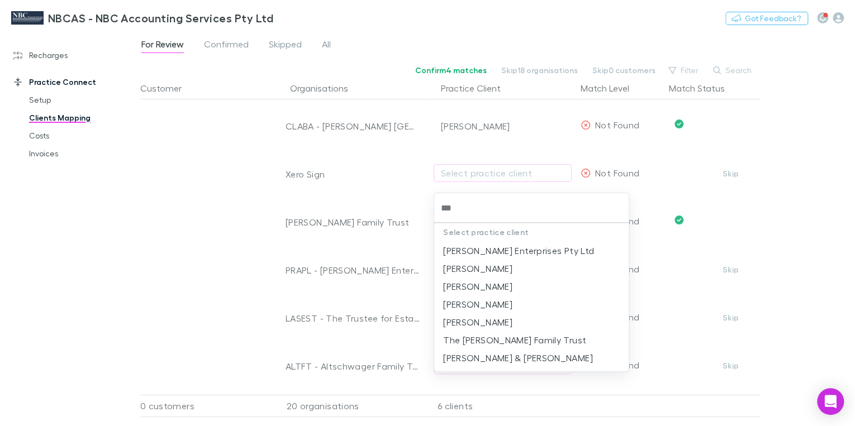
type input "****"
click at [485, 250] on li "[PERSON_NAME] Enterprises Pty Ltd" at bounding box center [531, 251] width 195 height 18
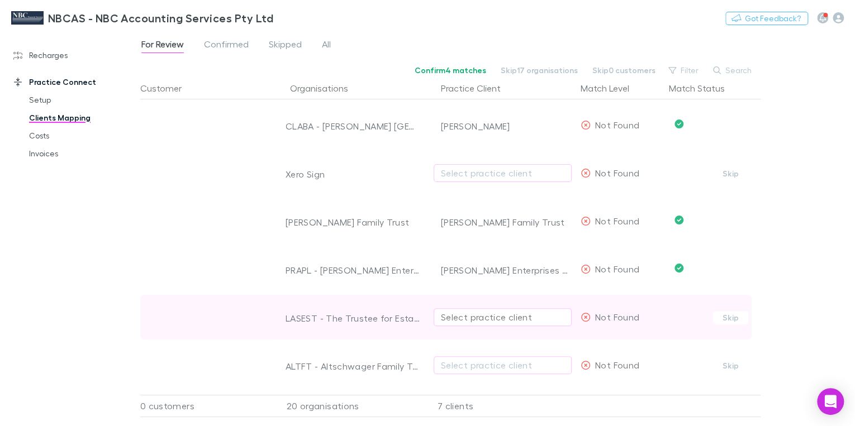
click at [467, 316] on div "Select practice client" at bounding box center [503, 317] width 124 height 13
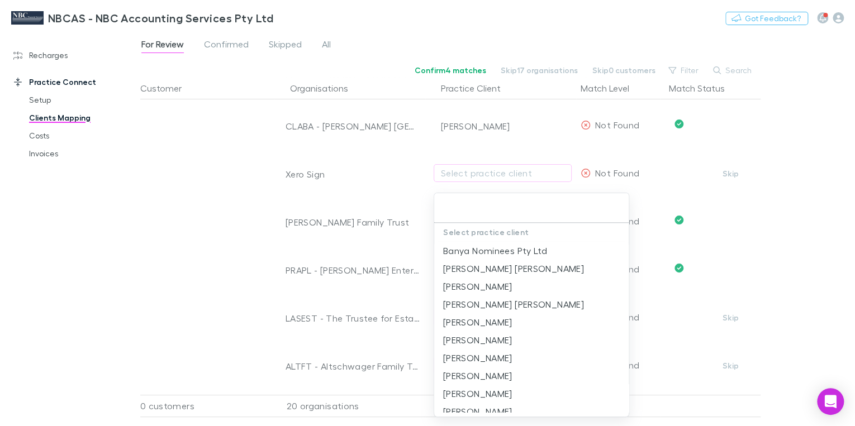
click at [458, 205] on input "text" at bounding box center [532, 208] width 186 height 21
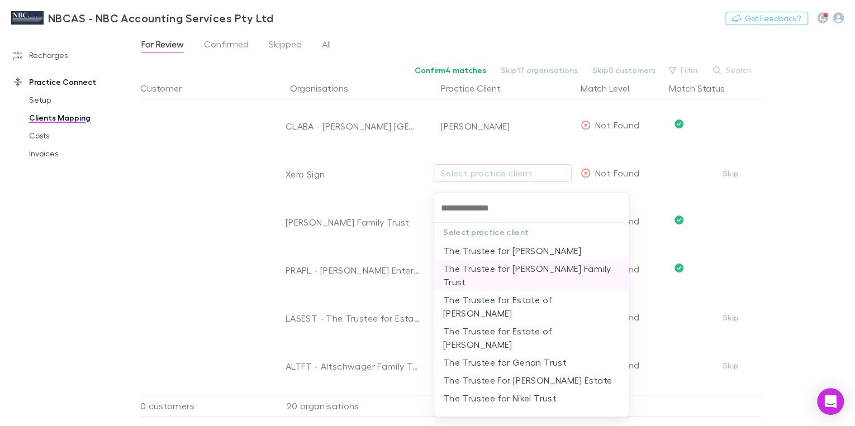
type input "**********"
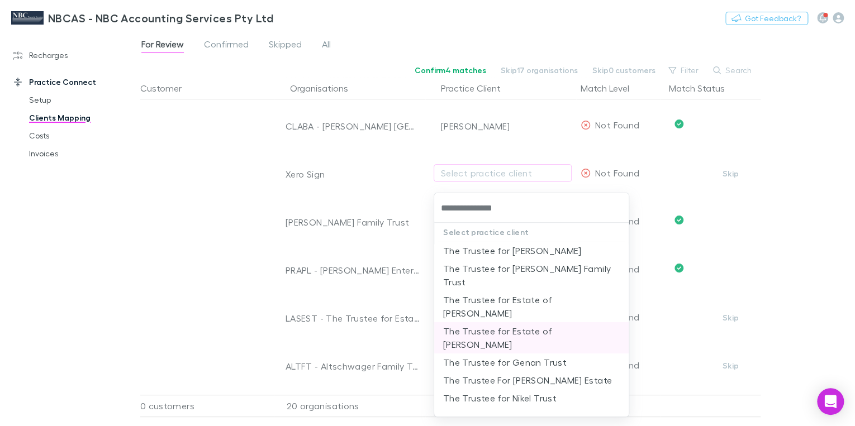
click at [549, 323] on li "The Trustee for Estate of [PERSON_NAME]" at bounding box center [531, 338] width 195 height 31
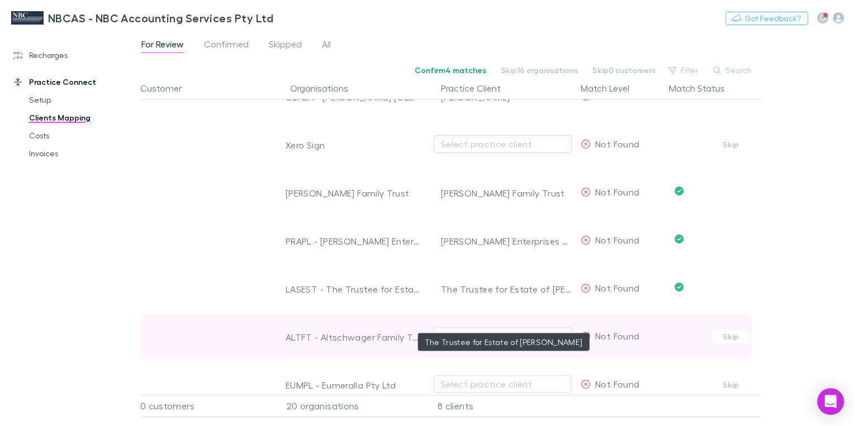
scroll to position [89, 0]
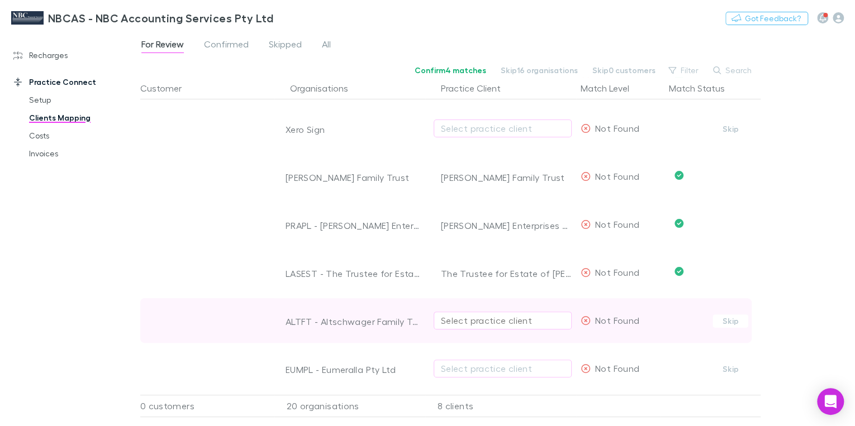
click at [463, 322] on div "Select practice client" at bounding box center [503, 320] width 124 height 13
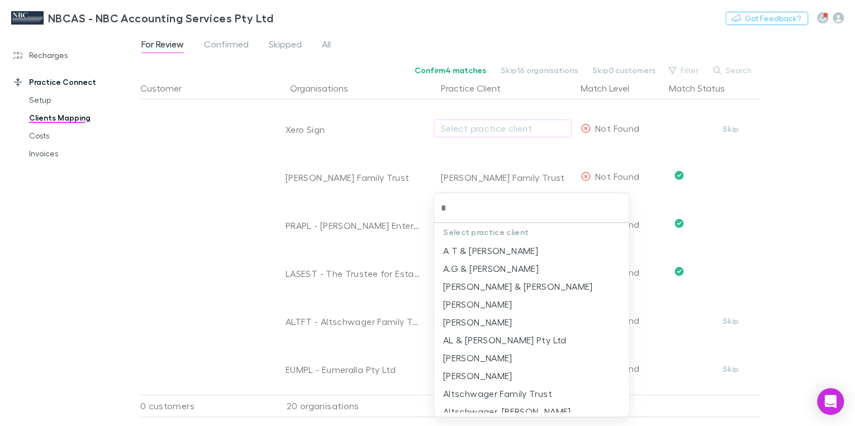
type input "**"
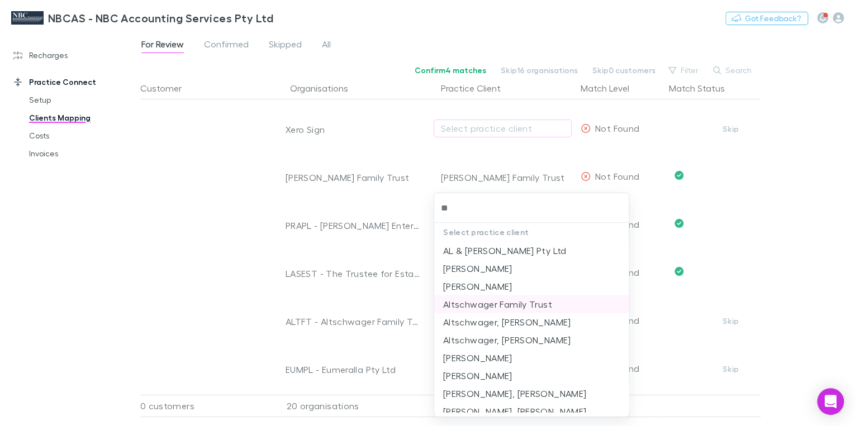
click at [509, 306] on li "Altschwager Family Trust" at bounding box center [531, 305] width 195 height 18
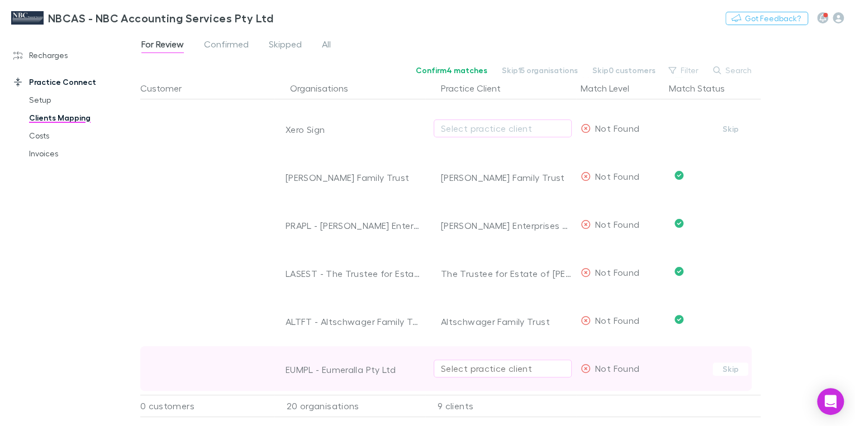
click at [454, 366] on div "Select practice client" at bounding box center [503, 368] width 124 height 13
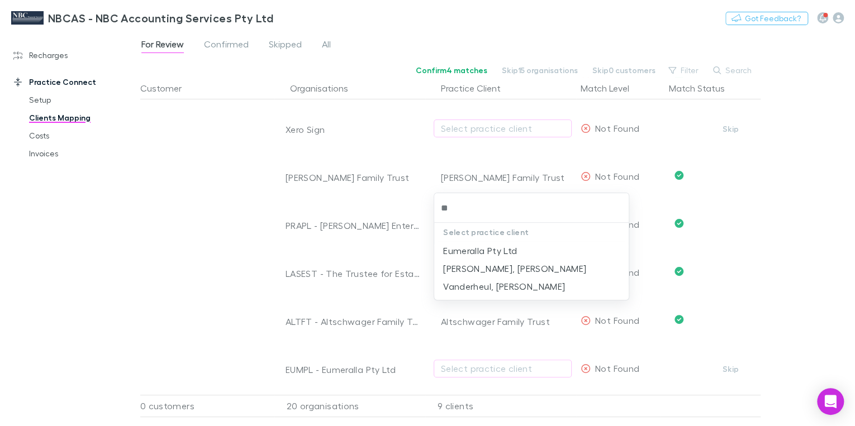
type input "***"
click at [523, 247] on li "Eumeralla Pty Ltd" at bounding box center [531, 251] width 195 height 18
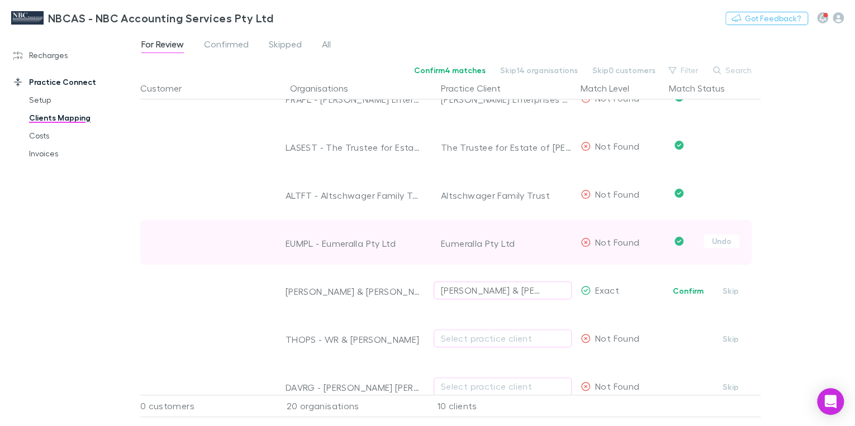
scroll to position [224, 0]
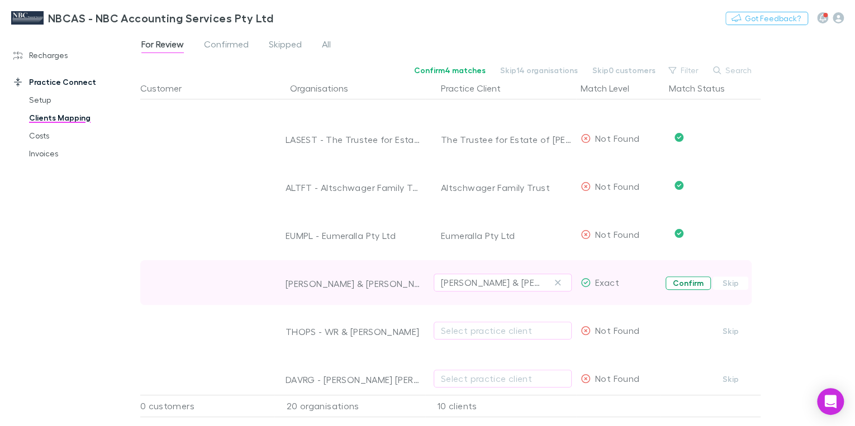
click at [690, 282] on button "Confirm" at bounding box center [688, 283] width 45 height 13
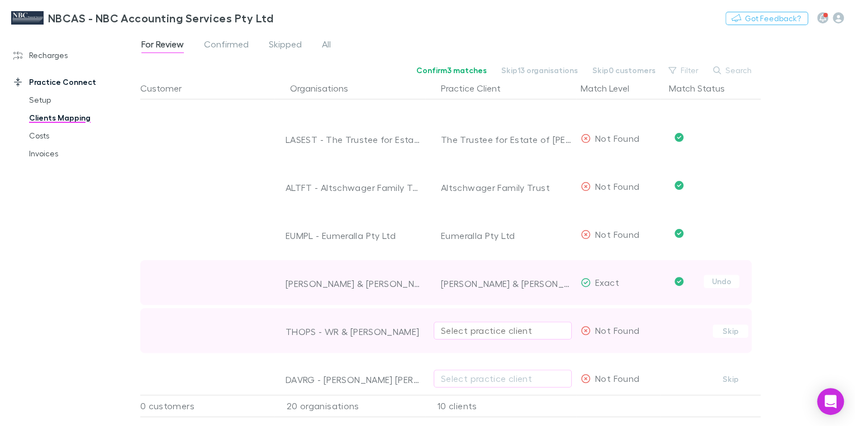
click at [508, 333] on div "Select practice client" at bounding box center [503, 330] width 124 height 13
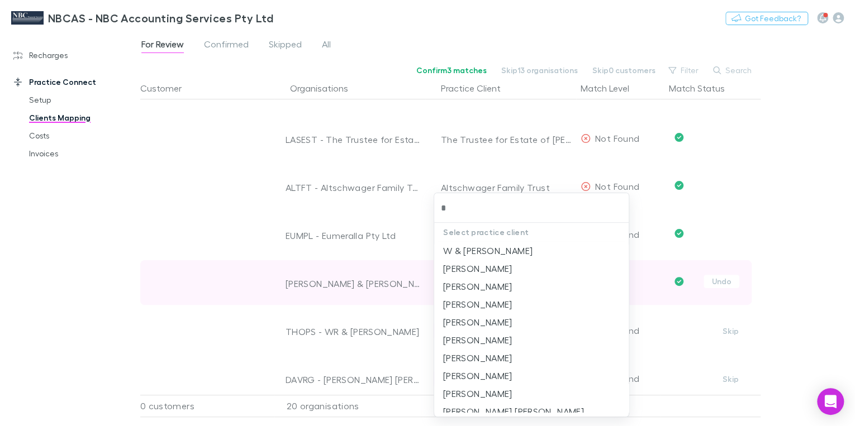
type input "**"
click at [494, 252] on li "WR & [PERSON_NAME]" at bounding box center [531, 251] width 195 height 18
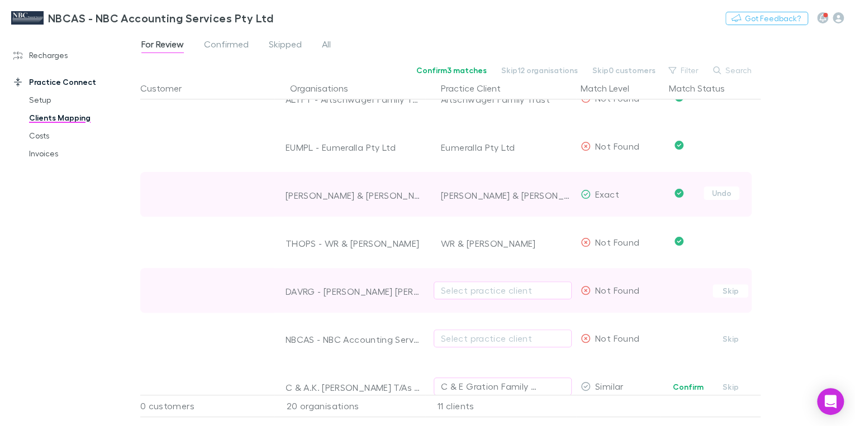
scroll to position [313, 0]
click at [456, 288] on div "Select practice client" at bounding box center [503, 289] width 124 height 13
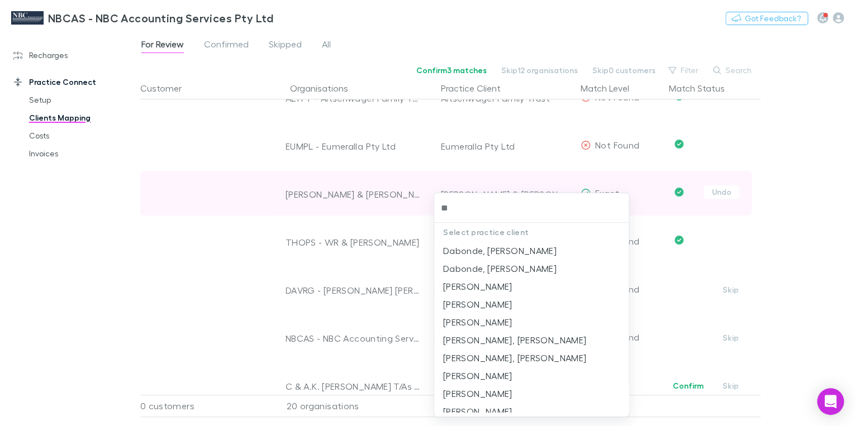
type input "***"
click at [511, 323] on li "[PERSON_NAME]" at bounding box center [531, 323] width 195 height 18
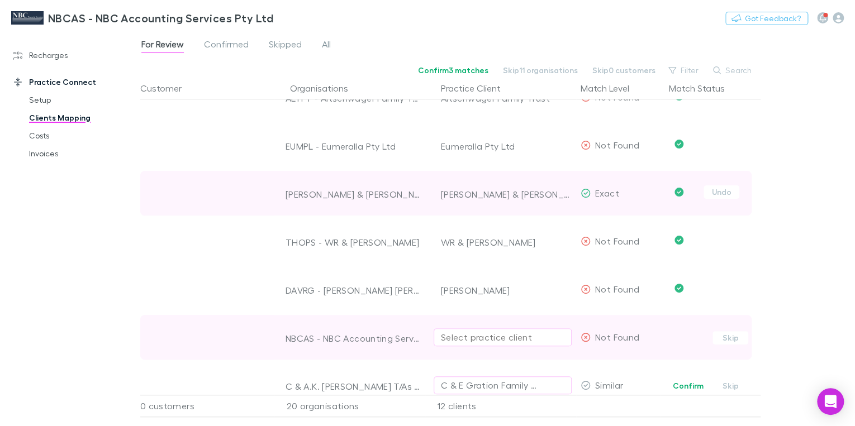
click at [492, 335] on div "Select practice client" at bounding box center [503, 337] width 124 height 13
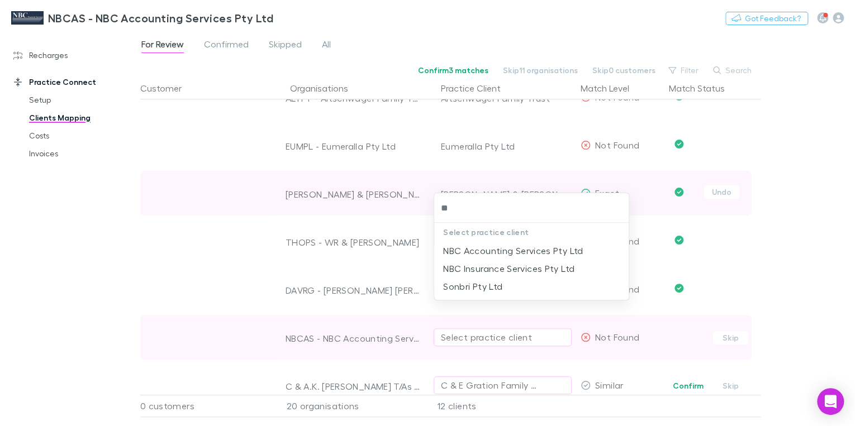
type input "***"
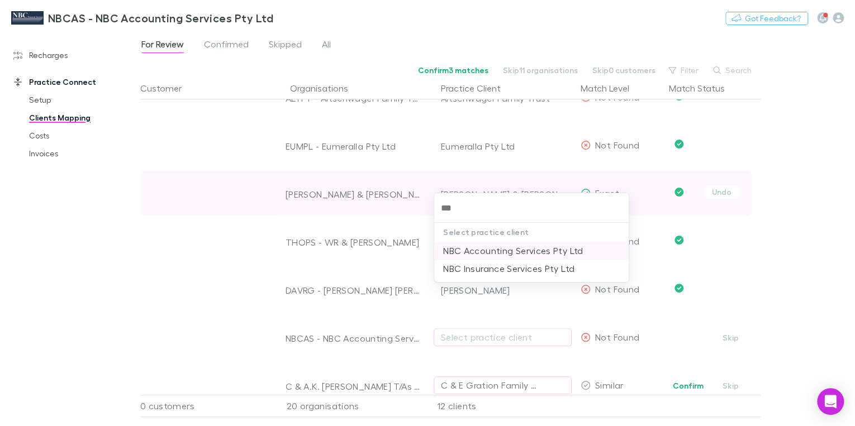
click at [490, 254] on li "NBC Accounting Services Pty Ltd" at bounding box center [531, 251] width 195 height 18
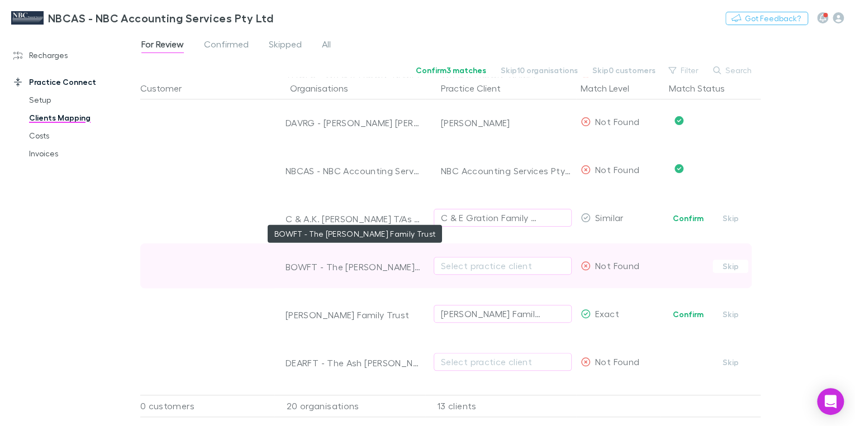
scroll to position [492, 0]
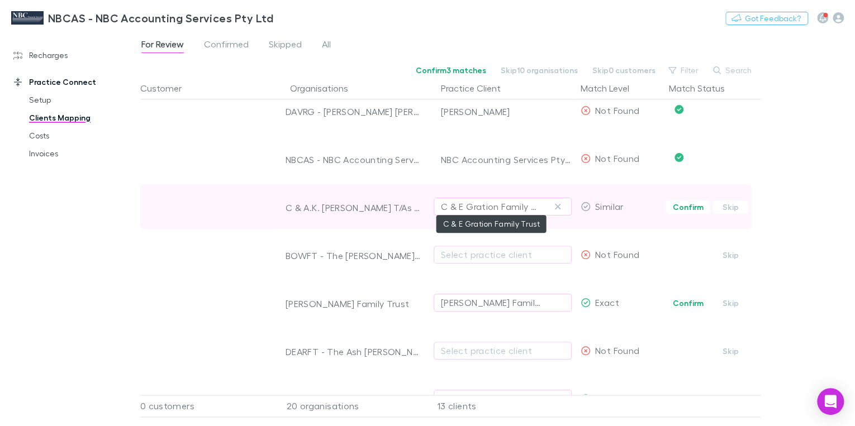
click at [482, 206] on div "C & E Gration Family Trust" at bounding box center [491, 206] width 101 height 13
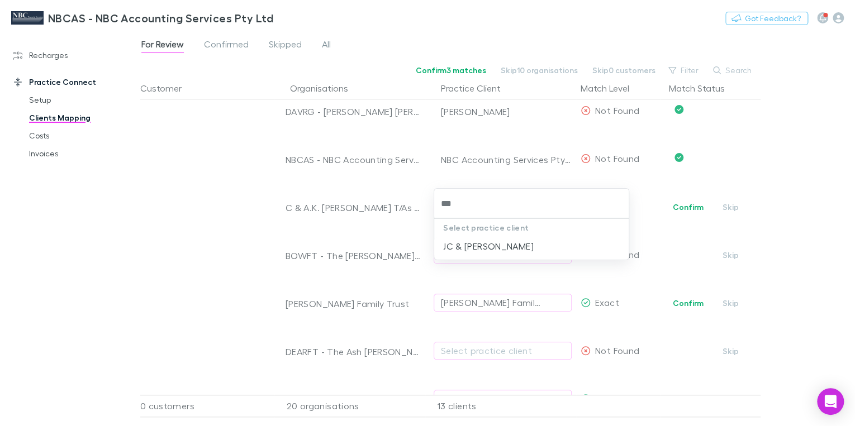
drag, startPoint x: 463, startPoint y: 202, endPoint x: 437, endPoint y: 198, distance: 26.6
click at [437, 198] on div "***" at bounding box center [531, 204] width 195 height 30
type input "****"
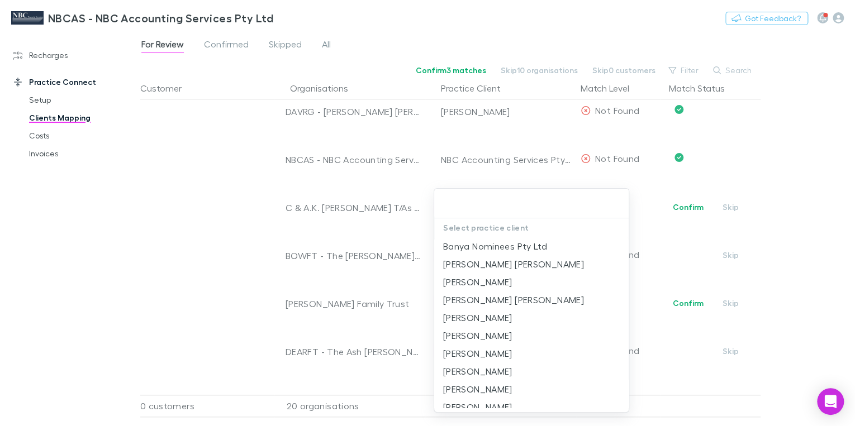
click at [169, 197] on div at bounding box center [427, 213] width 855 height 426
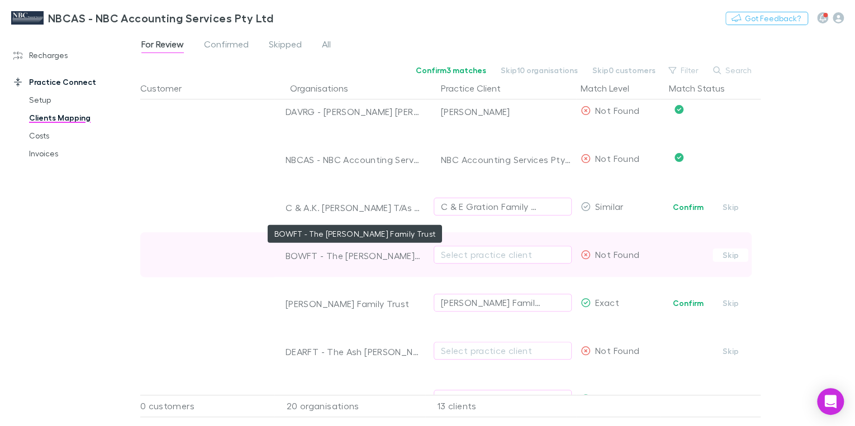
click at [360, 255] on div "BOWFT - The [PERSON_NAME] Family Trust" at bounding box center [353, 255] width 135 height 11
click at [457, 254] on div "Select practice client" at bounding box center [503, 254] width 124 height 13
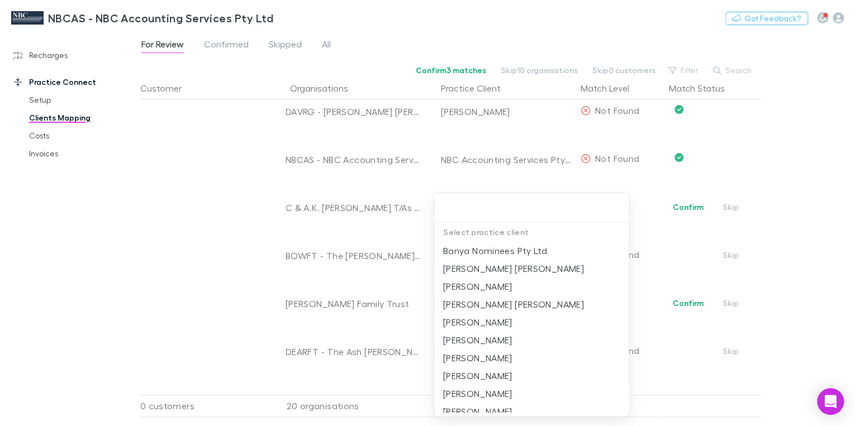
click at [371, 206] on div at bounding box center [427, 213] width 855 height 426
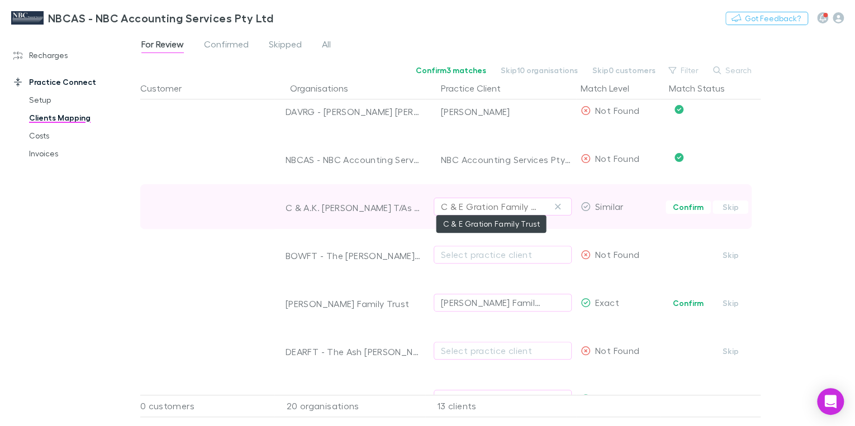
click at [529, 205] on div "C & E Gration Family Trust" at bounding box center [491, 206] width 101 height 13
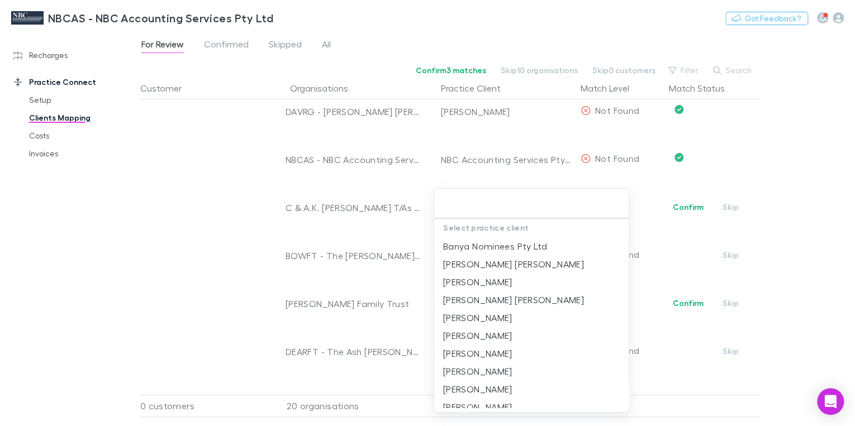
click at [516, 206] on input "text" at bounding box center [532, 203] width 186 height 21
drag, startPoint x: 801, startPoint y: 244, endPoint x: 785, endPoint y: 243, distance: 15.7
click at [801, 244] on div at bounding box center [427, 213] width 855 height 426
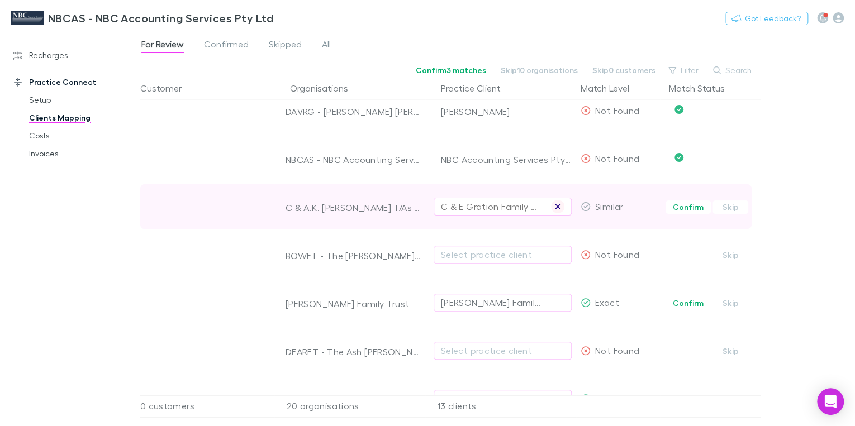
click at [561, 202] on icon "button" at bounding box center [558, 206] width 7 height 9
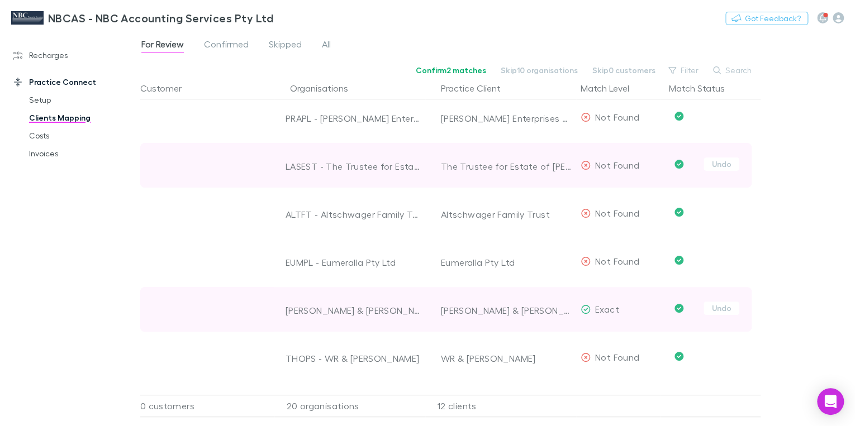
scroll to position [179, 0]
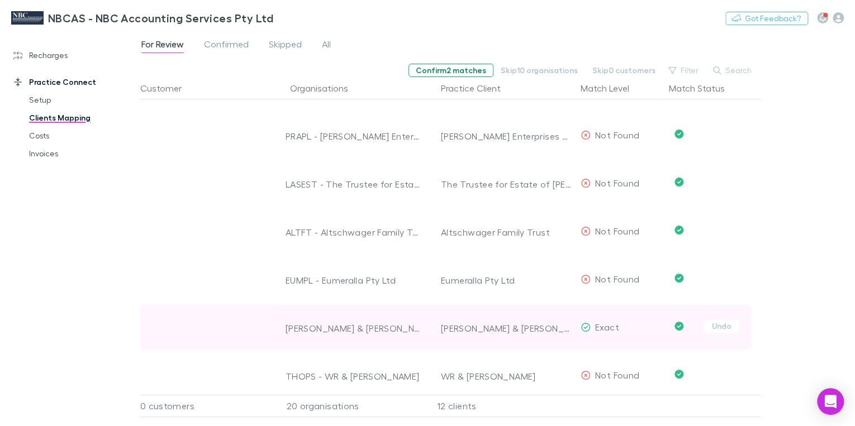
click at [449, 74] on button "Confirm 2 matches" at bounding box center [451, 70] width 85 height 13
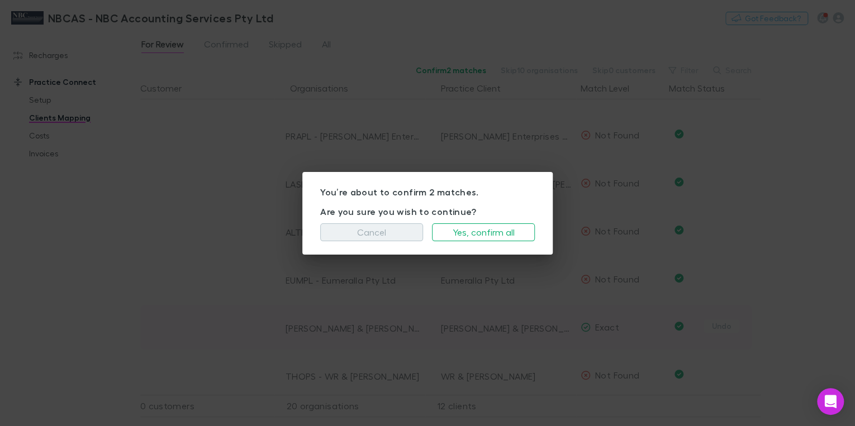
click at [382, 232] on button "Cancel" at bounding box center [371, 233] width 103 height 18
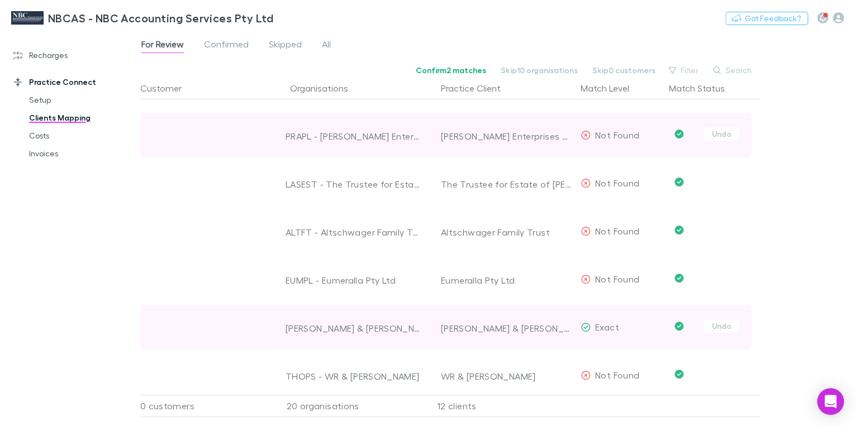
scroll to position [0, 0]
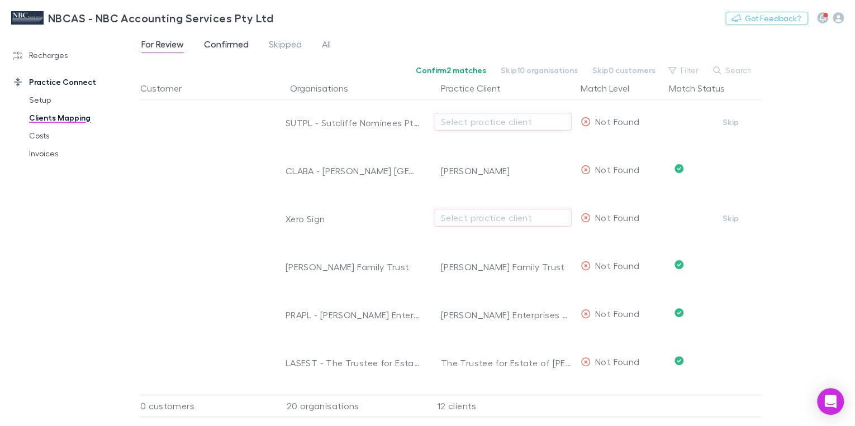
click at [213, 45] on span "Confirmed" at bounding box center [226, 46] width 45 height 15
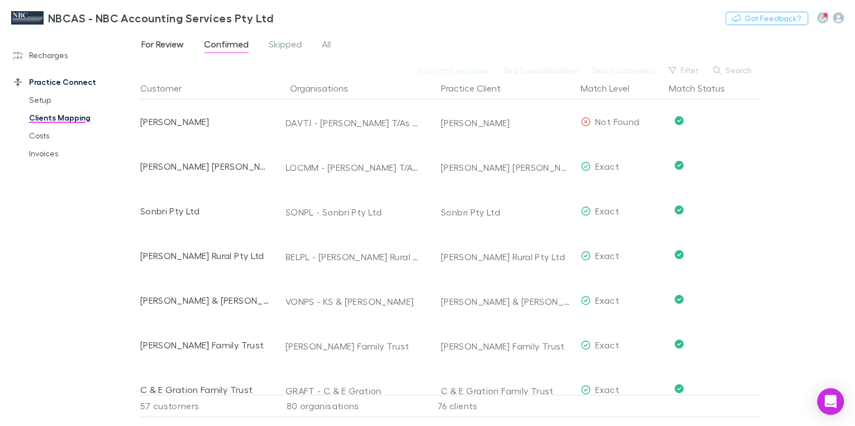
click at [154, 44] on span "For Review" at bounding box center [162, 46] width 42 height 15
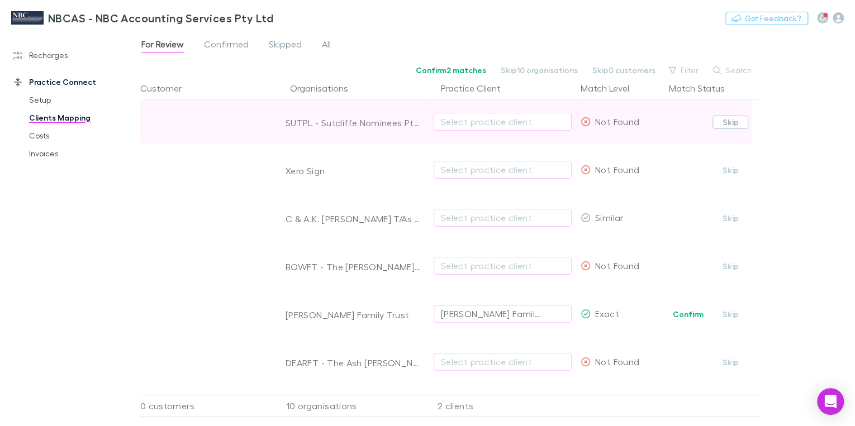
click at [738, 124] on button "Skip" at bounding box center [731, 122] width 36 height 13
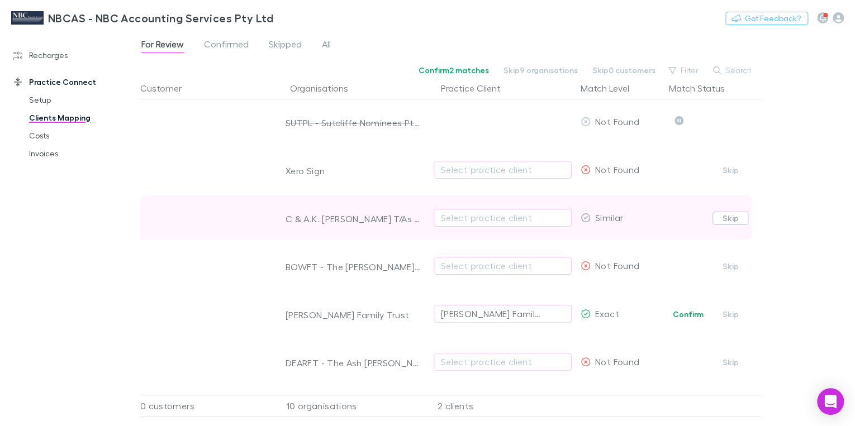
click at [733, 221] on button "Skip" at bounding box center [731, 218] width 36 height 13
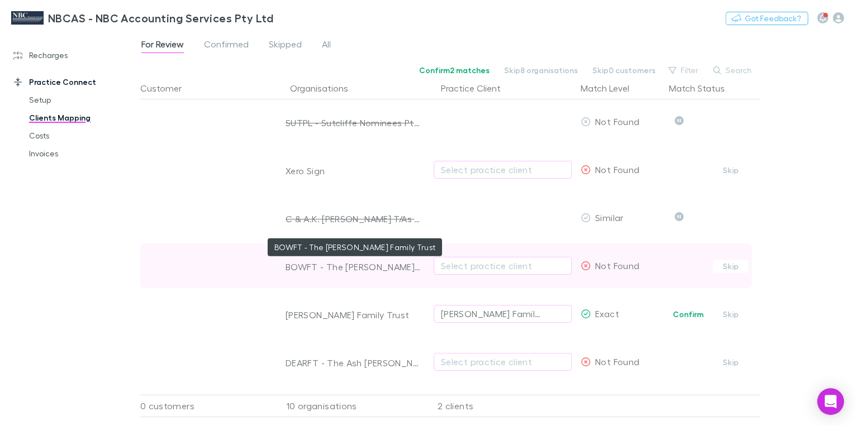
click at [326, 269] on div "BOWFT - The [PERSON_NAME] Family Trust" at bounding box center [353, 267] width 135 height 11
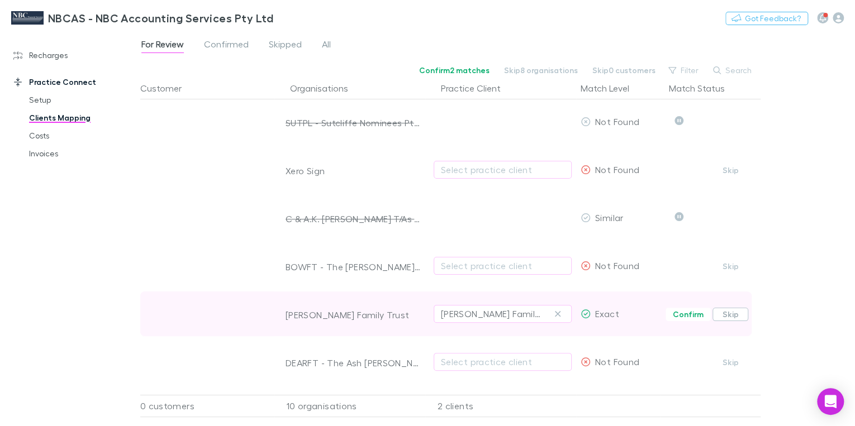
click at [731, 314] on button "Skip" at bounding box center [731, 314] width 36 height 13
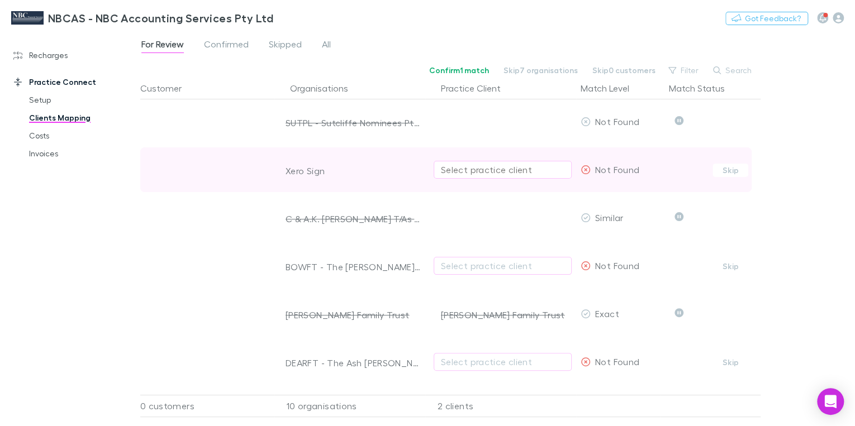
click at [470, 163] on button "Select practice client" at bounding box center [503, 170] width 138 height 18
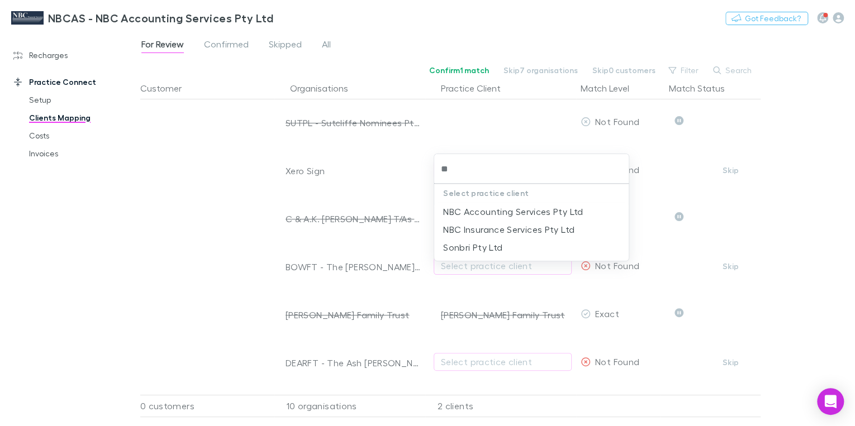
type input "***"
click at [519, 208] on li "NBC Accounting Services Pty Ltd" at bounding box center [531, 212] width 195 height 18
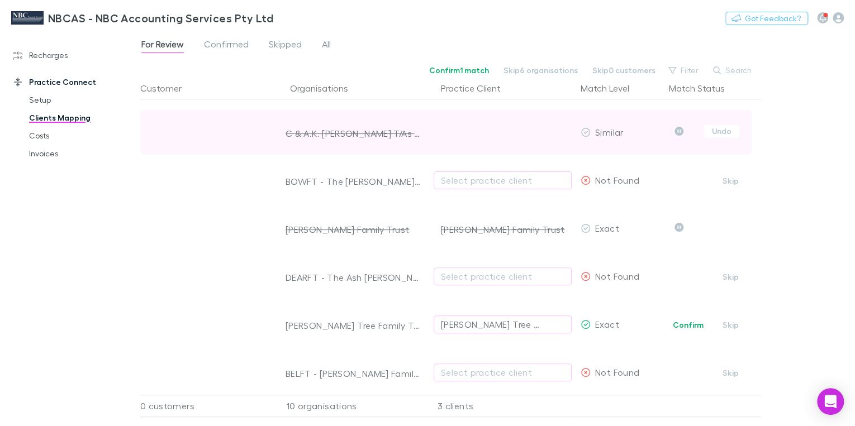
scroll to position [89, 0]
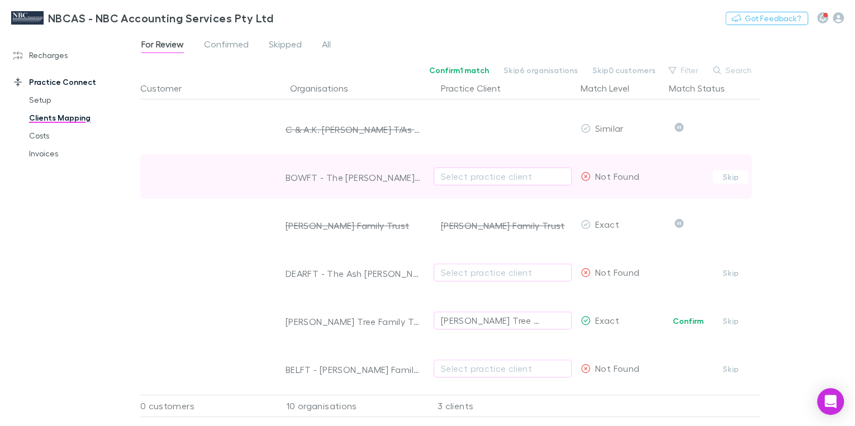
click at [330, 184] on div at bounding box center [353, 191] width 135 height 16
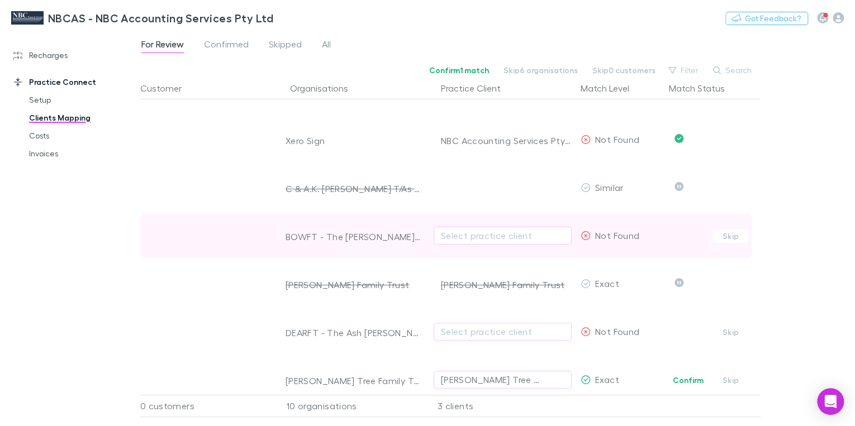
scroll to position [45, 0]
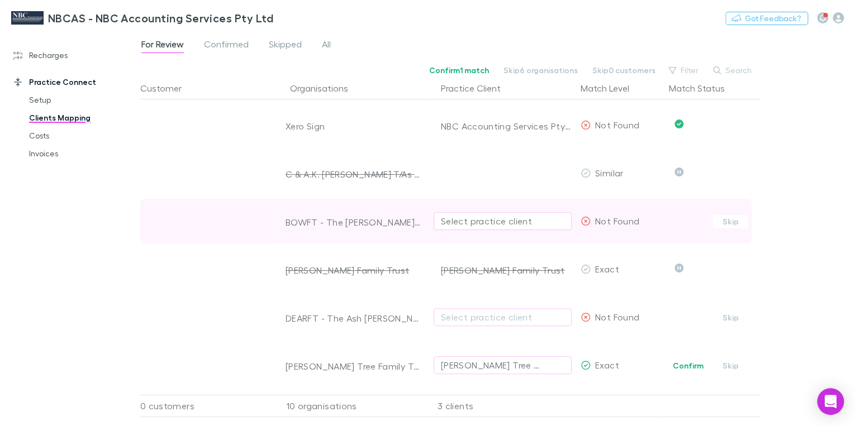
click at [459, 219] on div "Select practice client" at bounding box center [503, 221] width 124 height 13
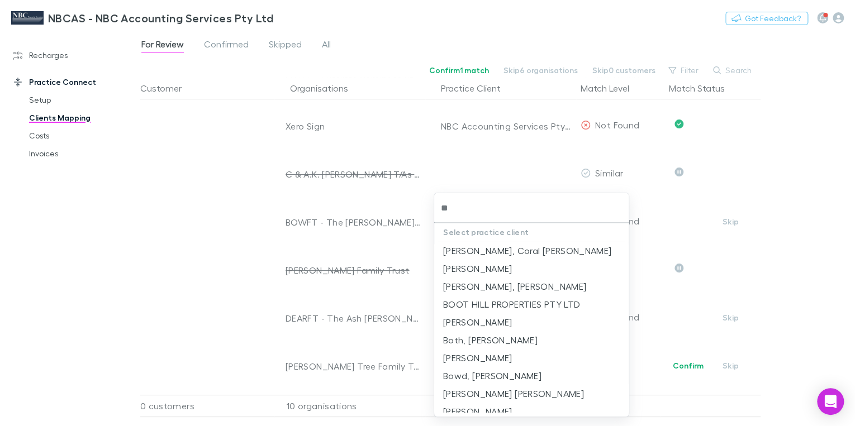
type input "***"
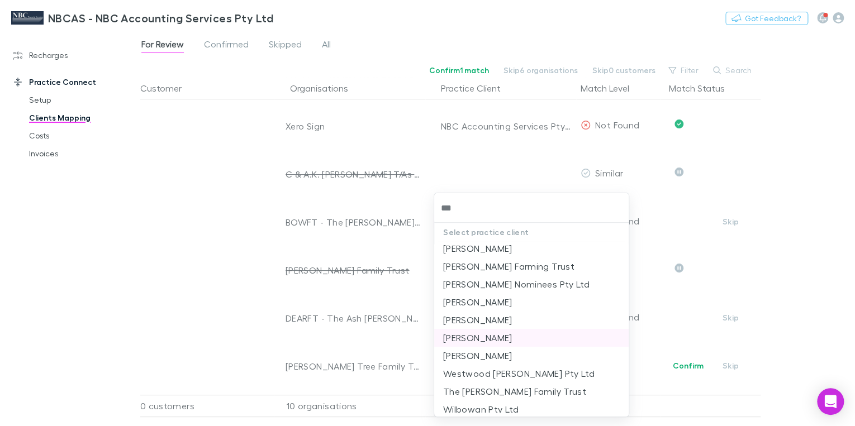
scroll to position [79, 0]
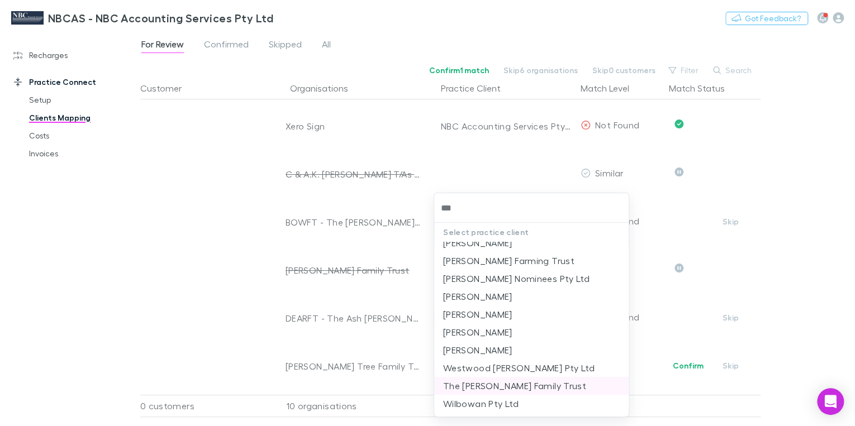
click at [524, 385] on li "The [PERSON_NAME] Family Trust" at bounding box center [531, 386] width 195 height 18
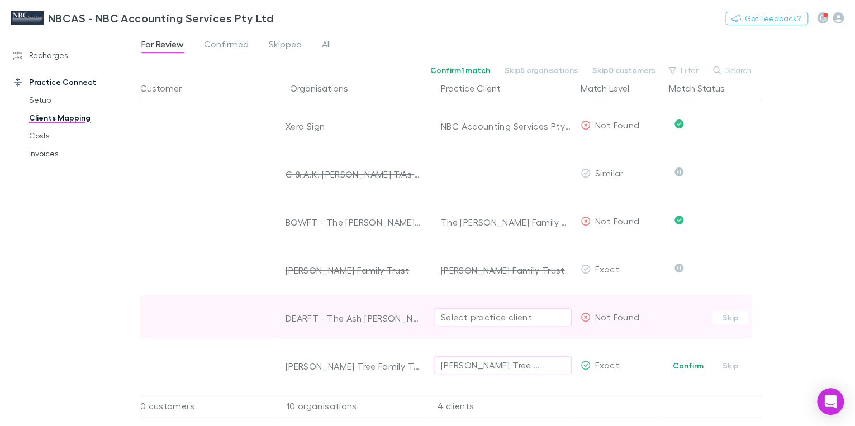
click at [466, 317] on div "Select practice client" at bounding box center [503, 317] width 124 height 13
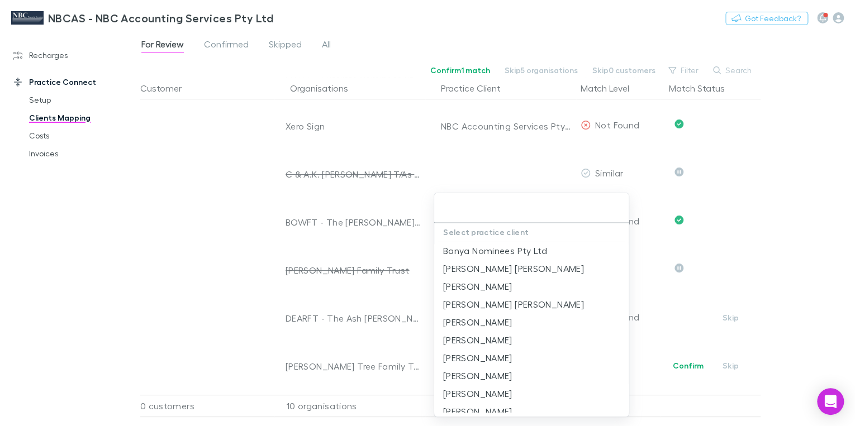
click at [473, 209] on input "text" at bounding box center [532, 208] width 186 height 21
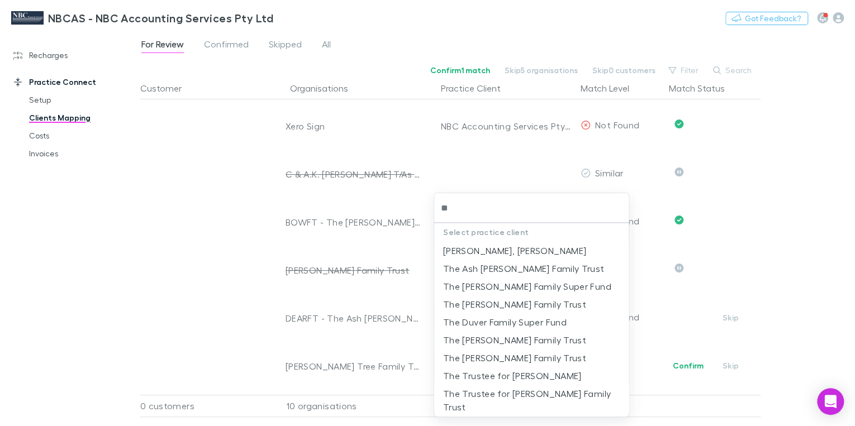
type input "***"
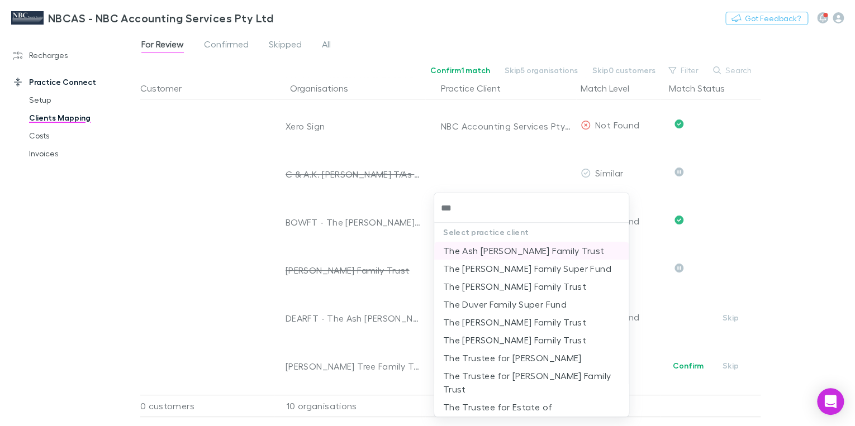
click at [519, 249] on li "The Ash [PERSON_NAME] Family Trust" at bounding box center [531, 251] width 195 height 18
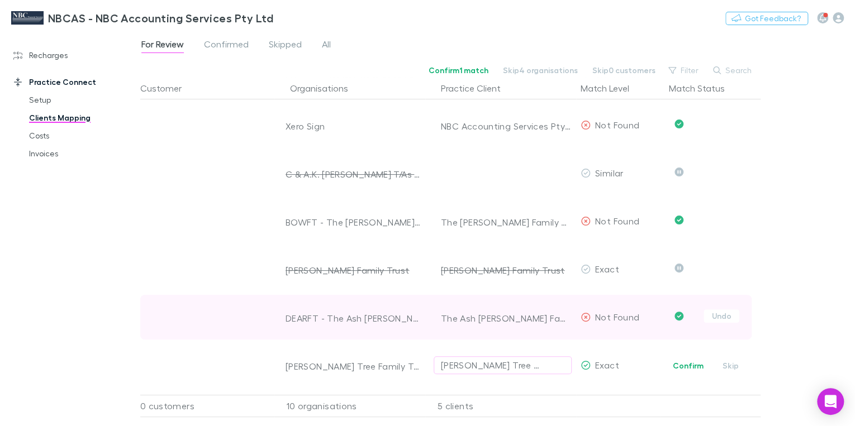
click at [679, 316] on icon "Confirmed" at bounding box center [679, 316] width 9 height 9
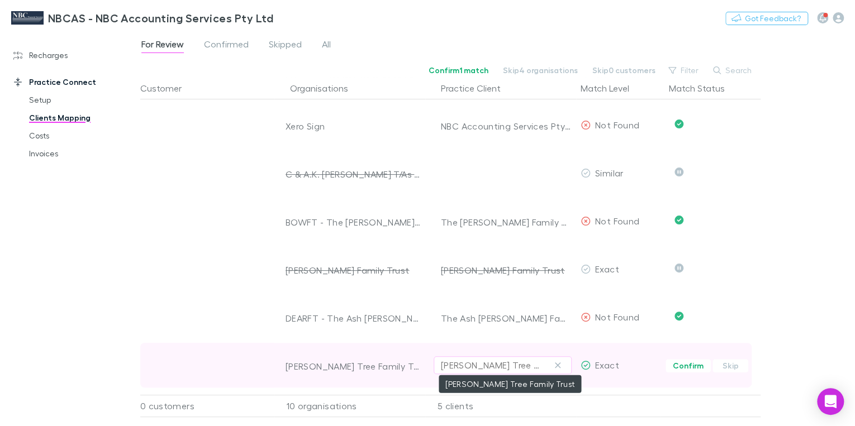
click at [522, 364] on div "[PERSON_NAME] Tree Family Trust" at bounding box center [491, 365] width 101 height 13
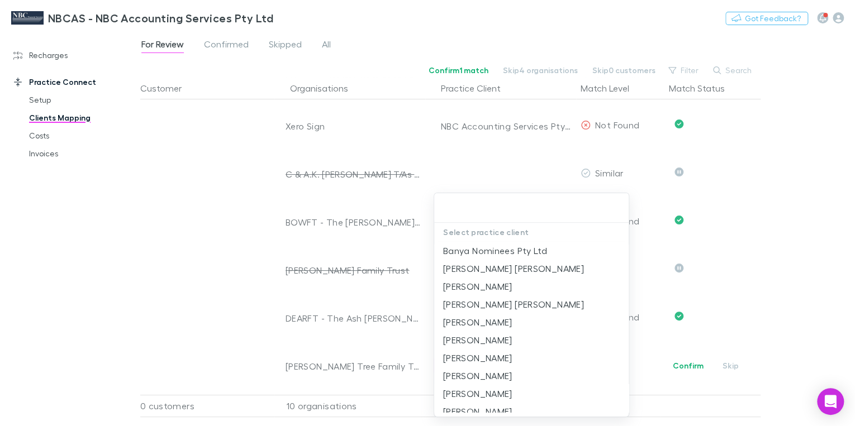
click at [675, 378] on div at bounding box center [427, 213] width 855 height 426
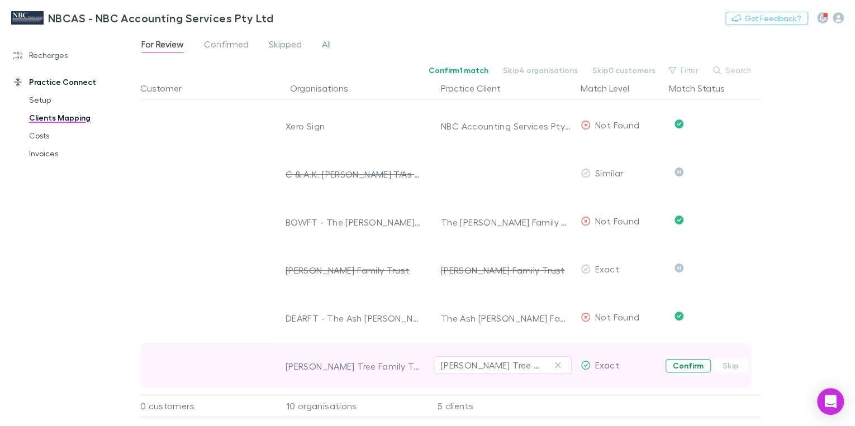
click at [688, 364] on button "Confirm" at bounding box center [688, 365] width 45 height 13
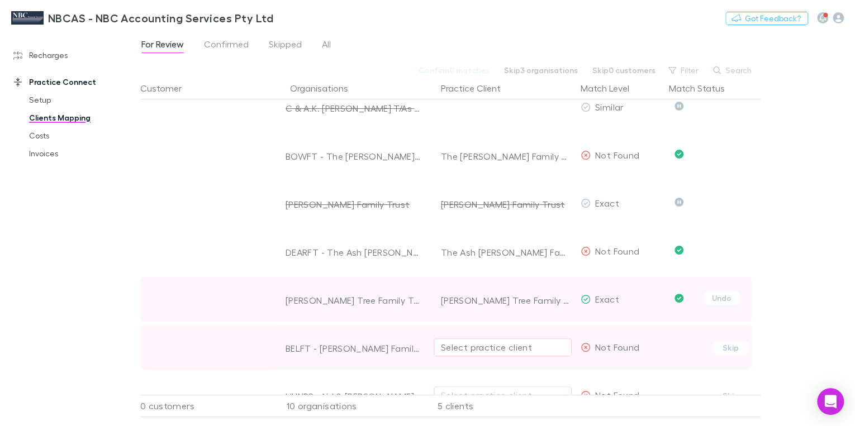
scroll to position [134, 0]
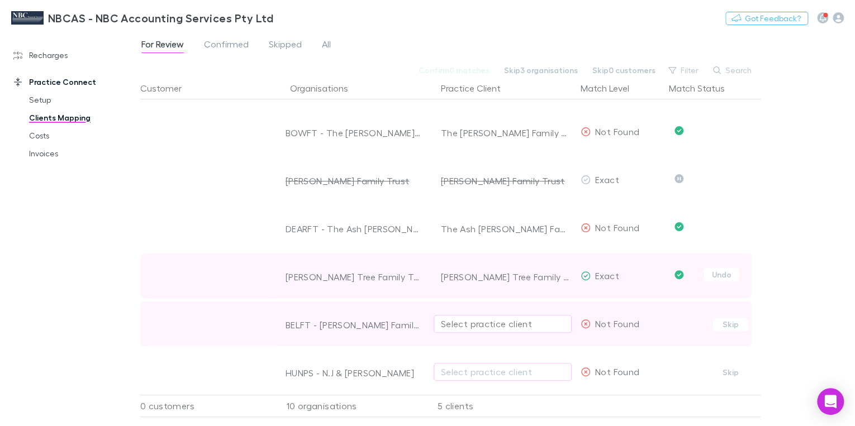
click at [469, 322] on div "Select practice client" at bounding box center [503, 323] width 124 height 13
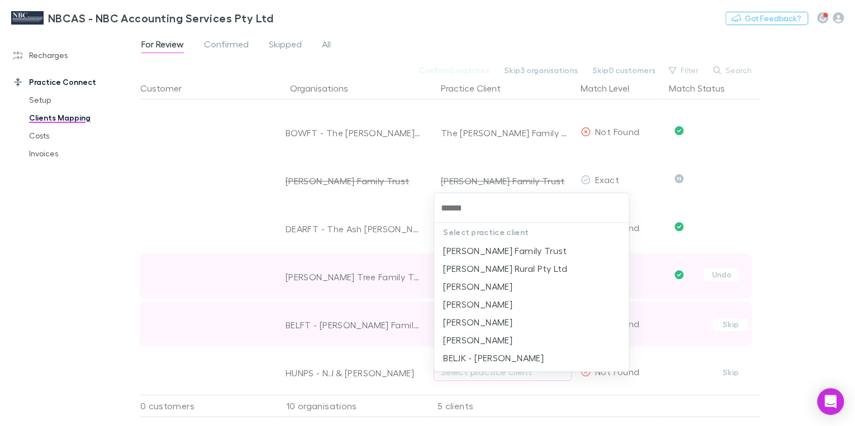
type input "*******"
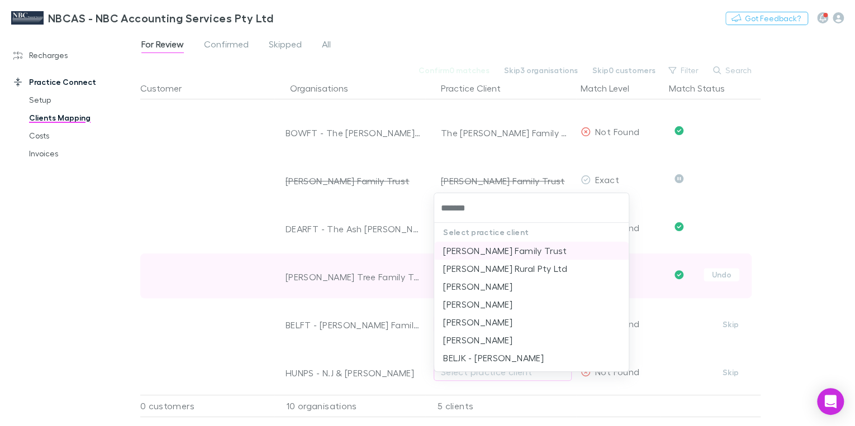
click at [461, 248] on li "[PERSON_NAME] Family Trust" at bounding box center [531, 251] width 195 height 18
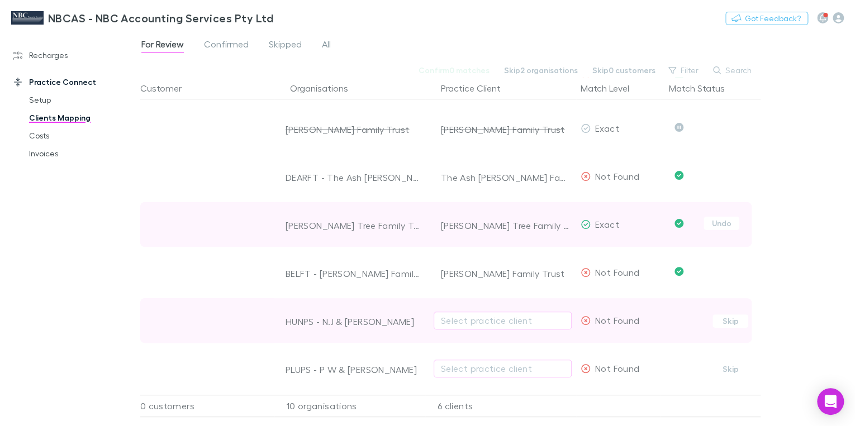
scroll to position [189, 0]
click at [525, 314] on div "Select practice client" at bounding box center [503, 320] width 124 height 13
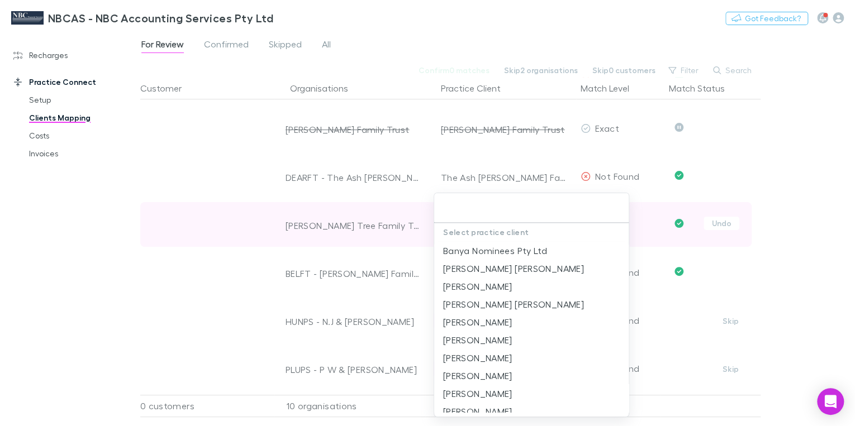
click at [465, 215] on input "text" at bounding box center [532, 208] width 186 height 21
type input "***"
drag, startPoint x: 280, startPoint y: 289, endPoint x: 304, endPoint y: 291, distance: 23.6
click at [285, 289] on div at bounding box center [427, 213] width 855 height 426
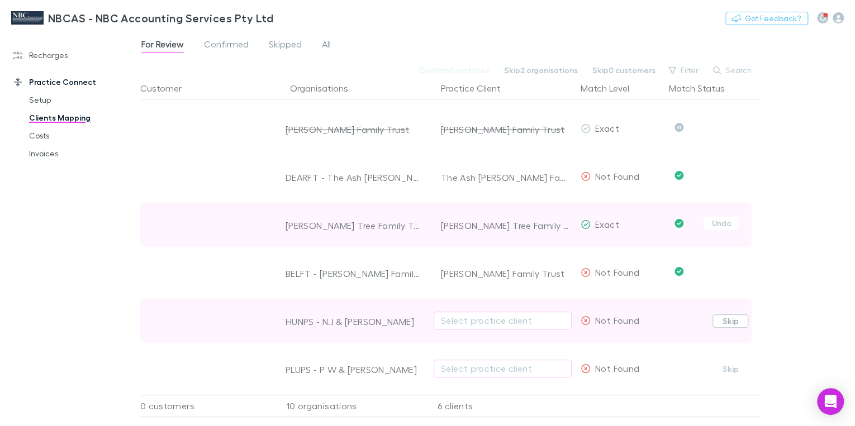
click at [728, 315] on button "Skip" at bounding box center [731, 321] width 36 height 13
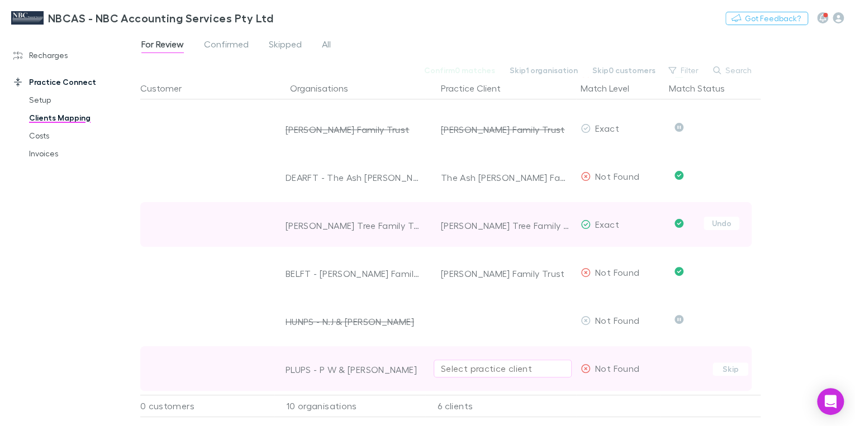
click at [458, 362] on div "Select practice client" at bounding box center [503, 368] width 124 height 13
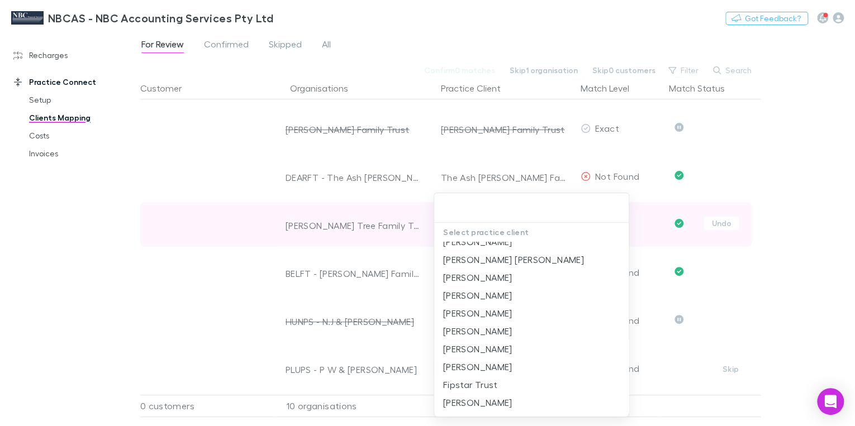
scroll to position [0, 0]
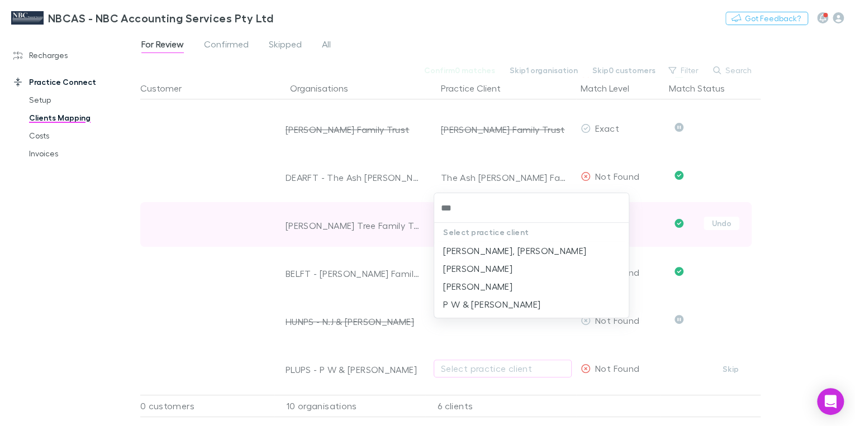
type input "****"
click at [510, 302] on li "P W & [PERSON_NAME]" at bounding box center [531, 305] width 195 height 18
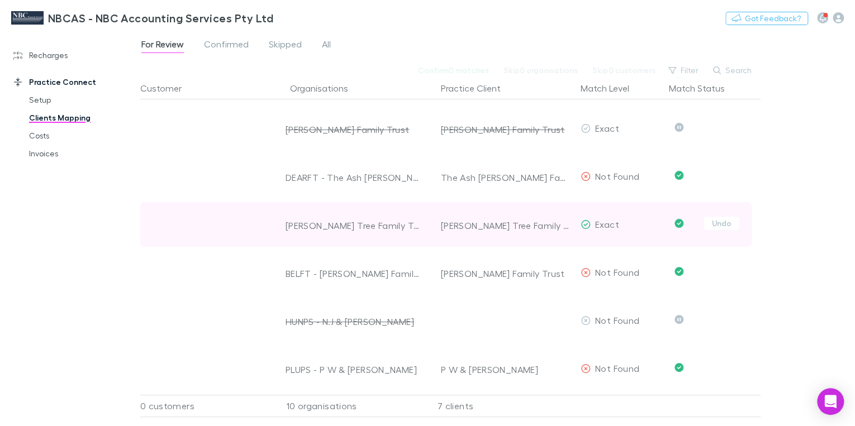
click at [172, 46] on span "For Review" at bounding box center [162, 46] width 42 height 15
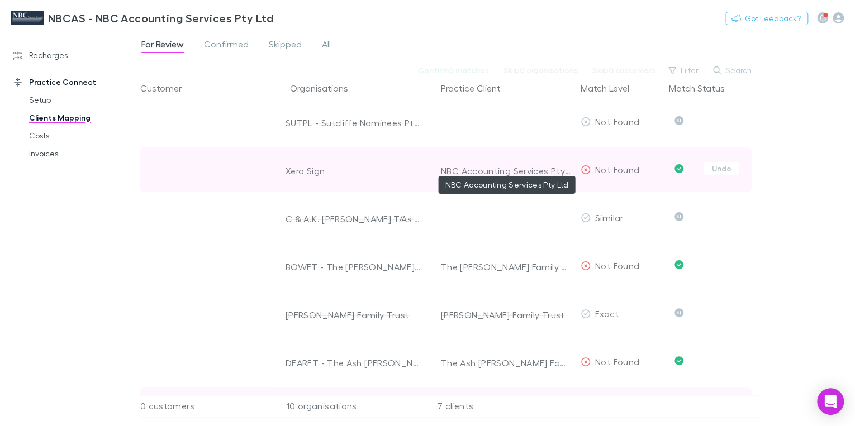
scroll to position [189, 0]
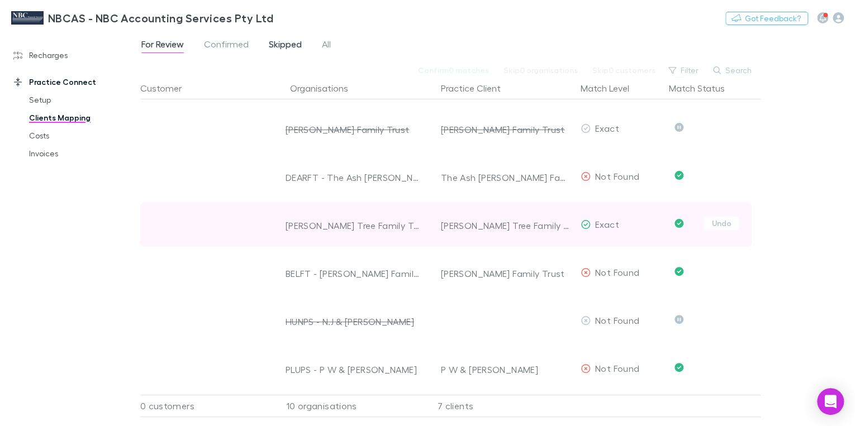
click at [271, 45] on span "Skipped" at bounding box center [285, 46] width 33 height 15
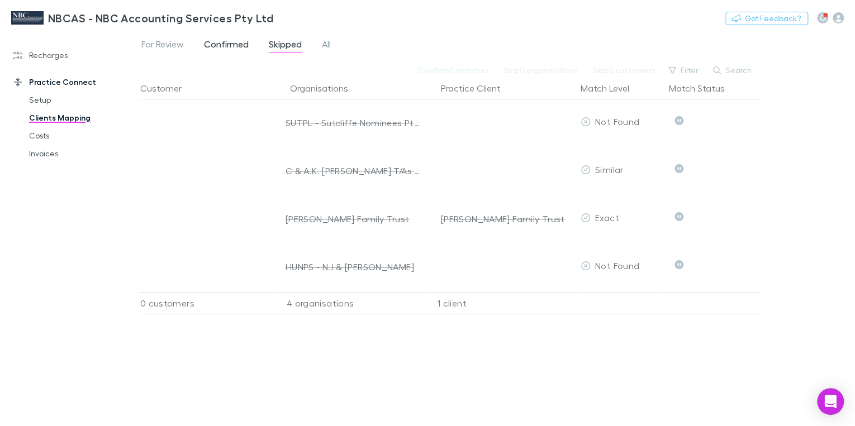
click at [226, 47] on span "Confirmed" at bounding box center [226, 46] width 45 height 15
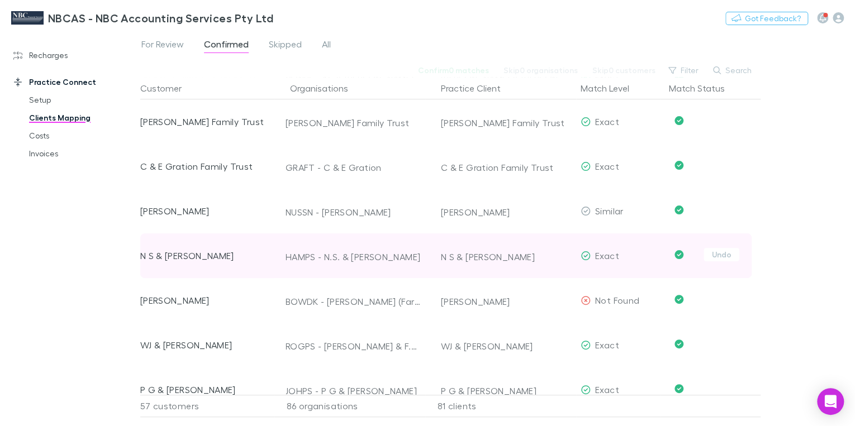
scroll to position [268, 0]
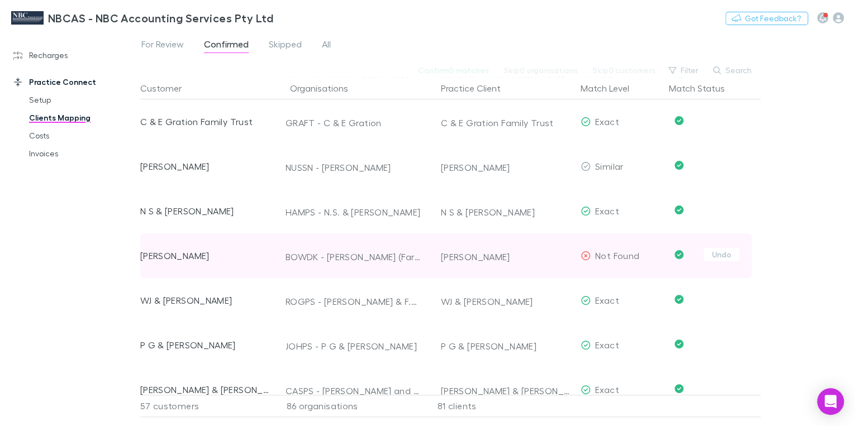
click at [447, 258] on div "[PERSON_NAME]" at bounding box center [506, 257] width 131 height 45
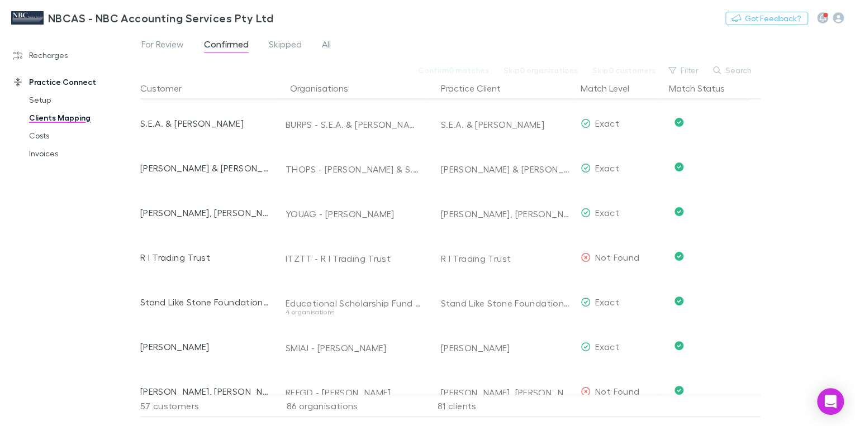
scroll to position [1207, 0]
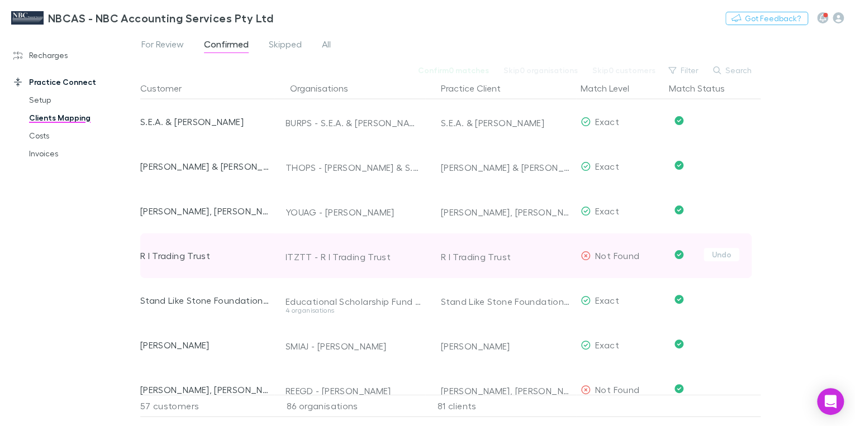
click at [609, 257] on span "Not Found" at bounding box center [617, 255] width 44 height 11
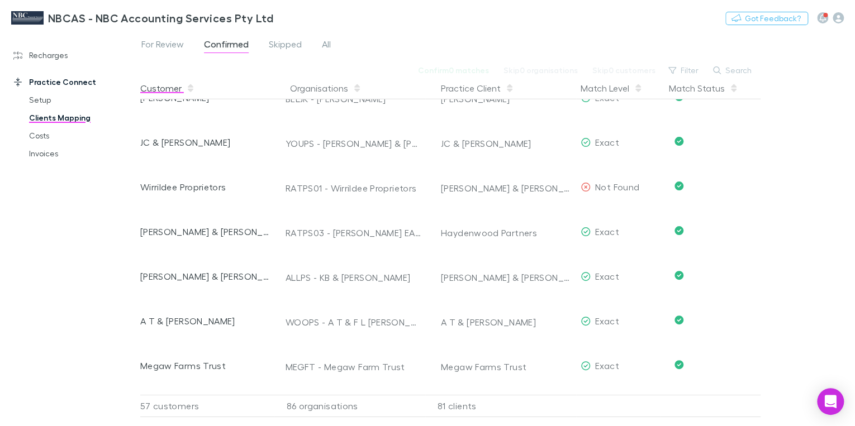
scroll to position [1366, 0]
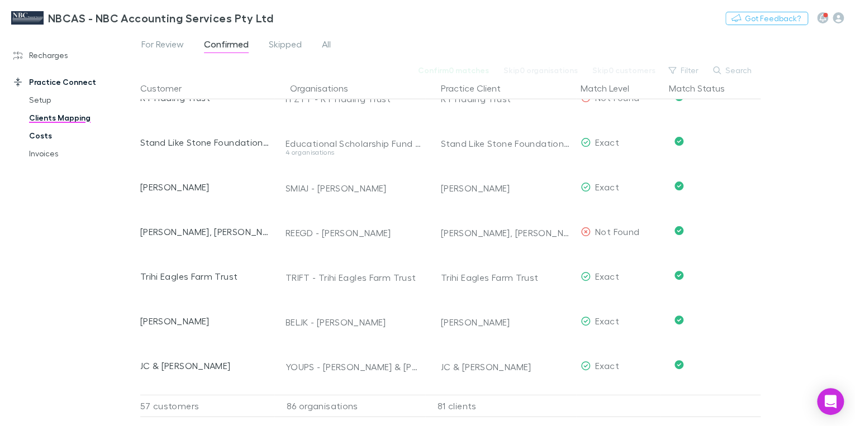
click at [40, 139] on link "Costs" at bounding box center [81, 136] width 127 height 18
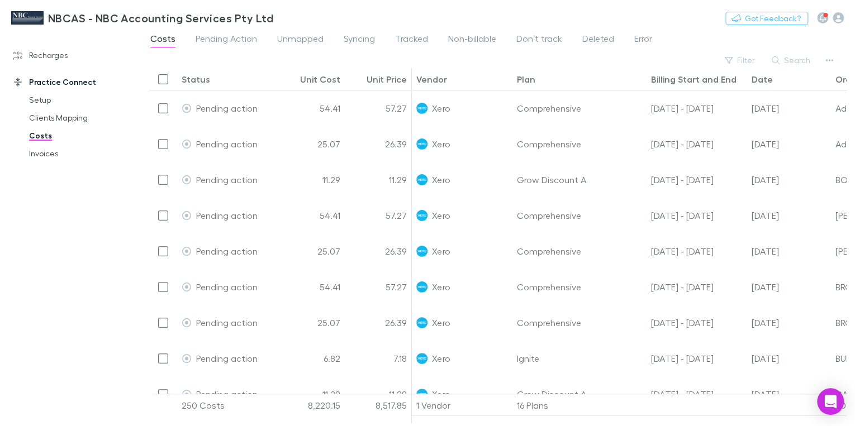
click at [838, 423] on main "Costs Pending Action Unmapped Syncing Tracked Non-billable Don’t track Deleted …" at bounding box center [497, 228] width 715 height 395
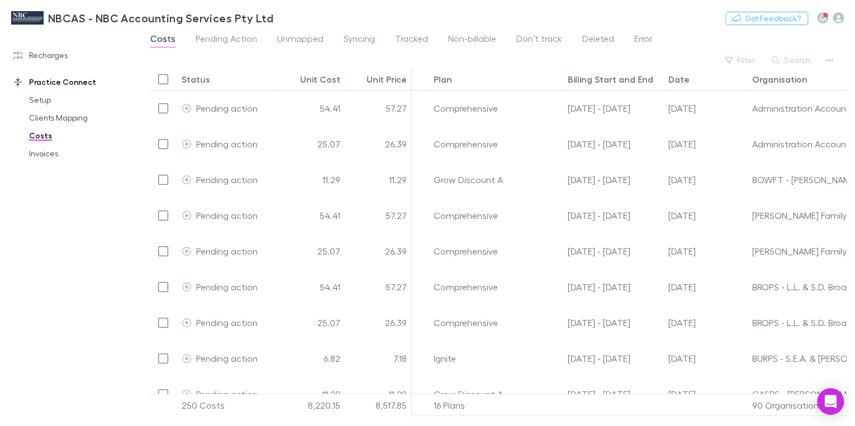
scroll to position [0, 89]
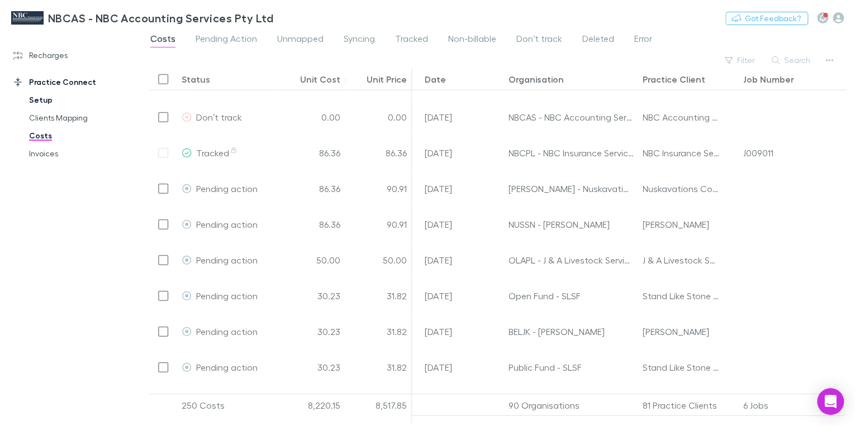
click at [31, 100] on link "Setup" at bounding box center [81, 100] width 127 height 18
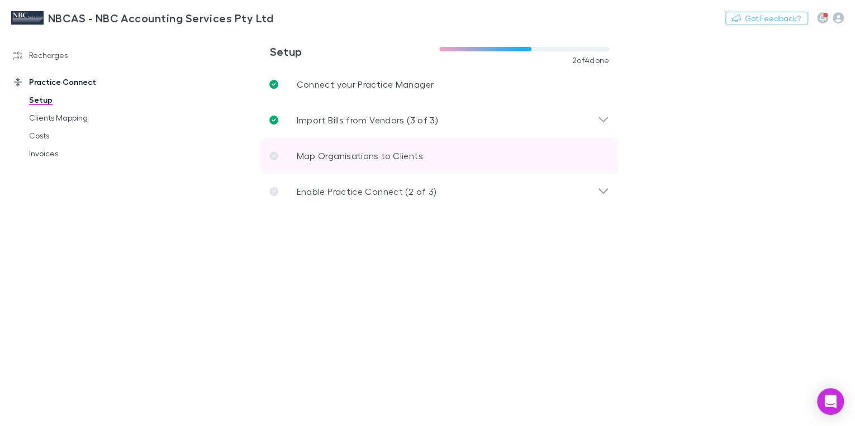
click at [381, 161] on p "Map Organisations to Clients" at bounding box center [359, 155] width 126 height 13
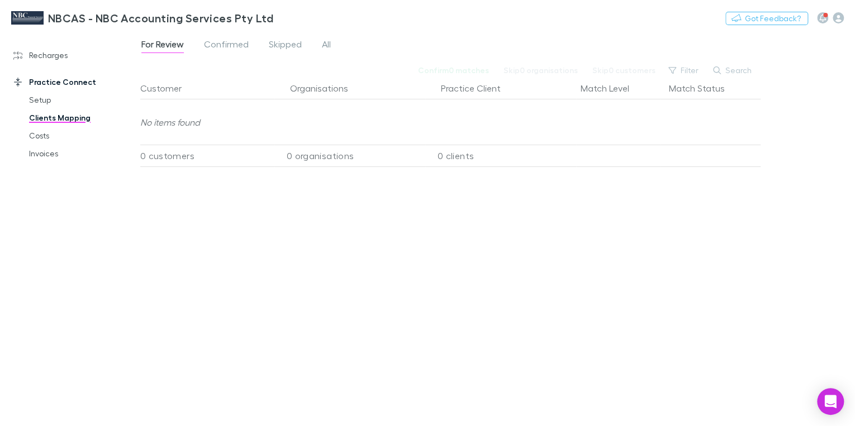
click at [44, 117] on link "Clients Mapping" at bounding box center [81, 118] width 127 height 18
click at [211, 47] on span "Confirmed" at bounding box center [226, 46] width 45 height 15
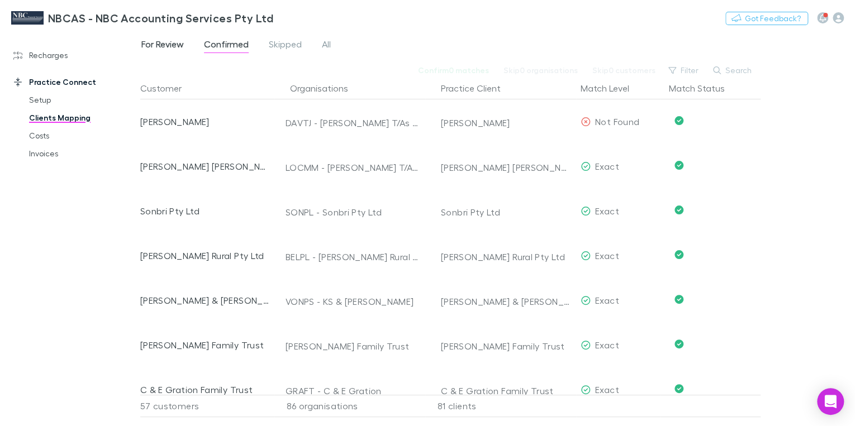
click at [165, 45] on span "For Review" at bounding box center [162, 46] width 42 height 15
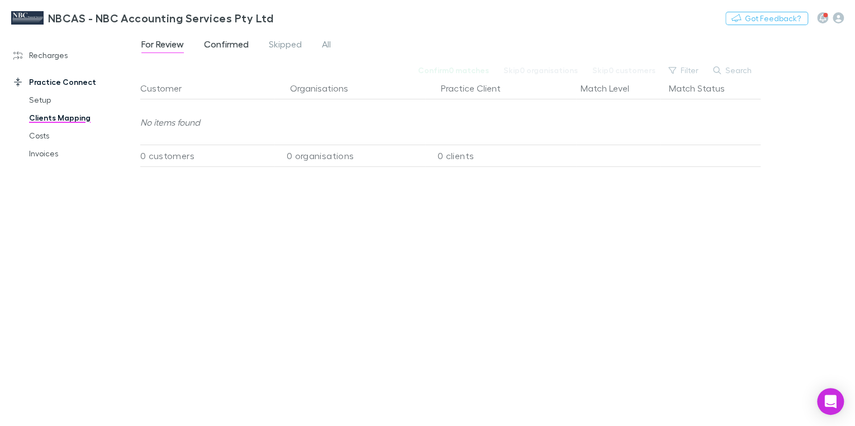
click at [224, 47] on span "Confirmed" at bounding box center [226, 46] width 45 height 15
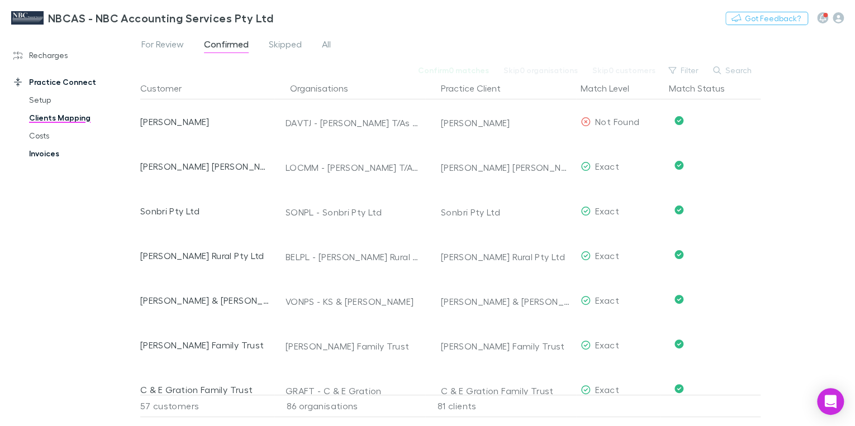
click at [40, 155] on link "Invoices" at bounding box center [81, 154] width 127 height 18
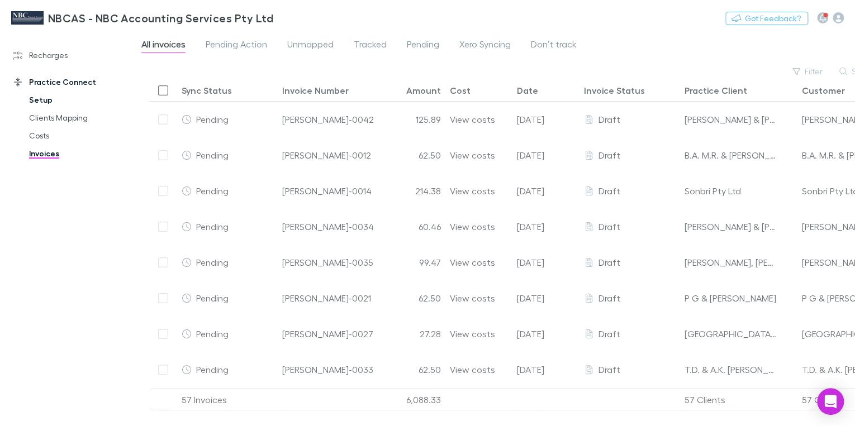
click at [40, 98] on link "Setup" at bounding box center [81, 100] width 127 height 18
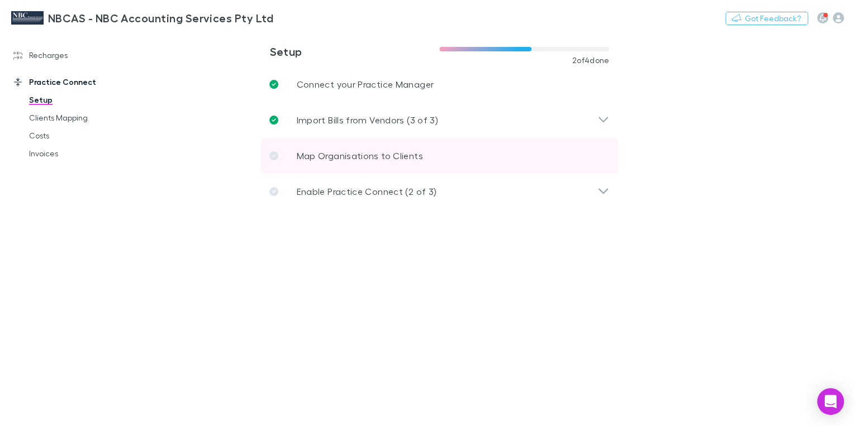
click at [397, 160] on p "Map Organisations to Clients" at bounding box center [359, 155] width 126 height 13
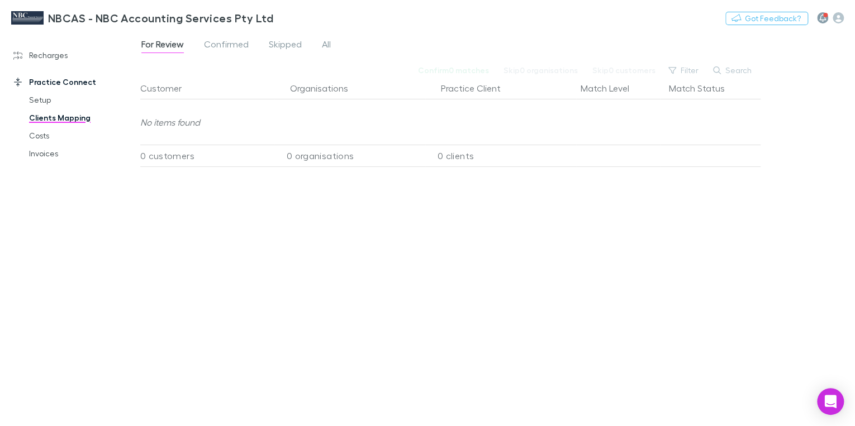
click at [827, 16] on button "button" at bounding box center [822, 17] width 11 height 11
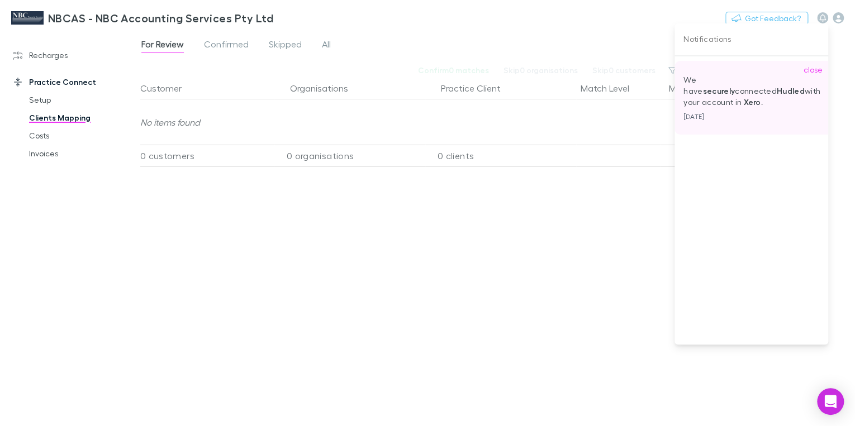
click at [697, 96] on p "We have securely connected Hudled with your account in Xero ." at bounding box center [755, 91] width 143 height 34
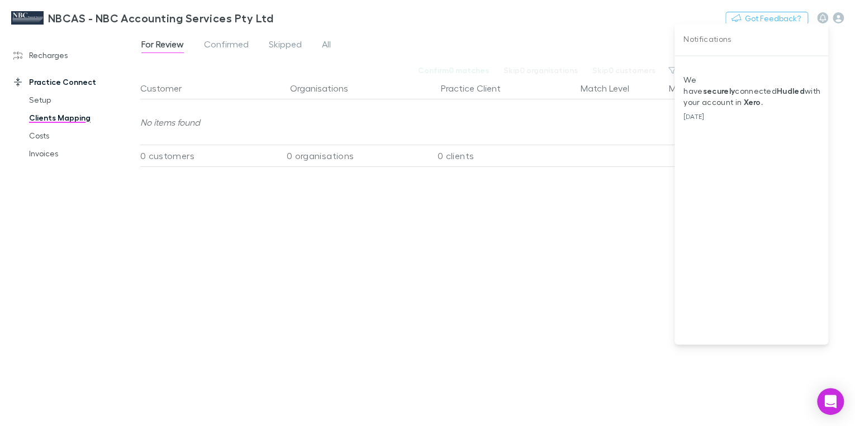
click at [564, 24] on div at bounding box center [427, 213] width 855 height 426
click at [40, 139] on link "Costs" at bounding box center [81, 136] width 127 height 18
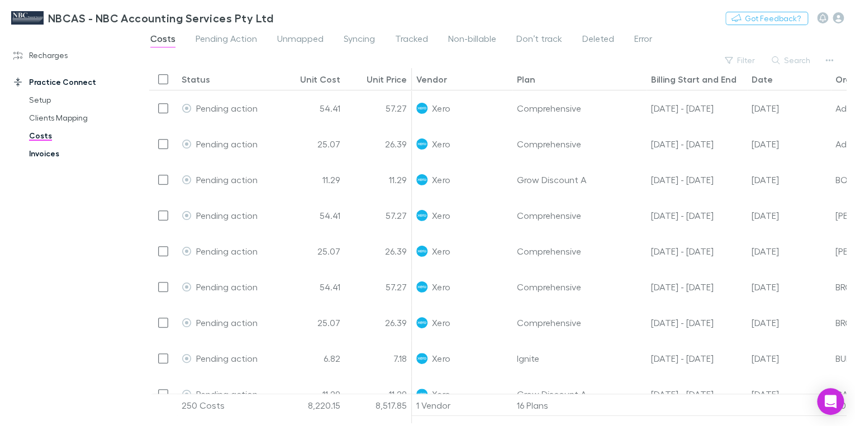
click at [32, 154] on link "Invoices" at bounding box center [81, 154] width 127 height 18
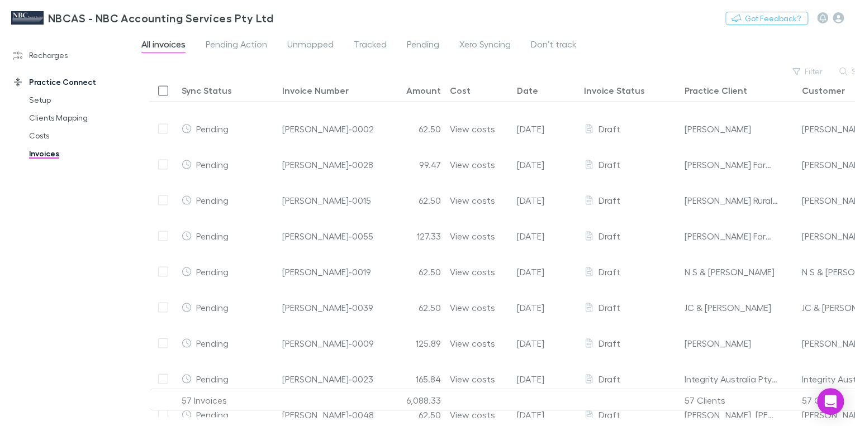
click at [312, 96] on div "Invoice Number" at bounding box center [328, 90] width 92 height 22
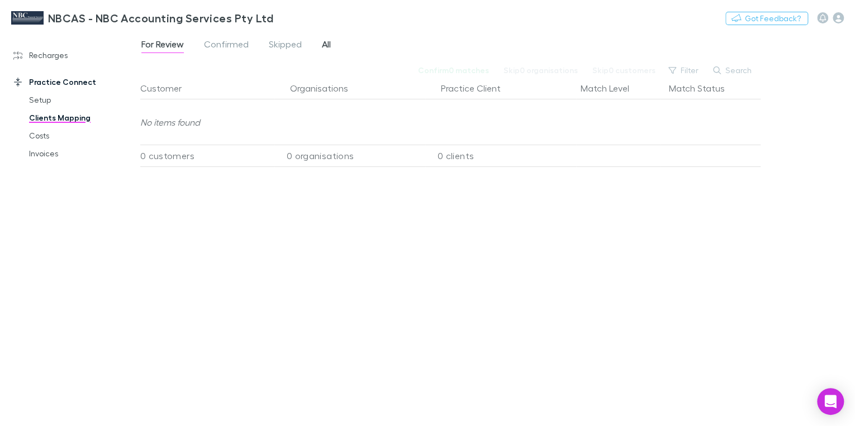
click at [322, 42] on span "All" at bounding box center [326, 46] width 9 height 15
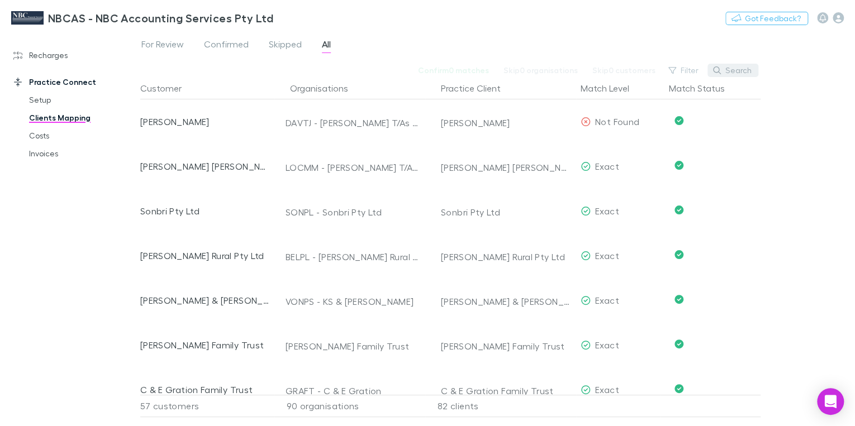
click at [745, 70] on button "Search" at bounding box center [733, 70] width 51 height 13
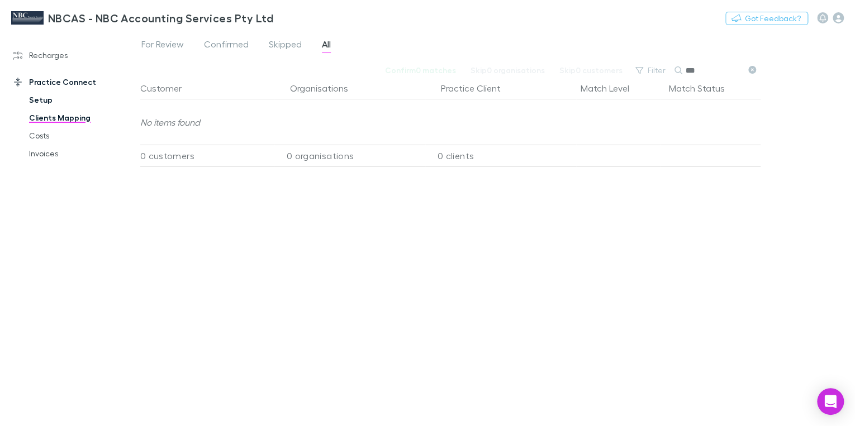
type input "***"
click at [38, 101] on link "Setup" at bounding box center [81, 100] width 127 height 18
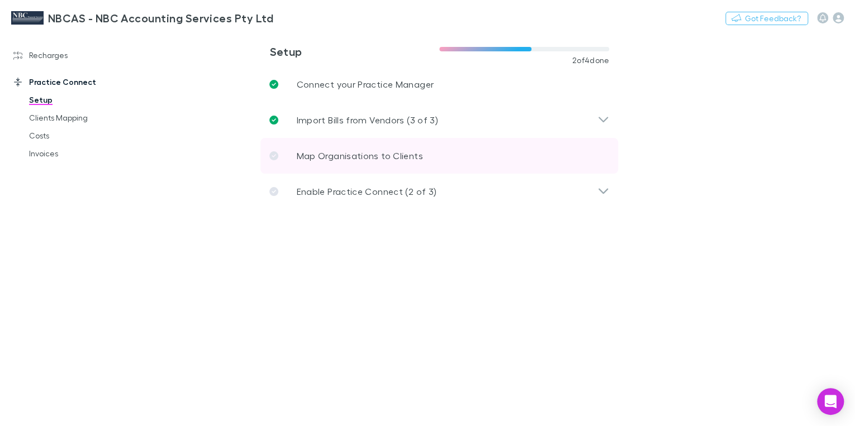
click at [364, 161] on p "Map Organisations to Clients" at bounding box center [359, 155] width 126 height 13
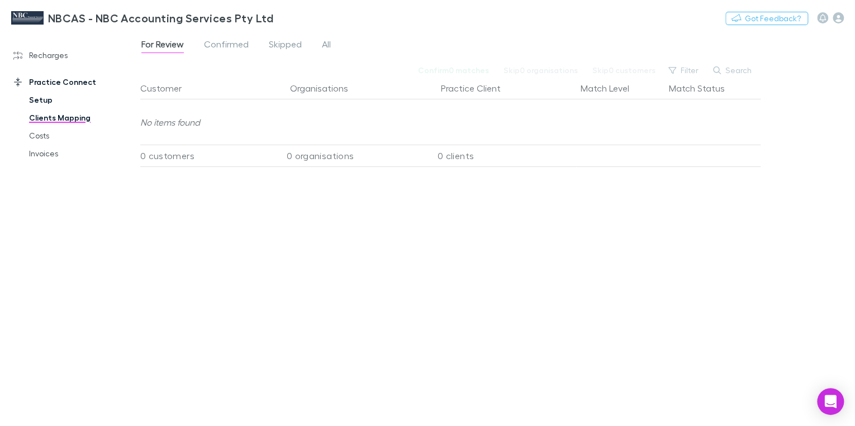
drag, startPoint x: 42, startPoint y: 107, endPoint x: 48, endPoint y: 104, distance: 6.5
click at [42, 107] on link "Setup" at bounding box center [81, 100] width 127 height 18
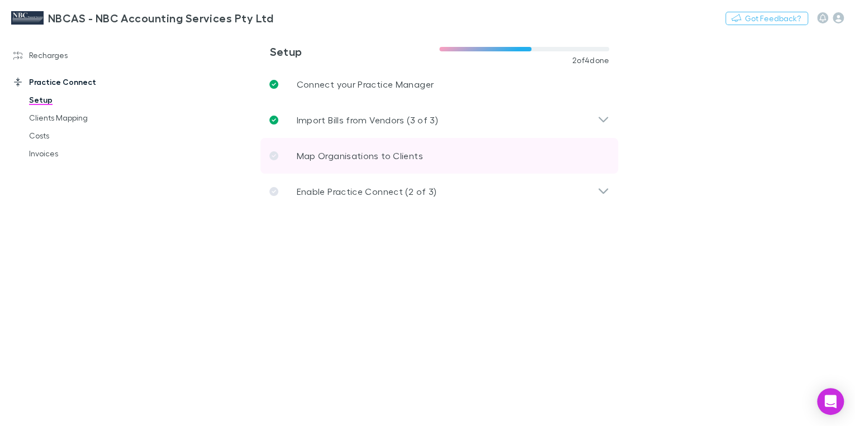
click at [400, 165] on link "Map Organisations to Clients" at bounding box center [439, 156] width 358 height 36
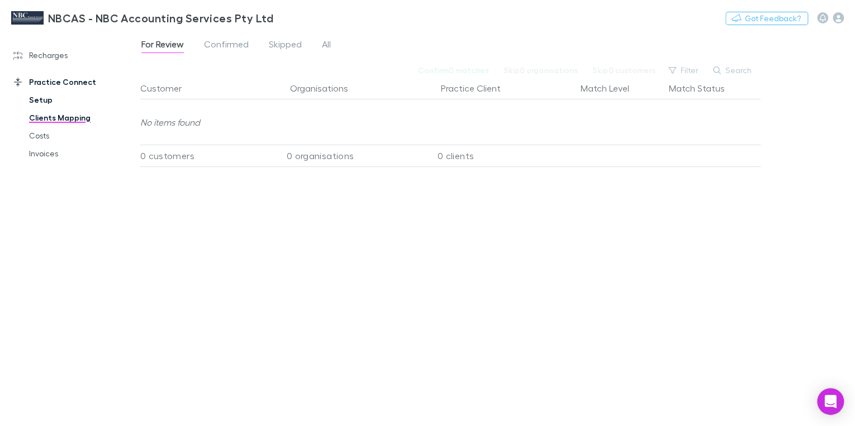
click at [42, 100] on link "Setup" at bounding box center [81, 100] width 127 height 18
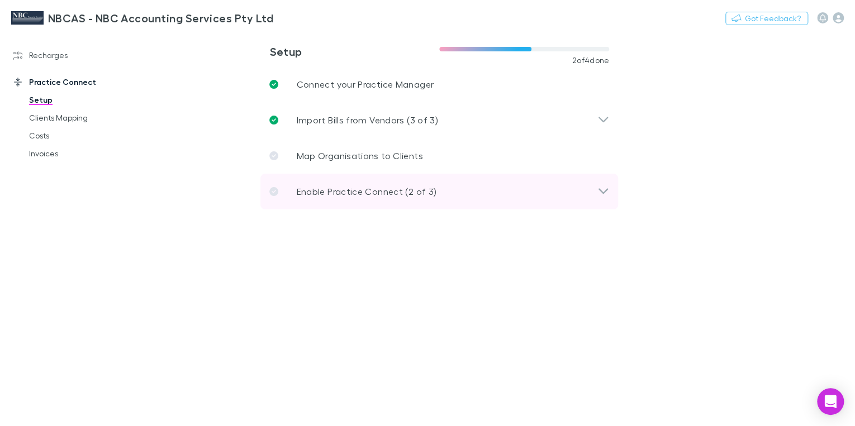
click at [375, 193] on p "Enable Practice Connect (2 of 3)" at bounding box center [366, 191] width 140 height 13
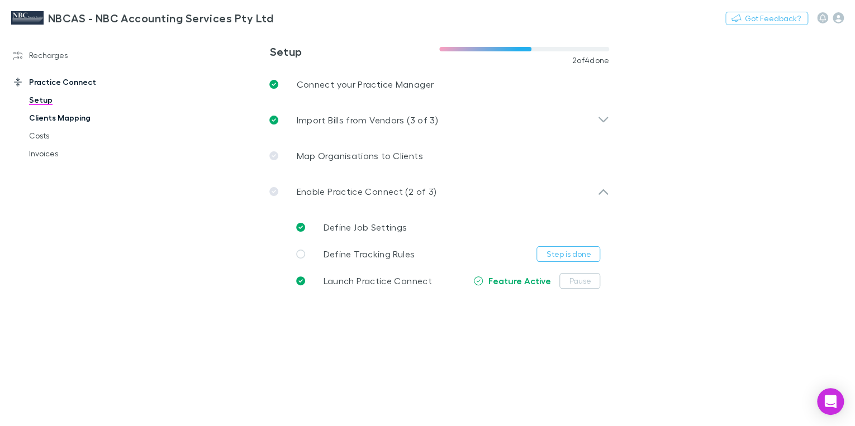
drag, startPoint x: 41, startPoint y: 119, endPoint x: 48, endPoint y: 119, distance: 6.7
click at [41, 119] on link "Clients Mapping" at bounding box center [81, 118] width 127 height 18
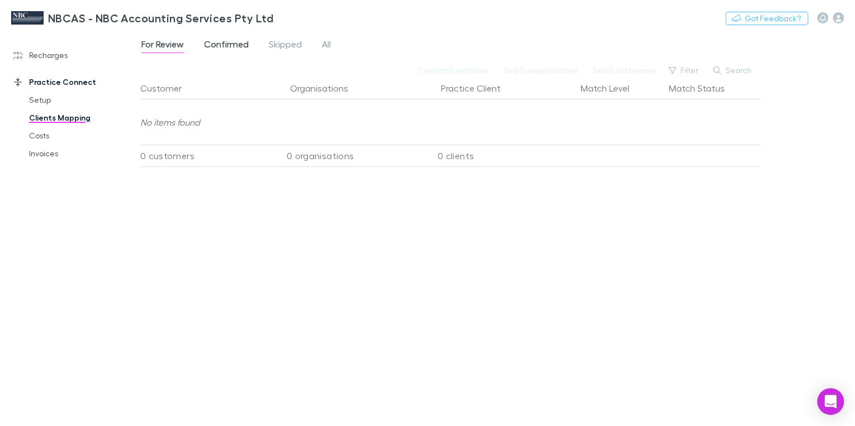
click at [229, 47] on span "Confirmed" at bounding box center [226, 46] width 45 height 15
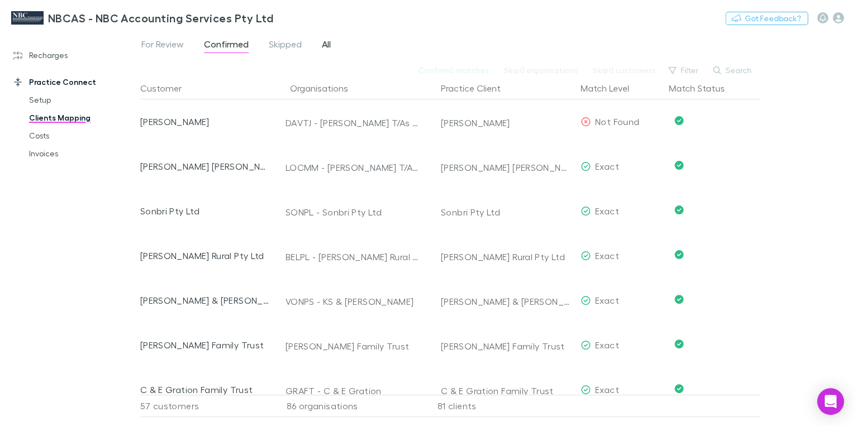
click at [326, 42] on span "All" at bounding box center [326, 46] width 9 height 15
